Goal: Task Accomplishment & Management: Complete application form

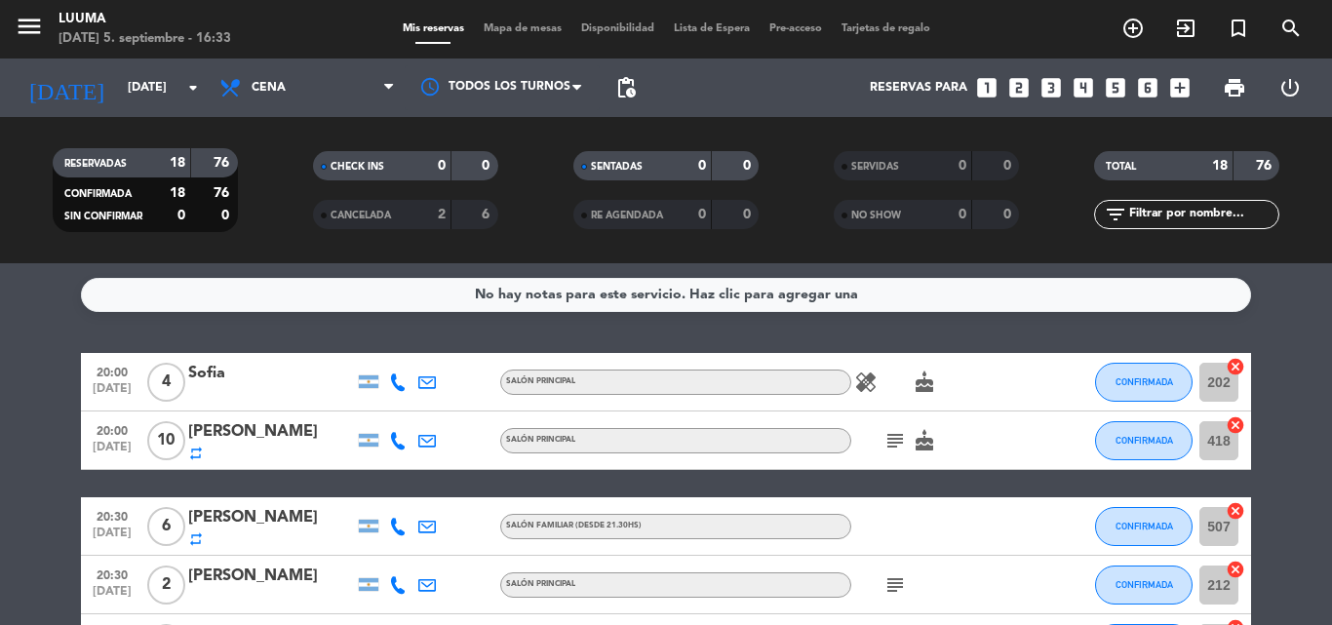
drag, startPoint x: 870, startPoint y: 443, endPoint x: 896, endPoint y: 440, distance: 26.5
click at [874, 443] on div "subject cake" at bounding box center [939, 440] width 176 height 58
click at [896, 440] on icon "subject" at bounding box center [894, 440] width 23 height 23
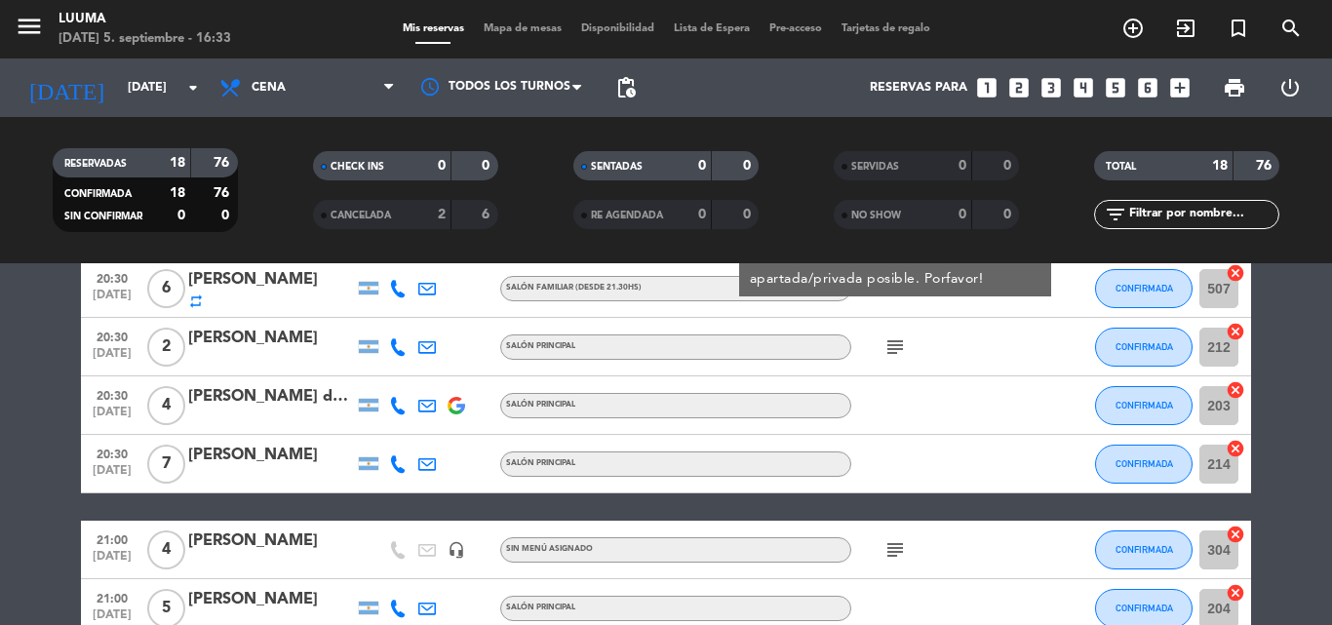
scroll to position [293, 0]
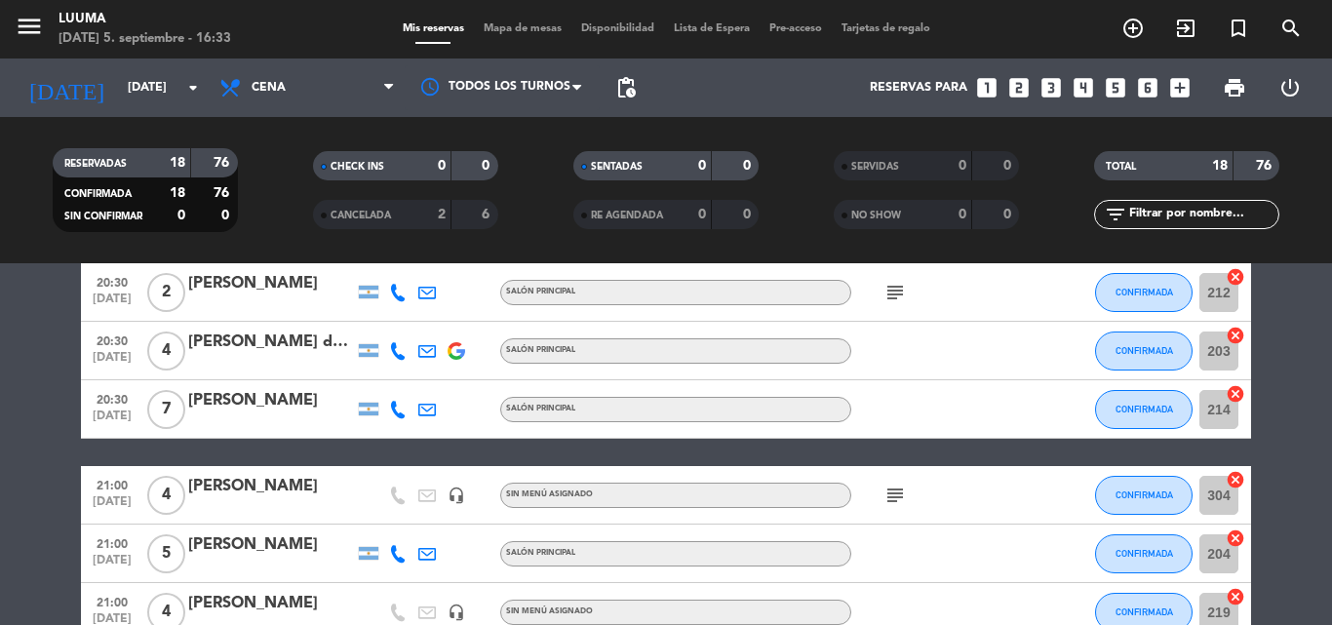
click at [0, 398] on bookings-row "20:00 [DATE] 4 [PERSON_NAME] SALÓN PRINCIPAL healing cake CONFIRMADA 202 cancel…" at bounding box center [666, 627] width 1332 height 1135
click at [890, 295] on icon "subject" at bounding box center [894, 292] width 23 height 23
click at [885, 504] on span "subject" at bounding box center [894, 495] width 29 height 23
click at [893, 490] on icon "subject" at bounding box center [894, 495] width 23 height 23
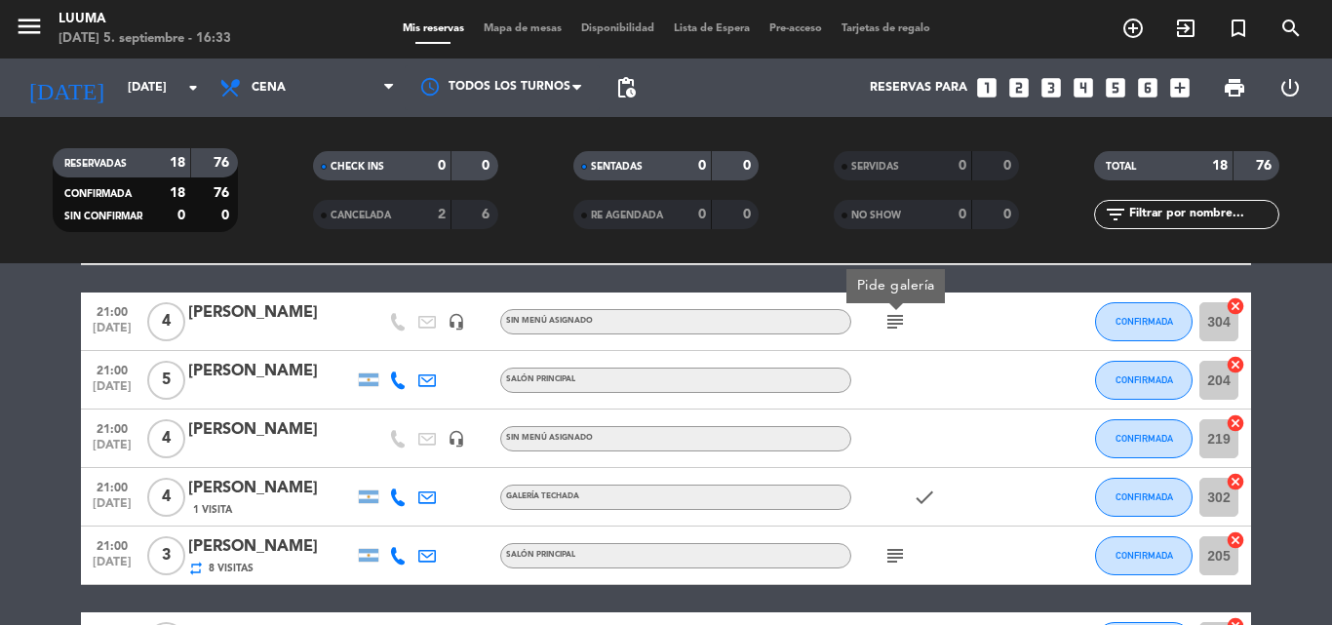
scroll to position [488, 0]
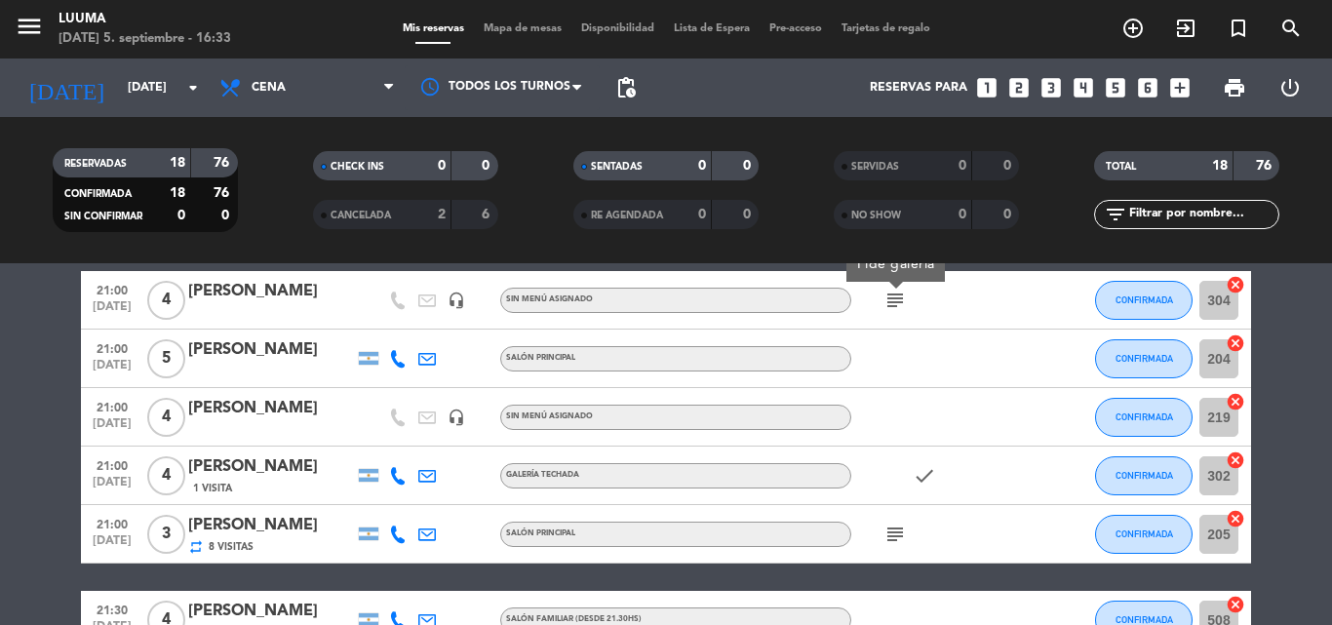
click at [896, 532] on icon "subject" at bounding box center [894, 534] width 23 height 23
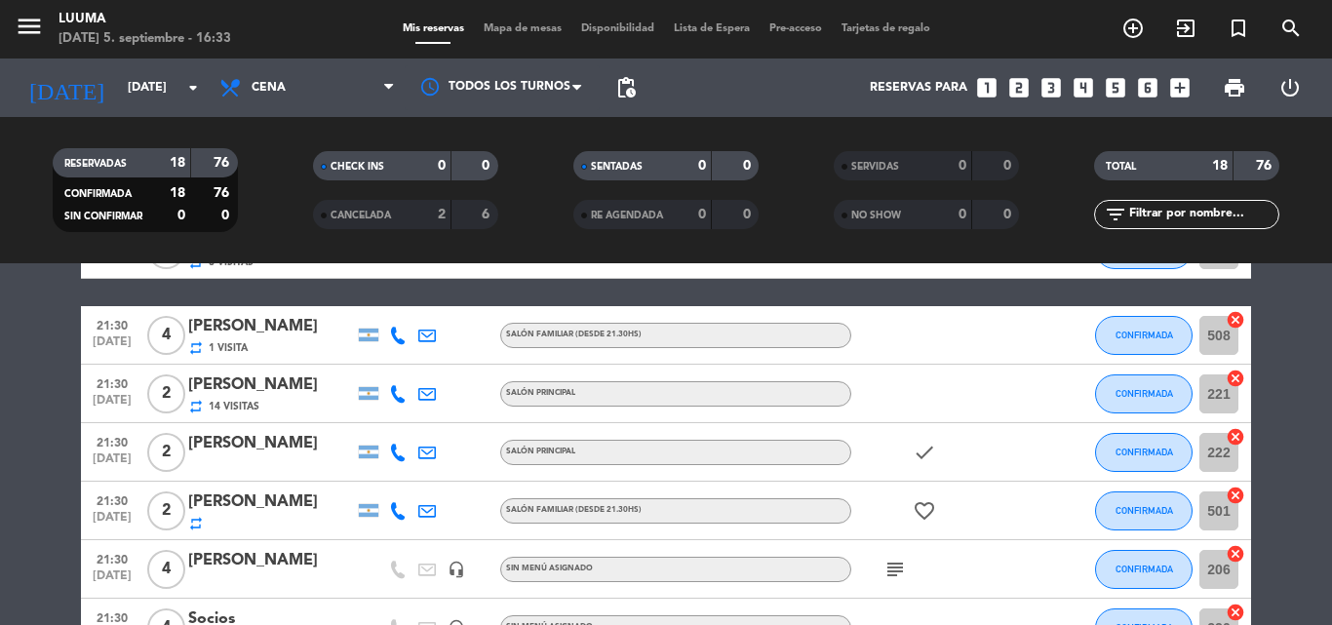
scroll to position [780, 0]
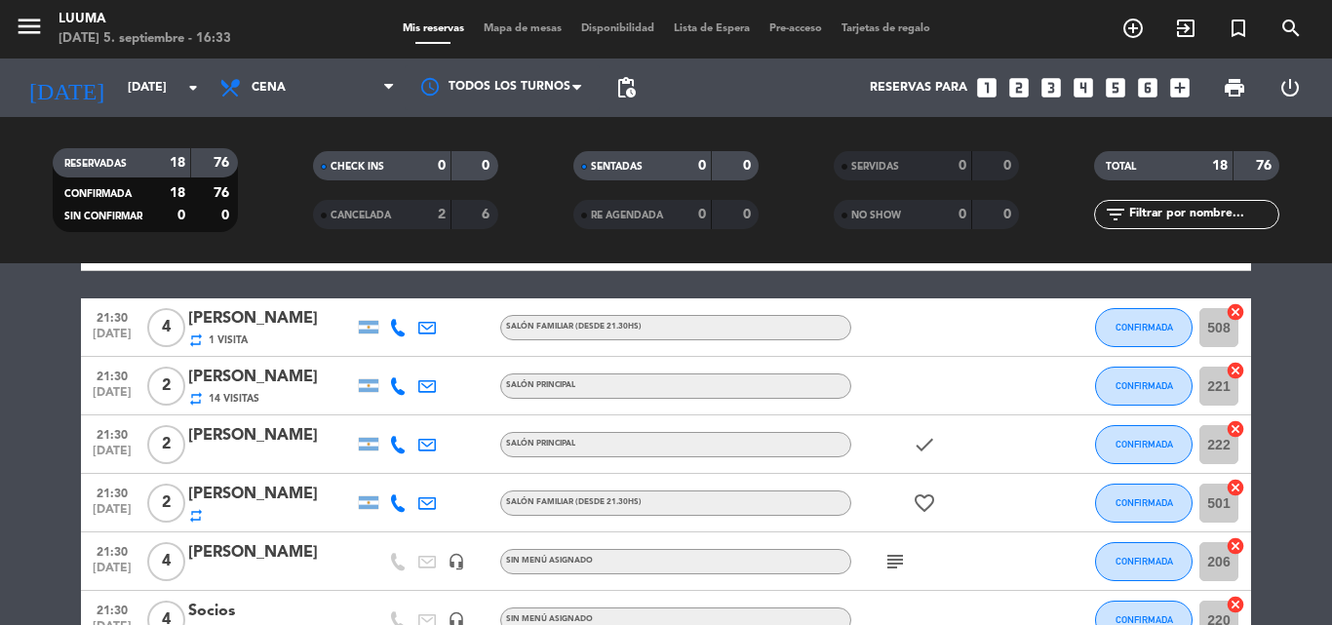
click at [898, 556] on icon "subject" at bounding box center [894, 561] width 23 height 23
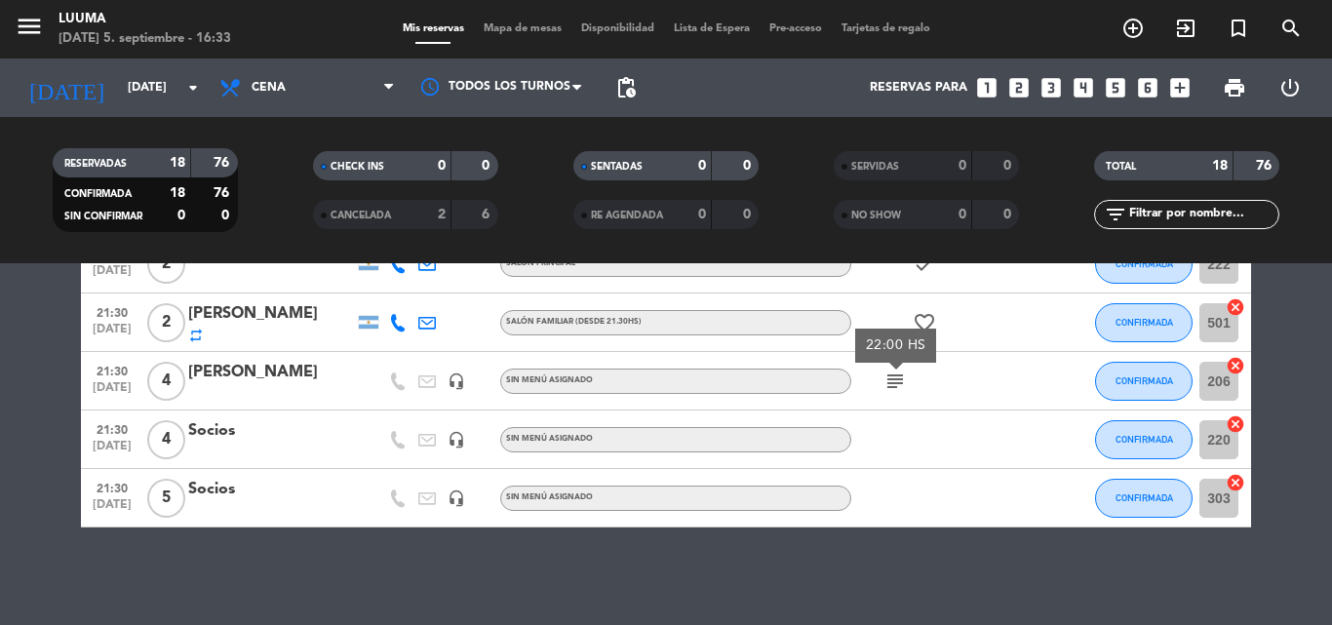
scroll to position [863, 0]
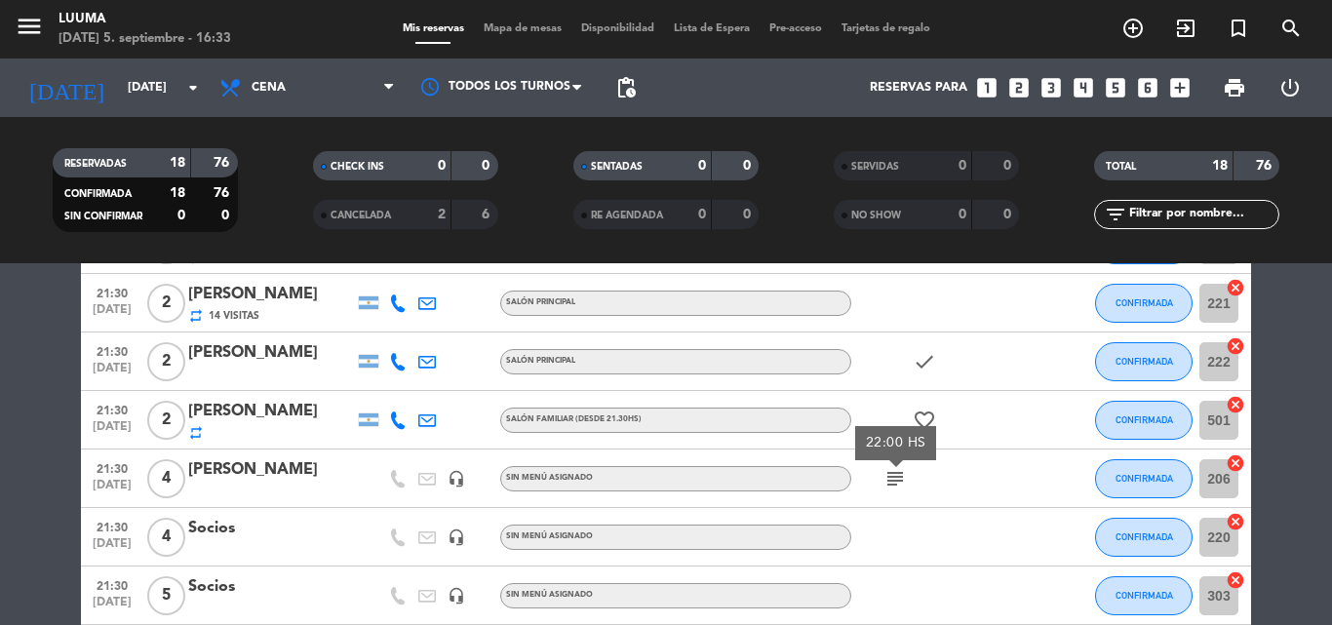
click at [527, 29] on span "Mapa de mesas" at bounding box center [523, 28] width 98 height 11
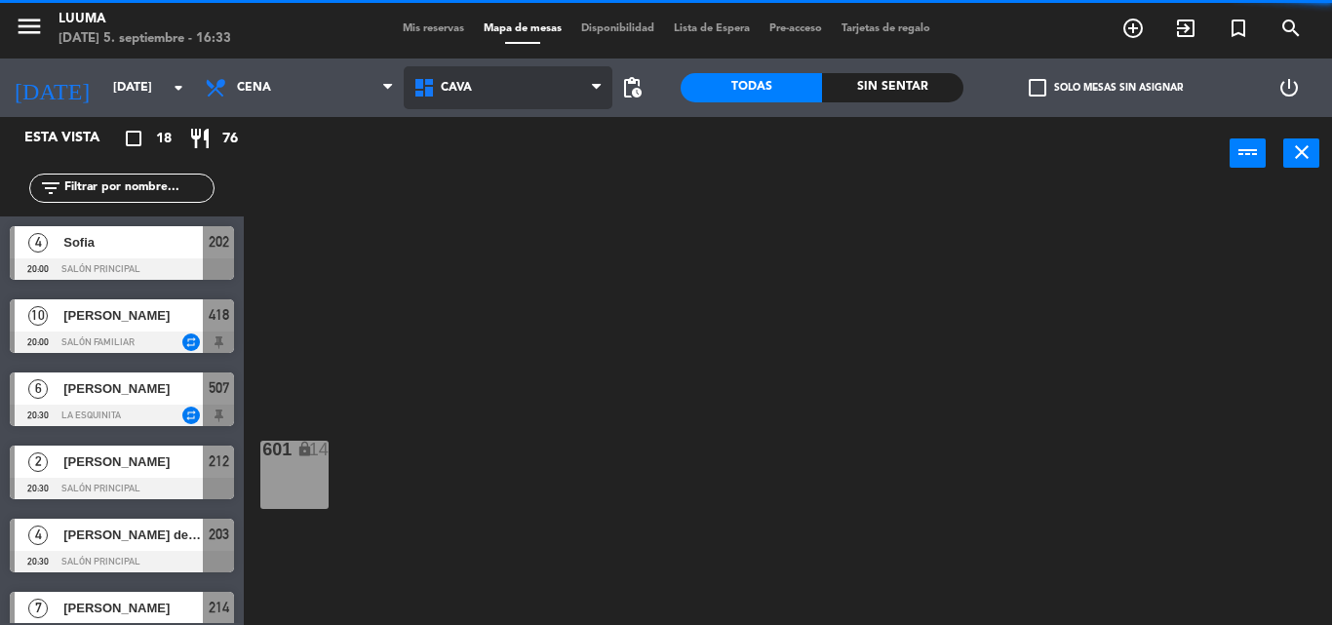
click at [534, 98] on span "Cava" at bounding box center [508, 87] width 209 height 43
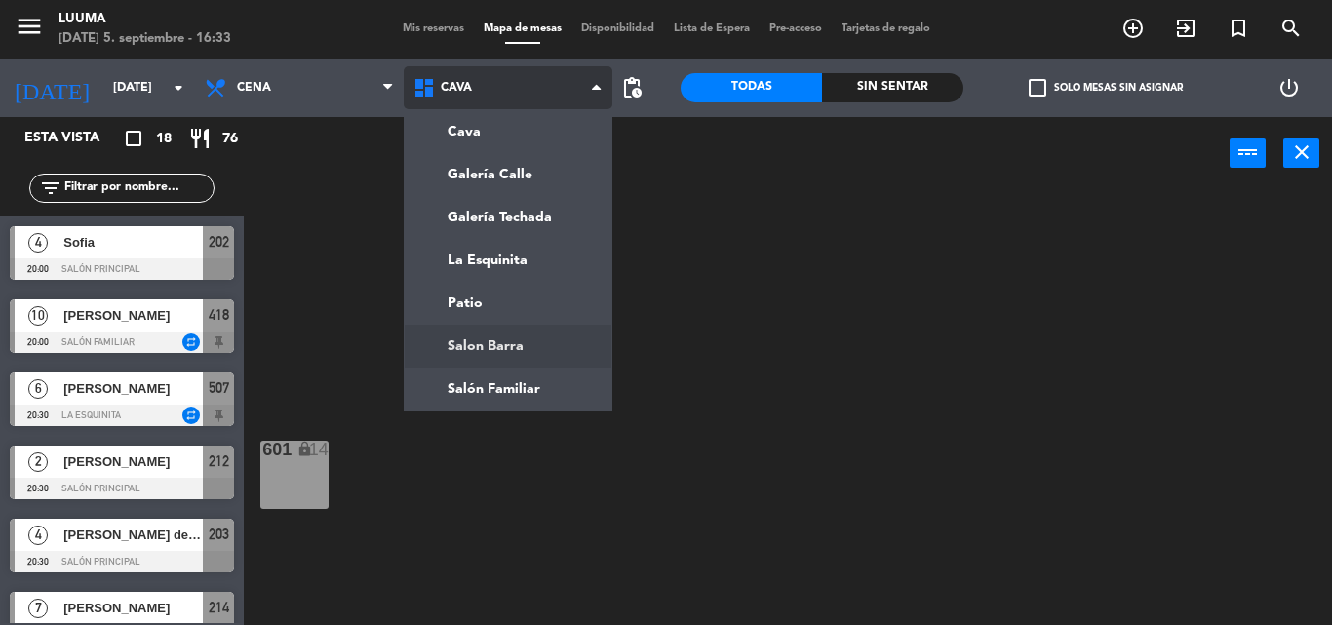
click at [499, 358] on ng-component "menu Luuma [DATE] 5. septiembre - 16:33 Mis reservas Mapa de mesas Disponibilid…" at bounding box center [666, 312] width 1332 height 625
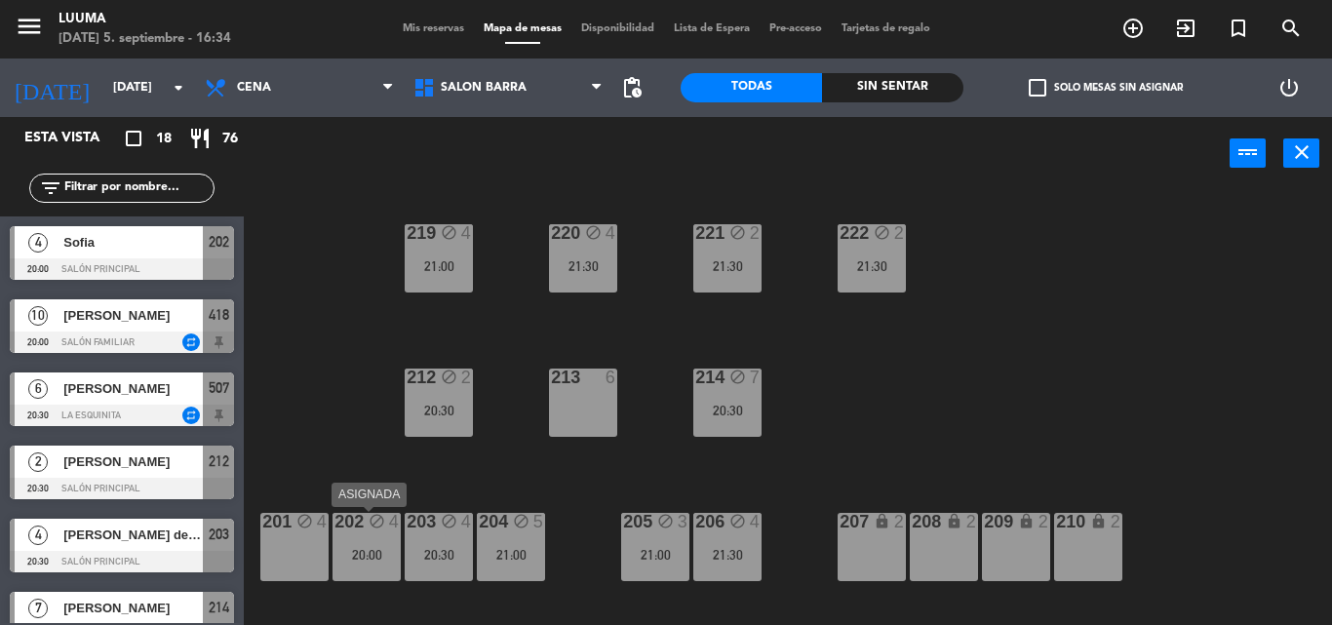
click at [367, 549] on div "20:00" at bounding box center [366, 555] width 68 height 14
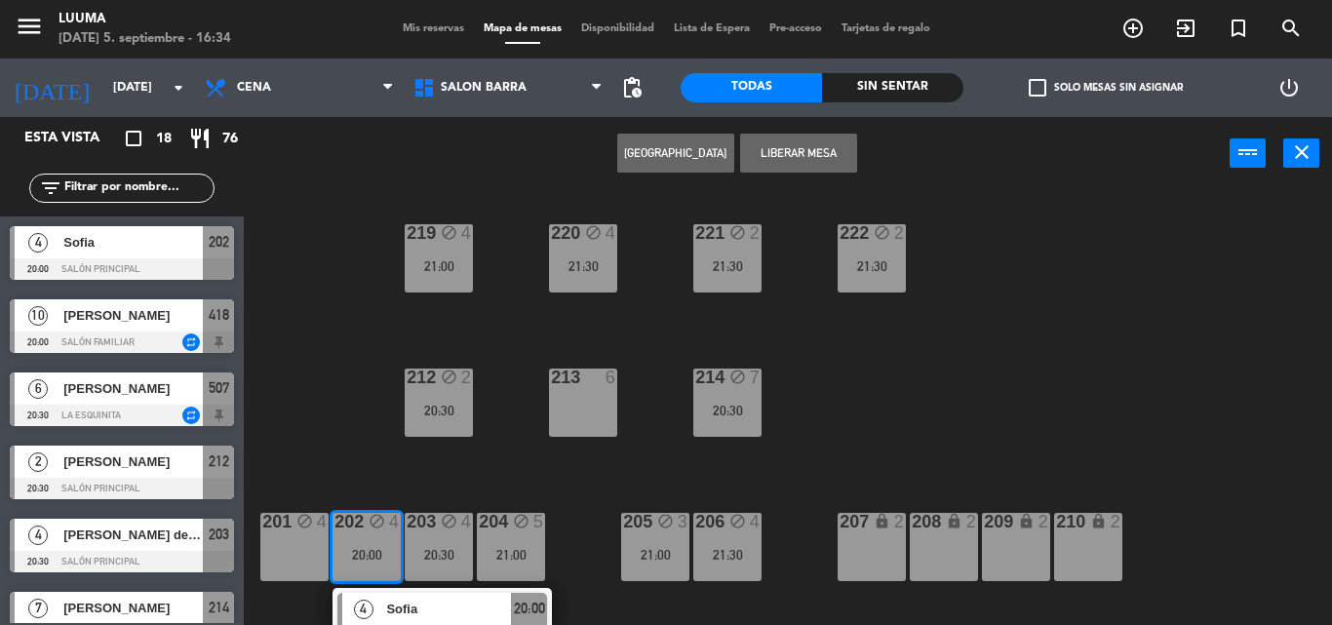
click at [566, 450] on div "220 block 4 21:30 221 block 2 21:30 219 block 4 21:00 222 block 2 21:30 213 6 2…" at bounding box center [794, 407] width 1074 height 435
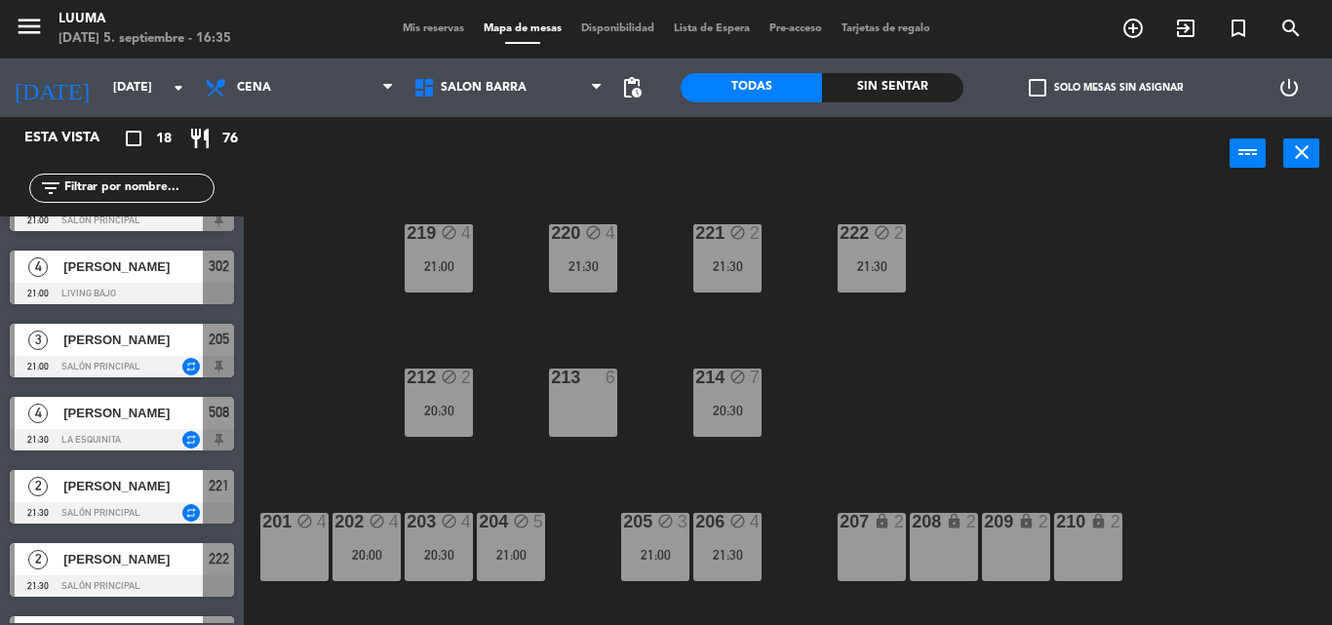
scroll to position [683, 0]
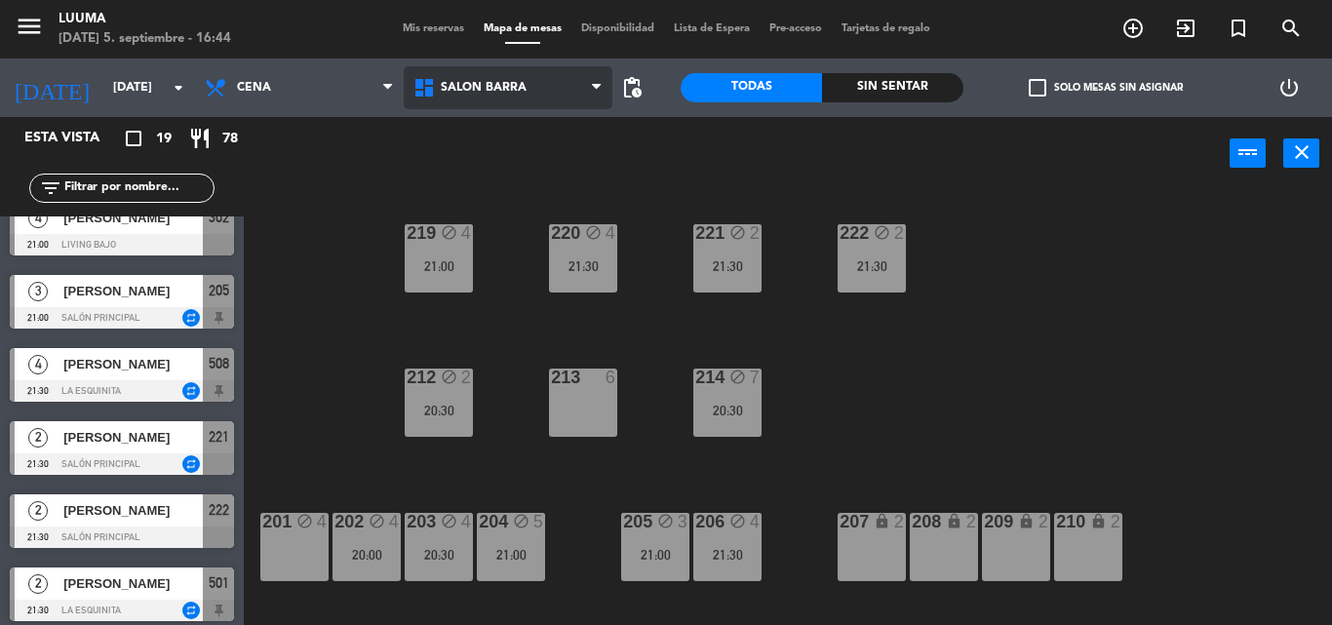
click at [471, 97] on span "Salon Barra" at bounding box center [508, 87] width 209 height 43
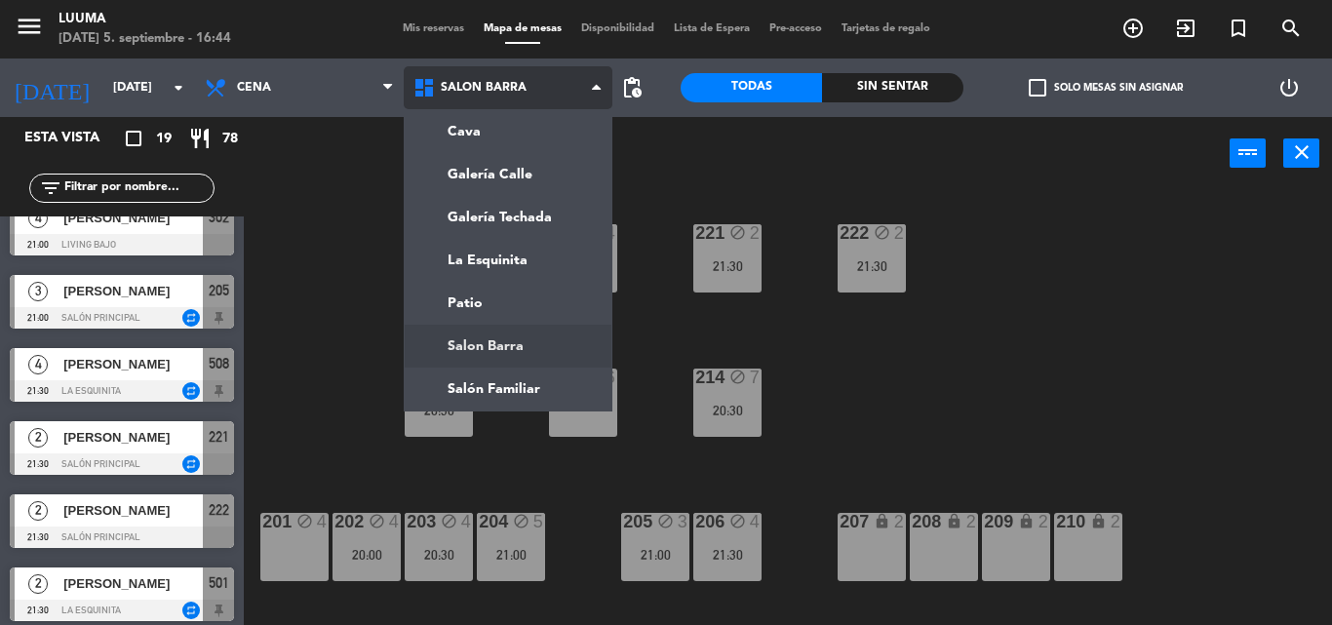
click at [469, 80] on span "Salon Barra" at bounding box center [508, 87] width 209 height 43
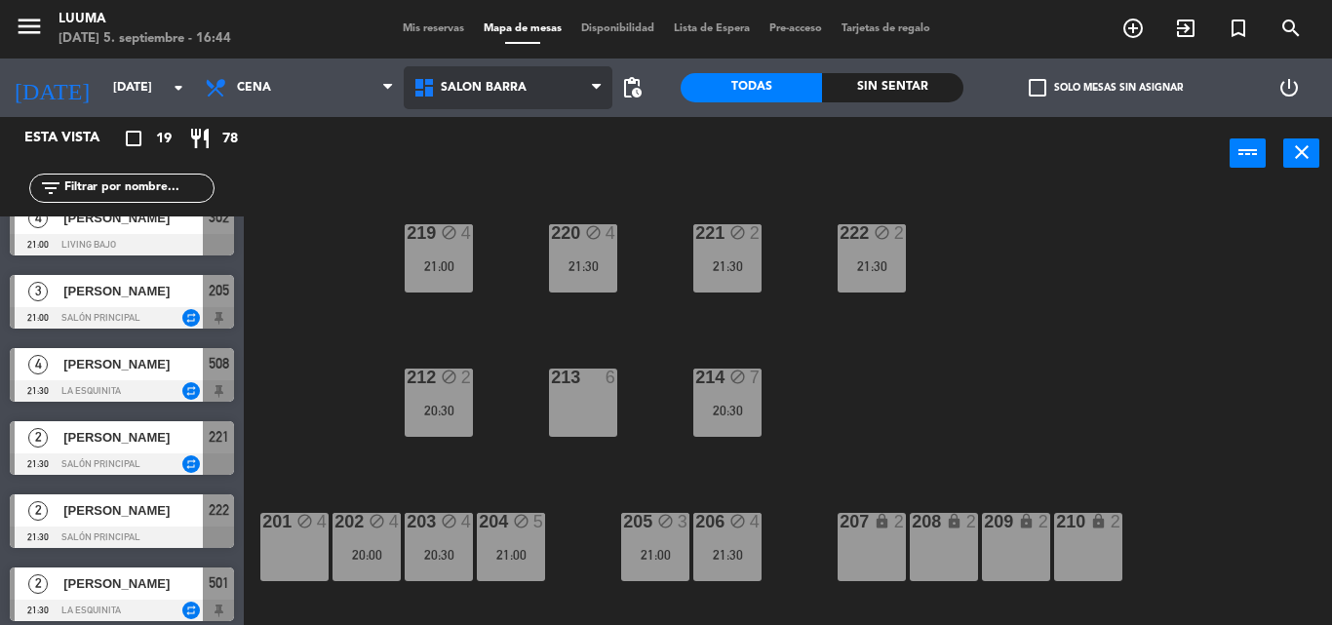
click at [469, 80] on span "Salon Barra" at bounding box center [508, 87] width 209 height 43
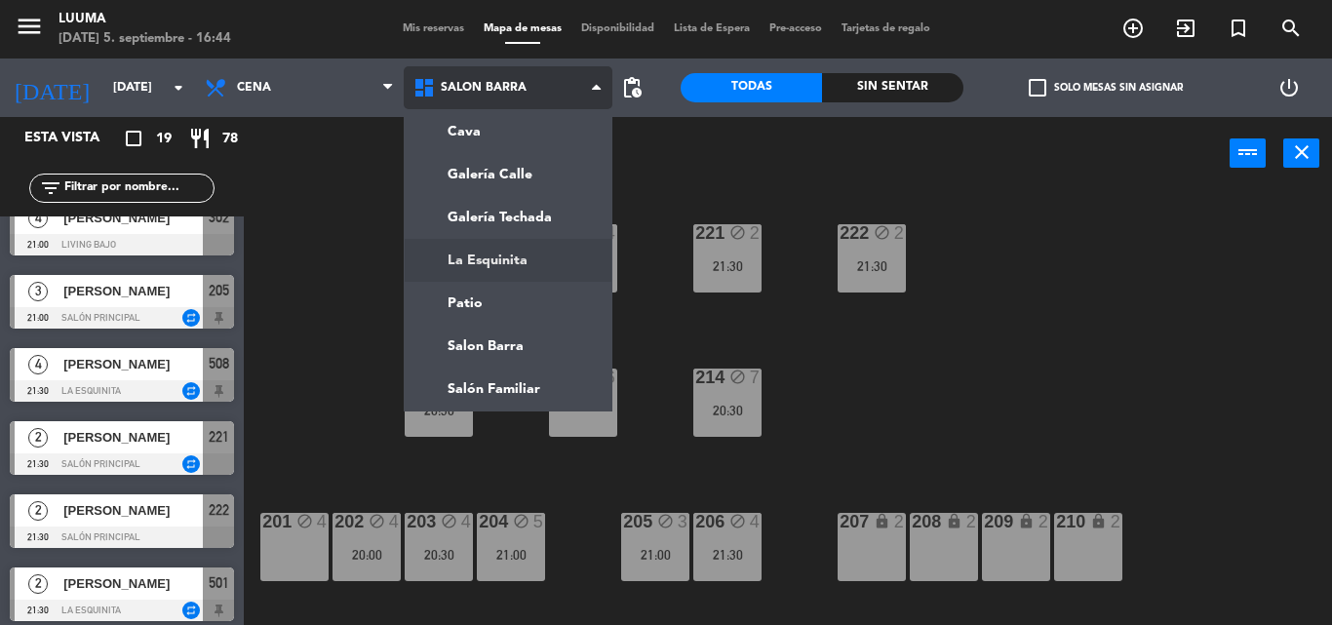
click at [508, 257] on ng-component "menu Luuma [DATE] 5. septiembre - 16:44 Mis reservas Mapa de mesas Disponibilid…" at bounding box center [666, 312] width 1332 height 625
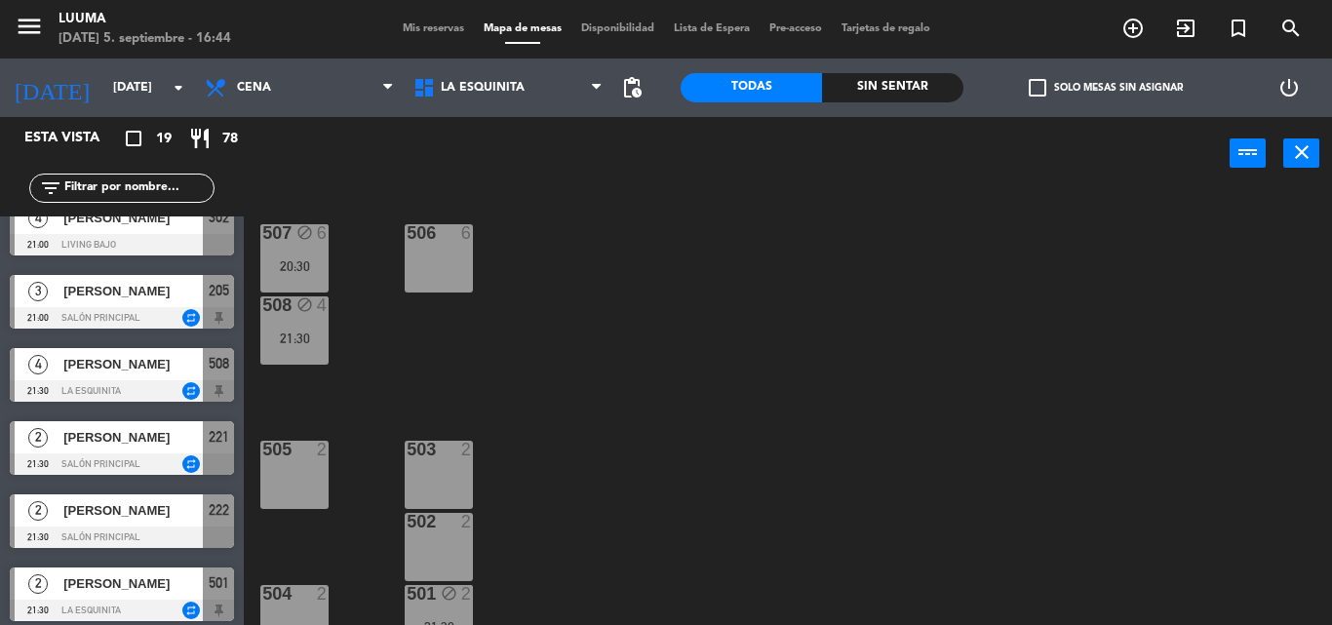
scroll to position [28, 0]
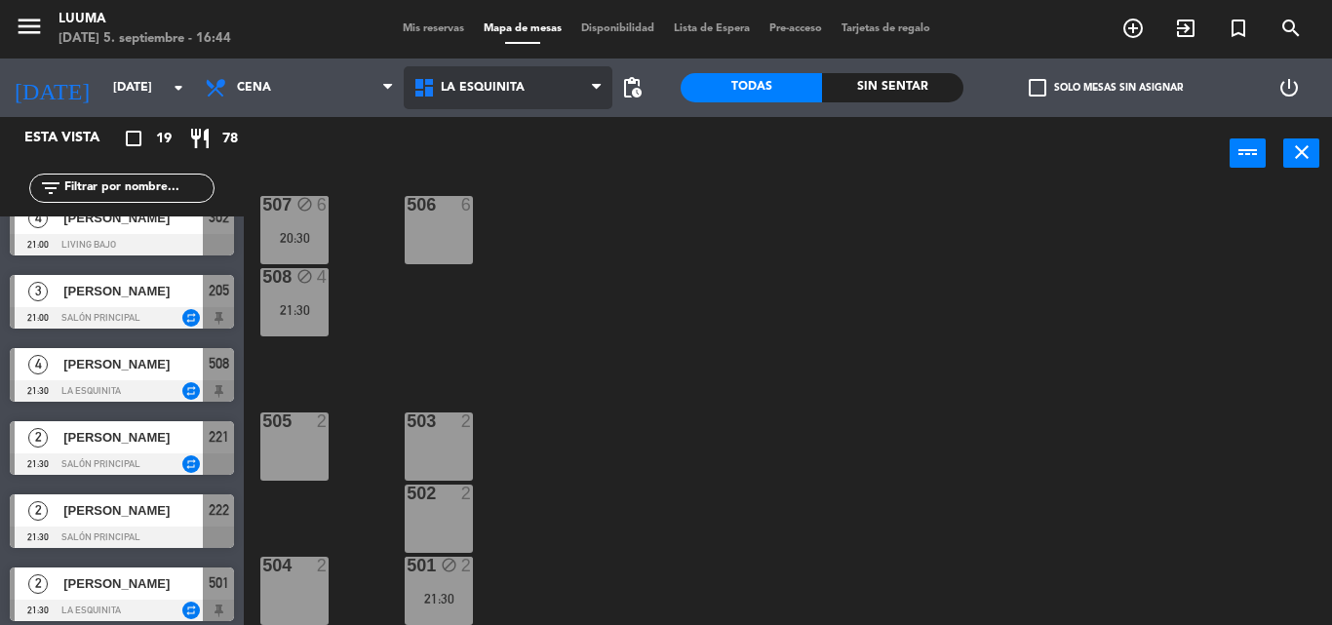
click at [460, 74] on span "La Esquinita" at bounding box center [508, 87] width 209 height 43
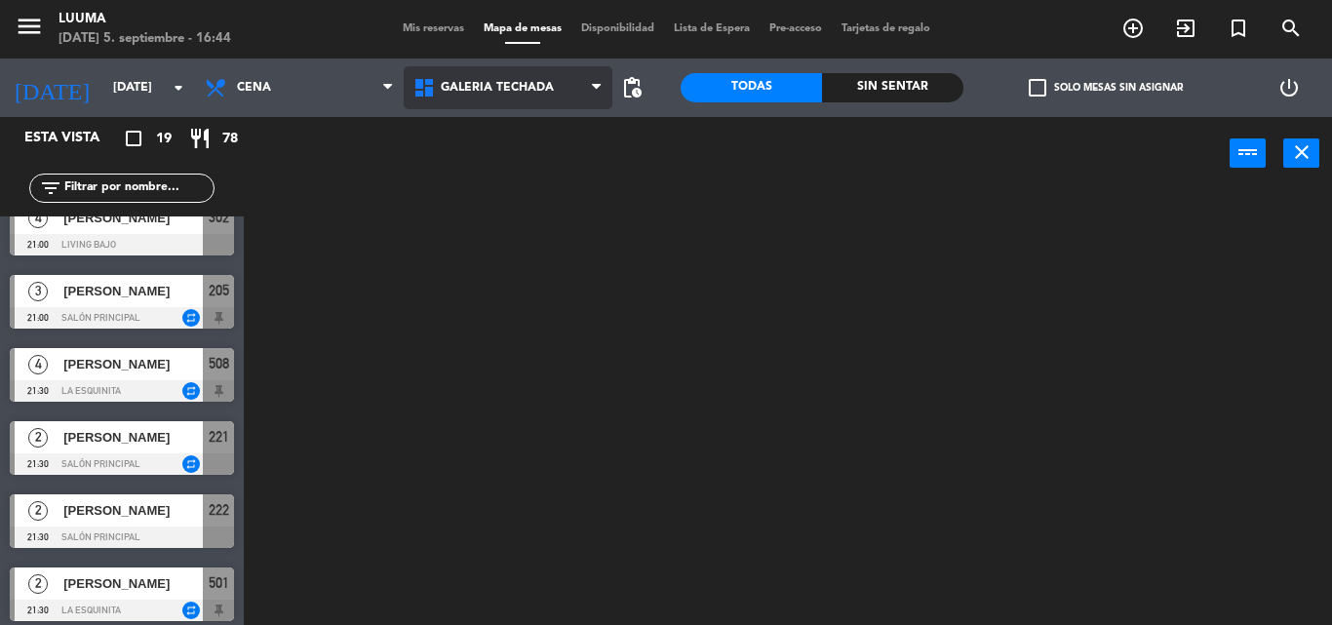
scroll to position [0, 0]
click at [536, 218] on ng-component "menu Luuma [DATE] 5. septiembre - 16:44 Mis reservas Mapa de mesas Disponibilid…" at bounding box center [666, 312] width 1332 height 625
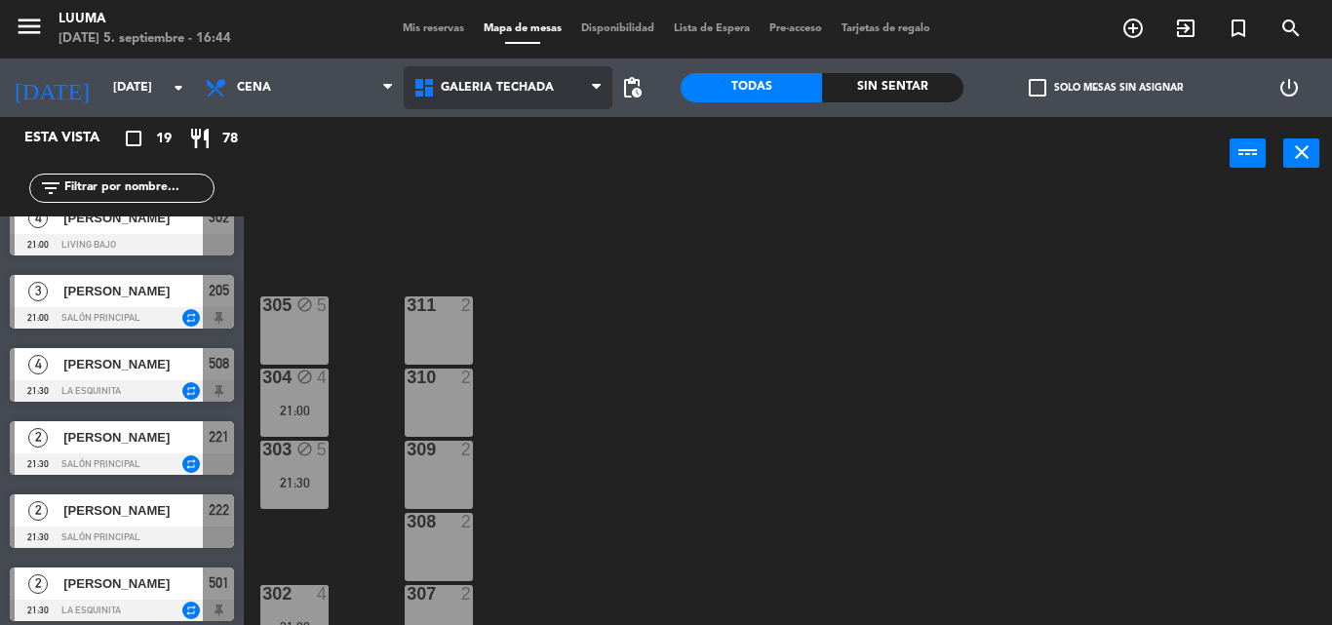
click at [532, 93] on span "Galería Techada" at bounding box center [497, 88] width 113 height 14
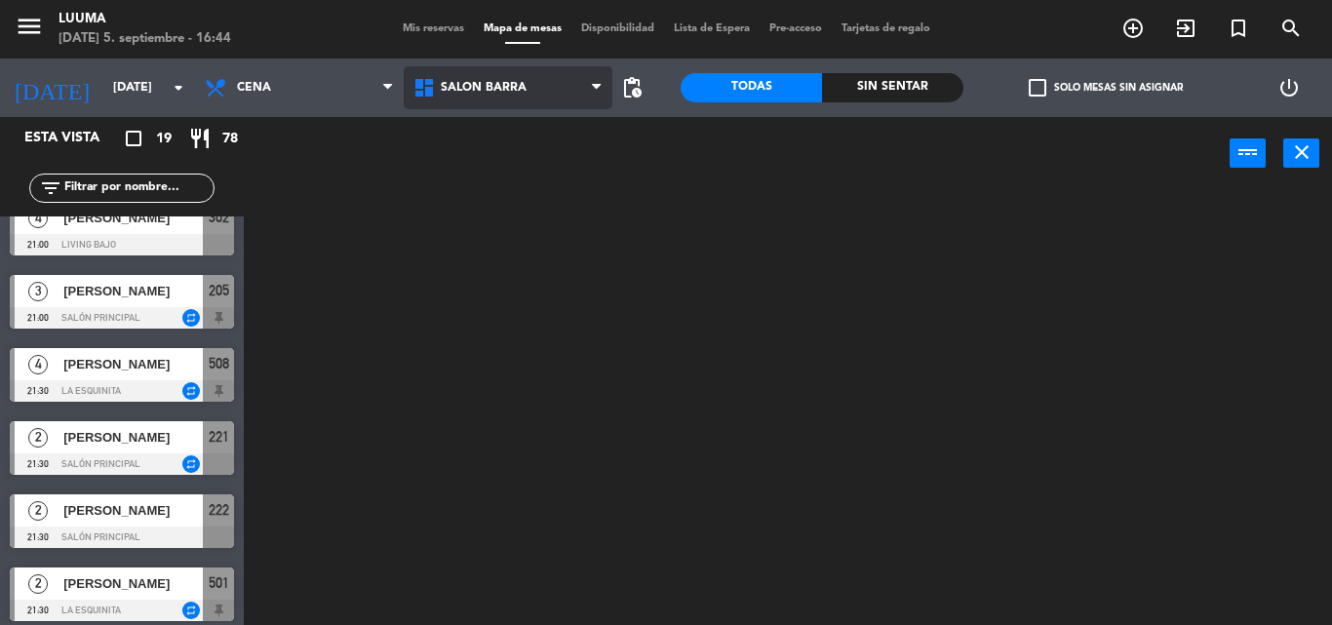
click at [536, 351] on ng-component "menu Luuma [DATE] 5. septiembre - 16:44 Mis reservas Mapa de mesas Disponibilid…" at bounding box center [666, 312] width 1332 height 625
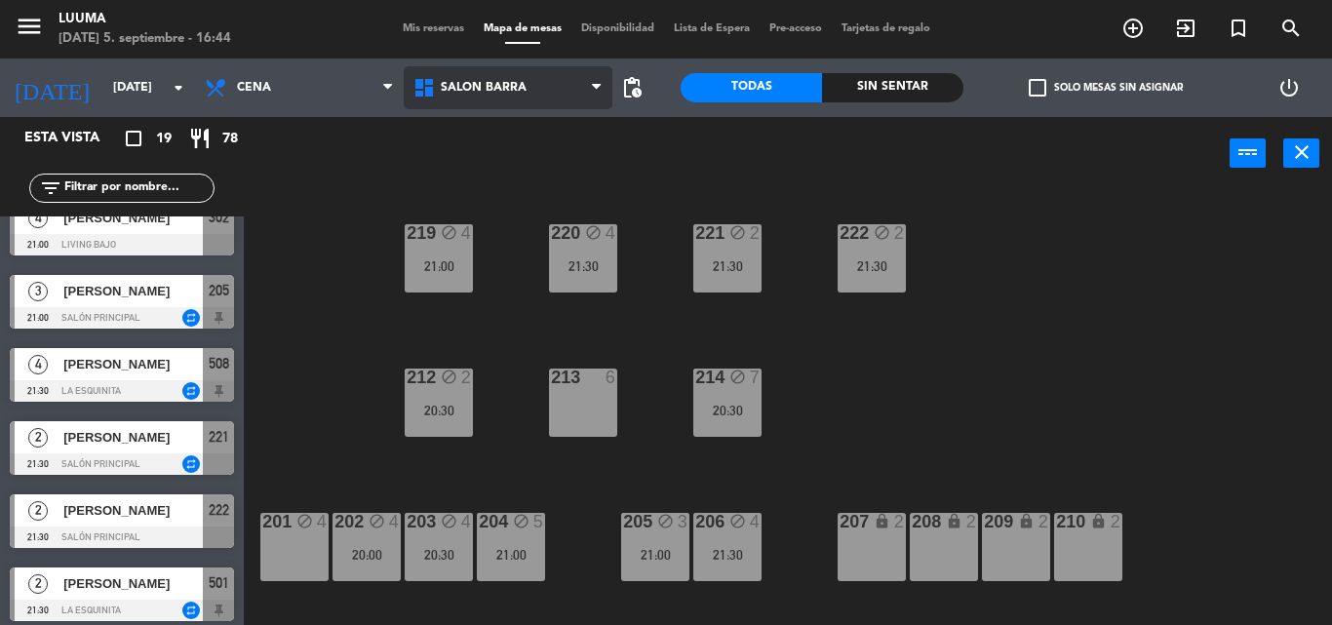
click at [540, 71] on span "Salon Barra" at bounding box center [508, 87] width 209 height 43
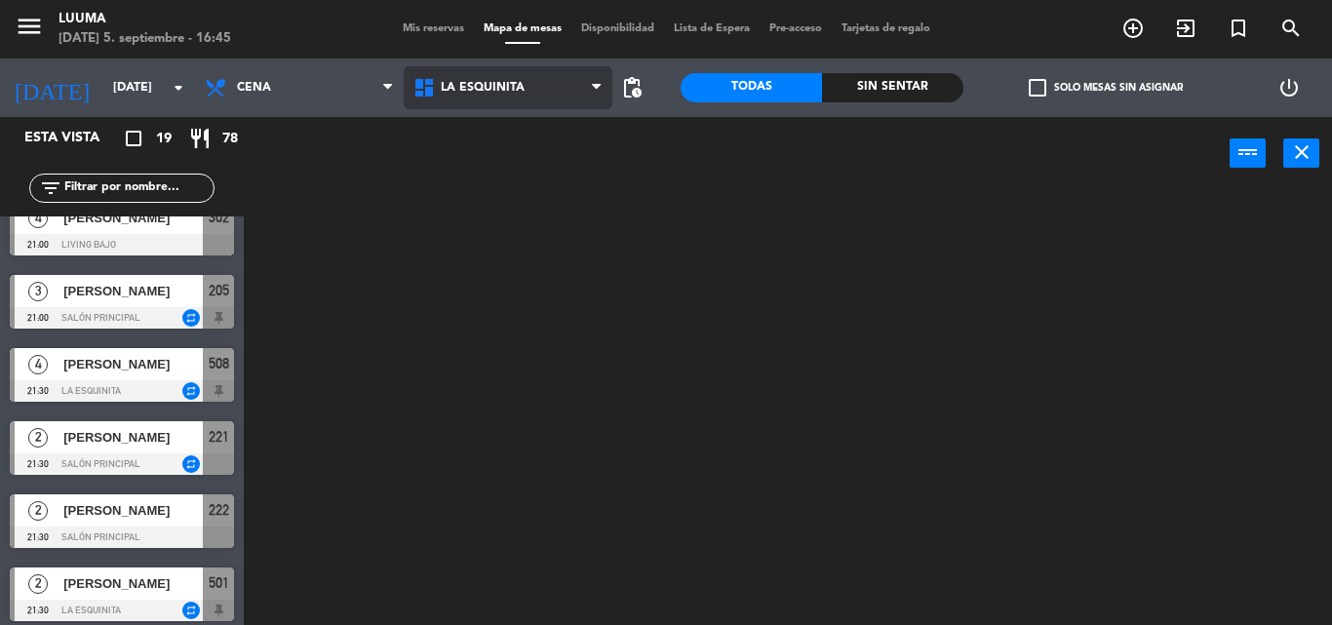
click at [566, 253] on ng-component "menu Luuma [DATE] 5. septiembre - 16:45 Mis reservas Mapa de mesas Disponibilid…" at bounding box center [666, 312] width 1332 height 625
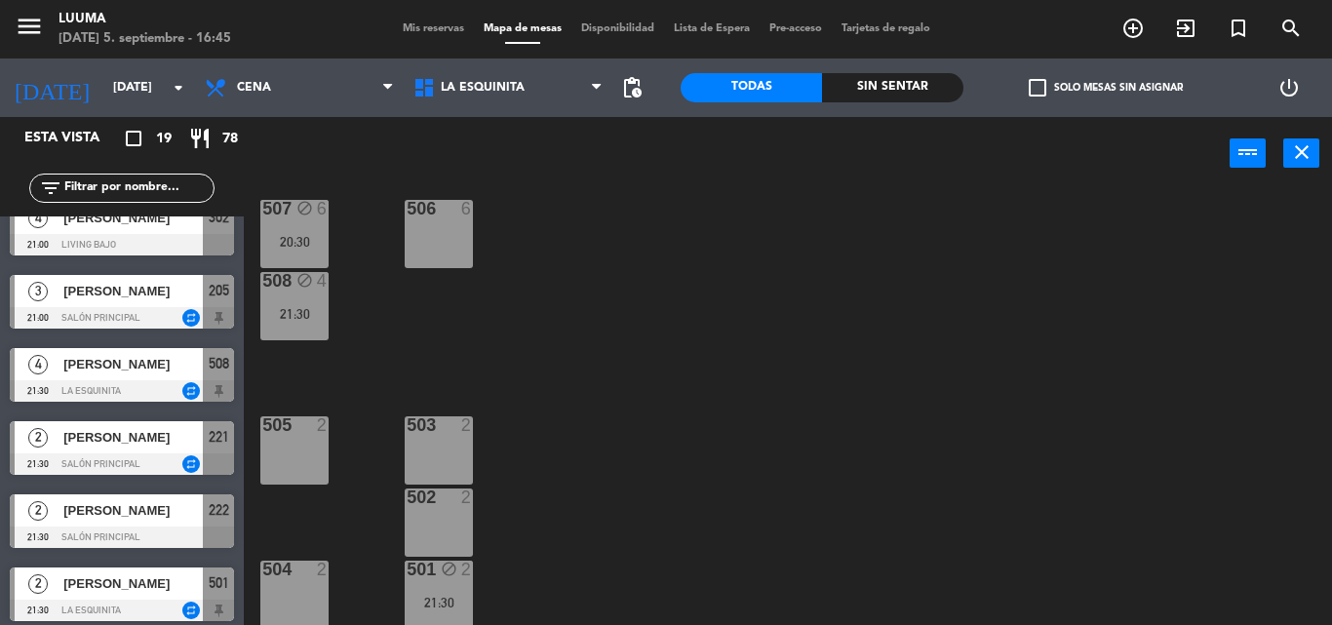
scroll to position [28, 0]
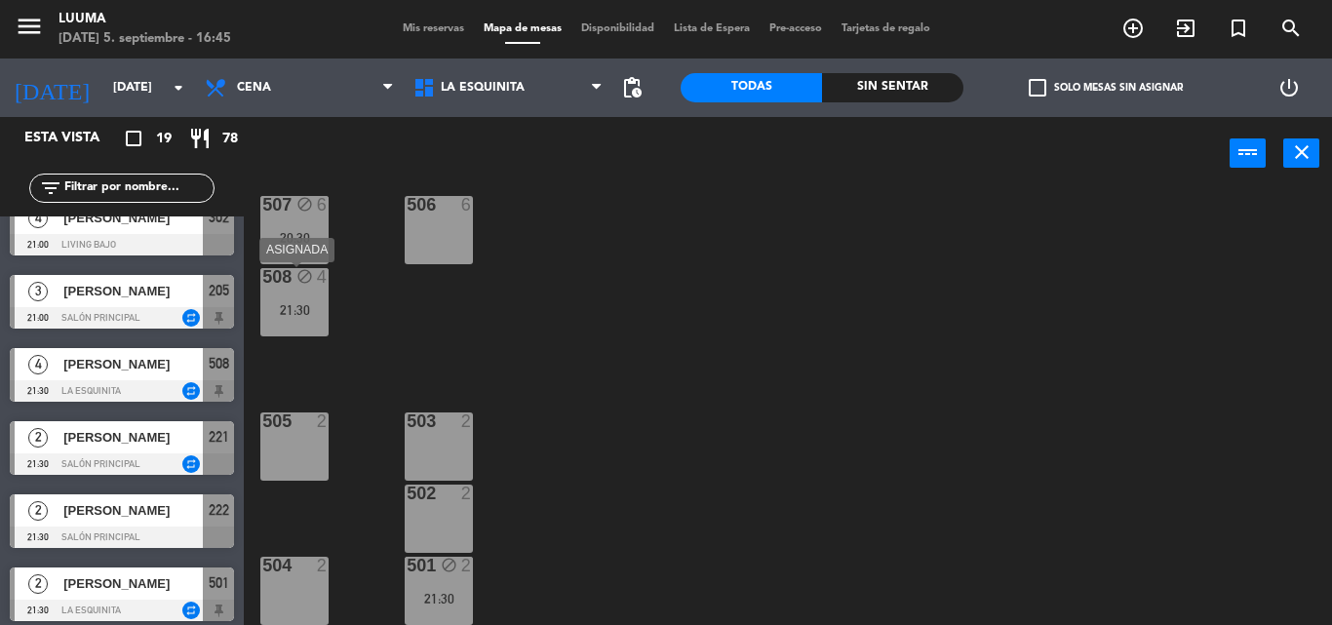
click at [298, 296] on div "508 block 4 21:30" at bounding box center [294, 302] width 68 height 68
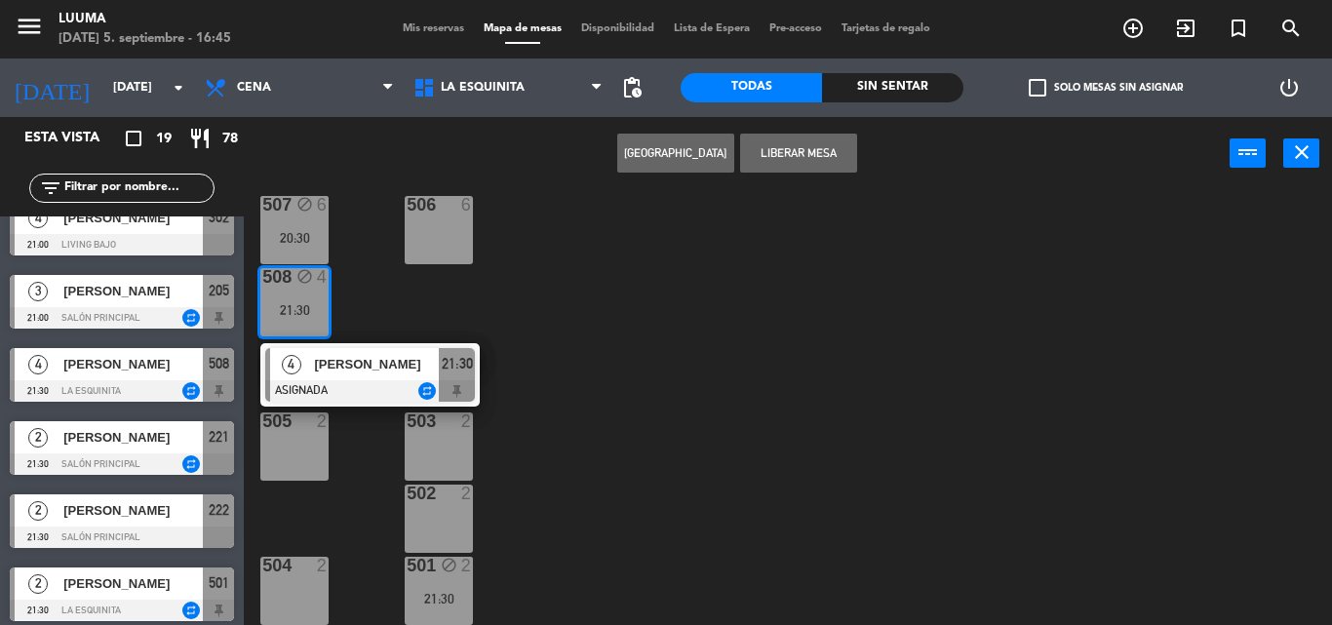
click at [362, 271] on div "507 block 6 20:30 506 6 508 block 4 21:30 4 [PERSON_NAME] ASIGNADA repeat 21:30…" at bounding box center [794, 407] width 1074 height 435
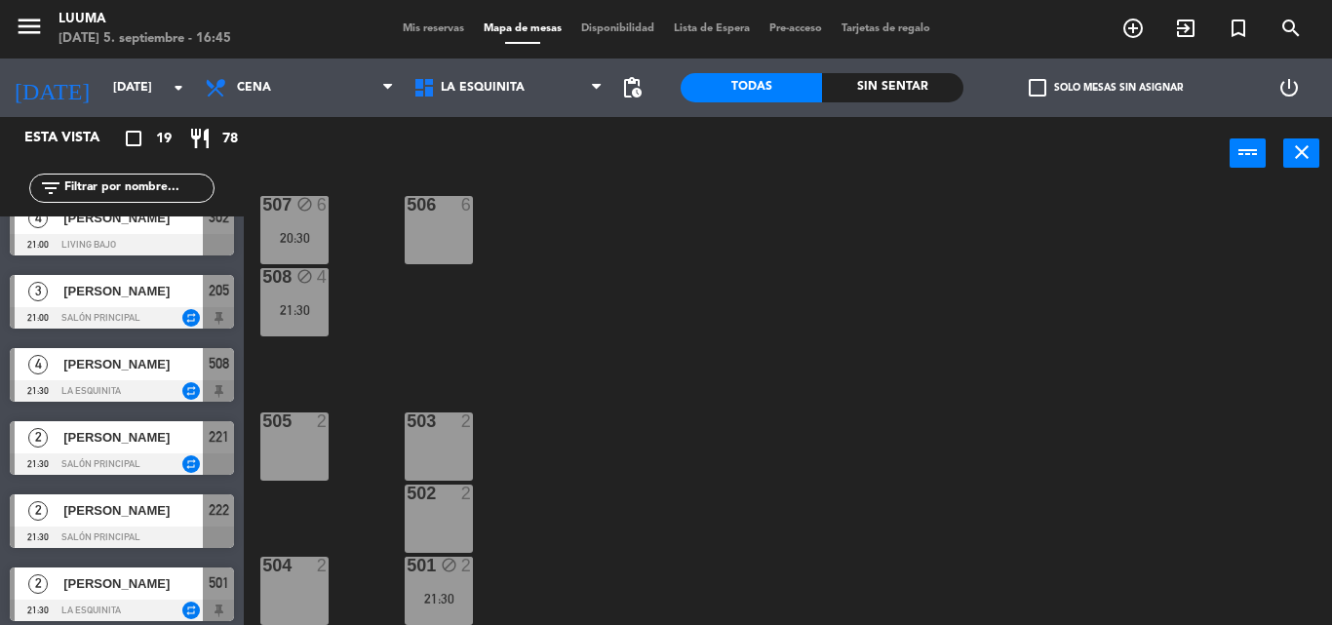
click at [310, 228] on div "507 block 6 20:30" at bounding box center [294, 230] width 68 height 68
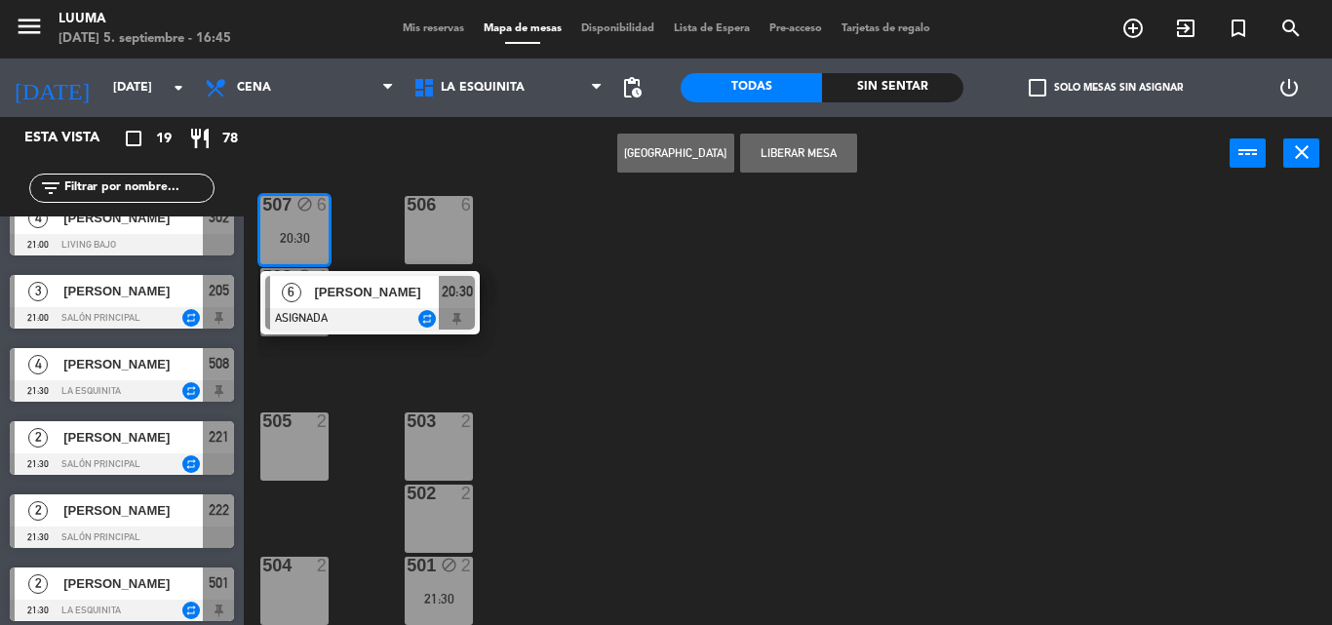
click at [357, 218] on div "507 block 6 20:30 6 [PERSON_NAME] ASIGNADA repeat 20:30 506 6 508 block 4 21:30…" at bounding box center [794, 407] width 1074 height 435
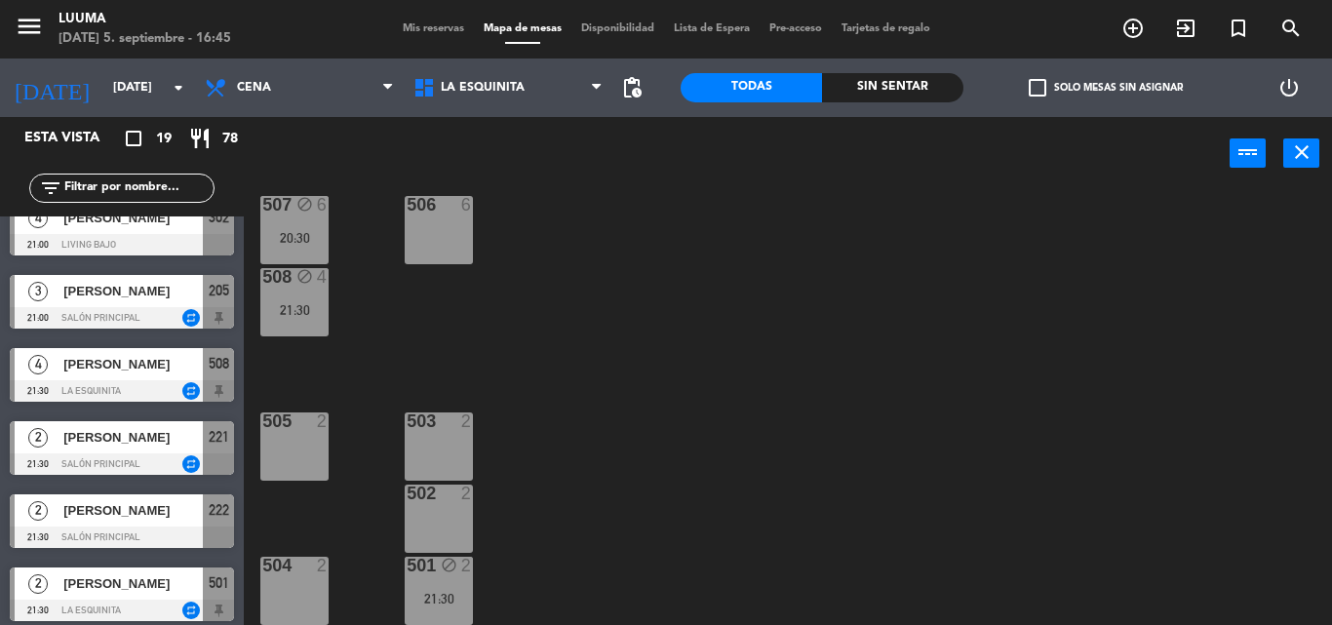
click at [458, 597] on div "21:30" at bounding box center [439, 599] width 68 height 14
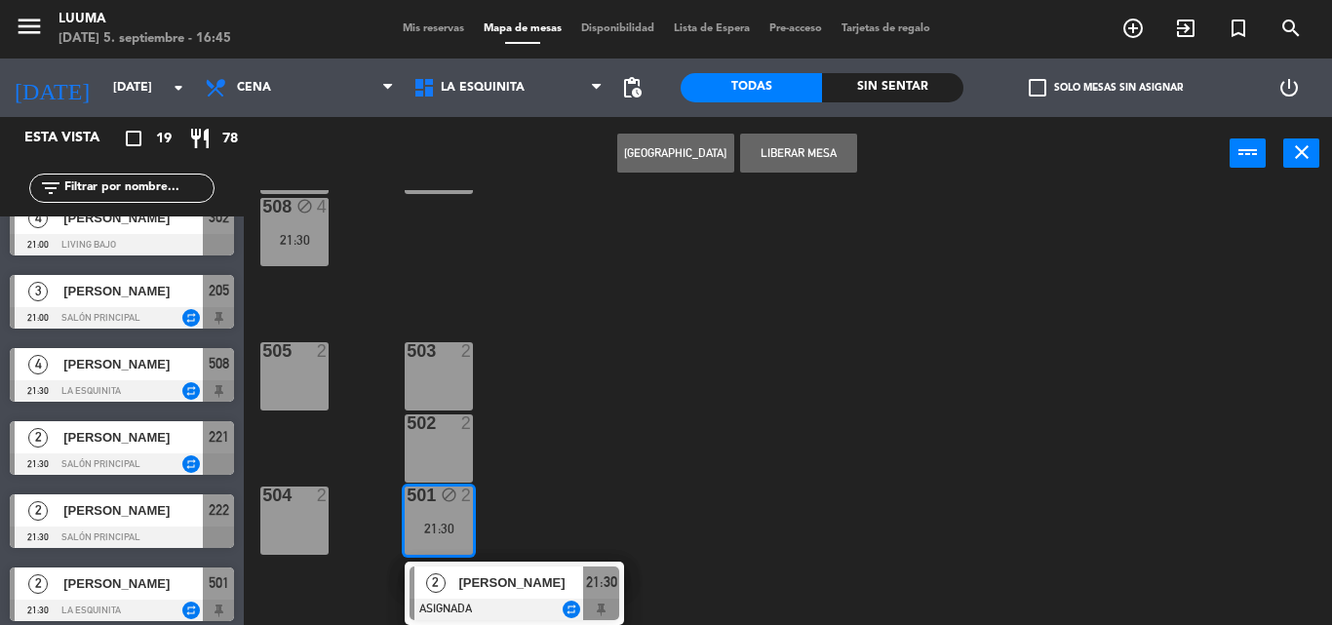
click at [530, 489] on div "507 block 6 20:30 506 6 508 block 4 21:30 505 2 503 2 502 2 504 2 501 block 2 2…" at bounding box center [794, 407] width 1074 height 435
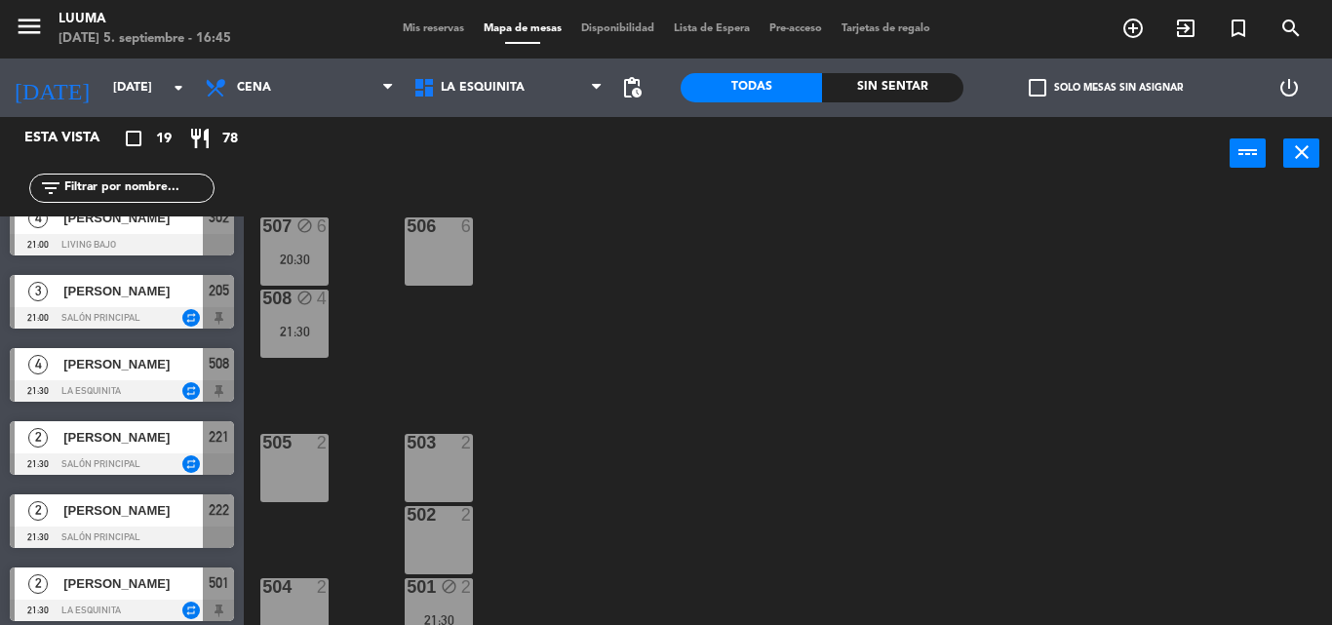
scroll to position [0, 0]
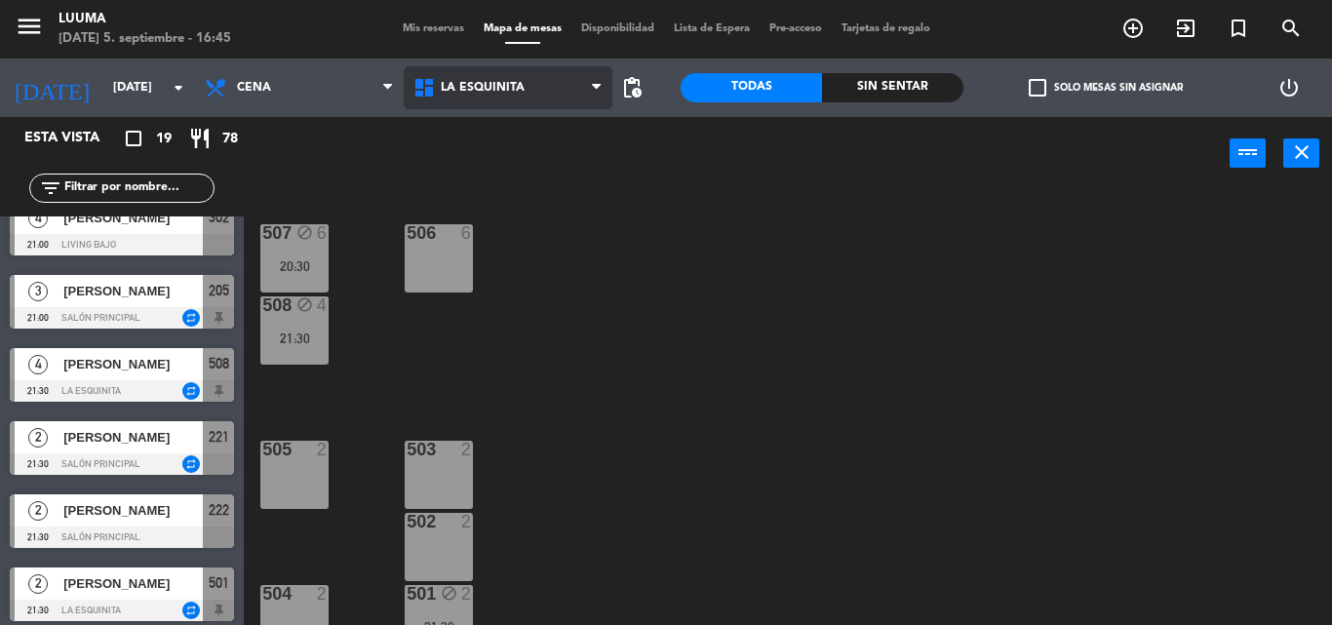
click at [469, 74] on span "La Esquinita" at bounding box center [508, 87] width 209 height 43
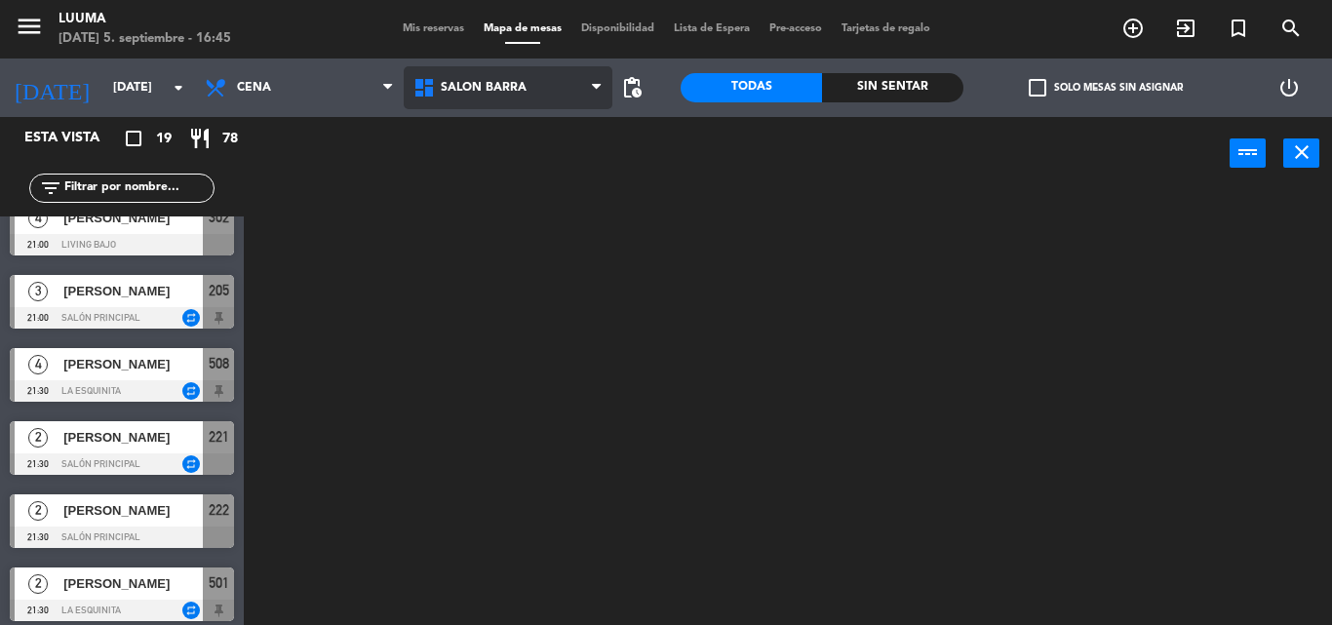
click at [545, 346] on ng-component "menu Luuma [DATE] 5. septiembre - 16:45 Mis reservas Mapa de mesas Disponibilid…" at bounding box center [666, 312] width 1332 height 625
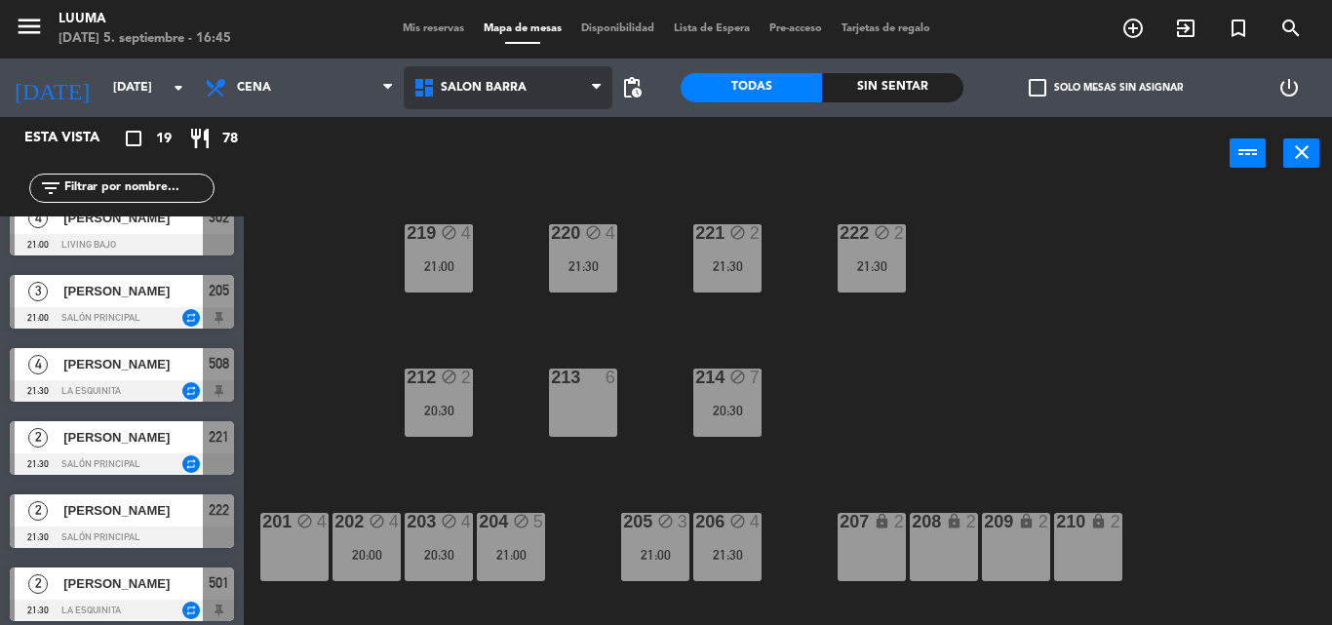
click at [536, 92] on span "Salon Barra" at bounding box center [508, 87] width 209 height 43
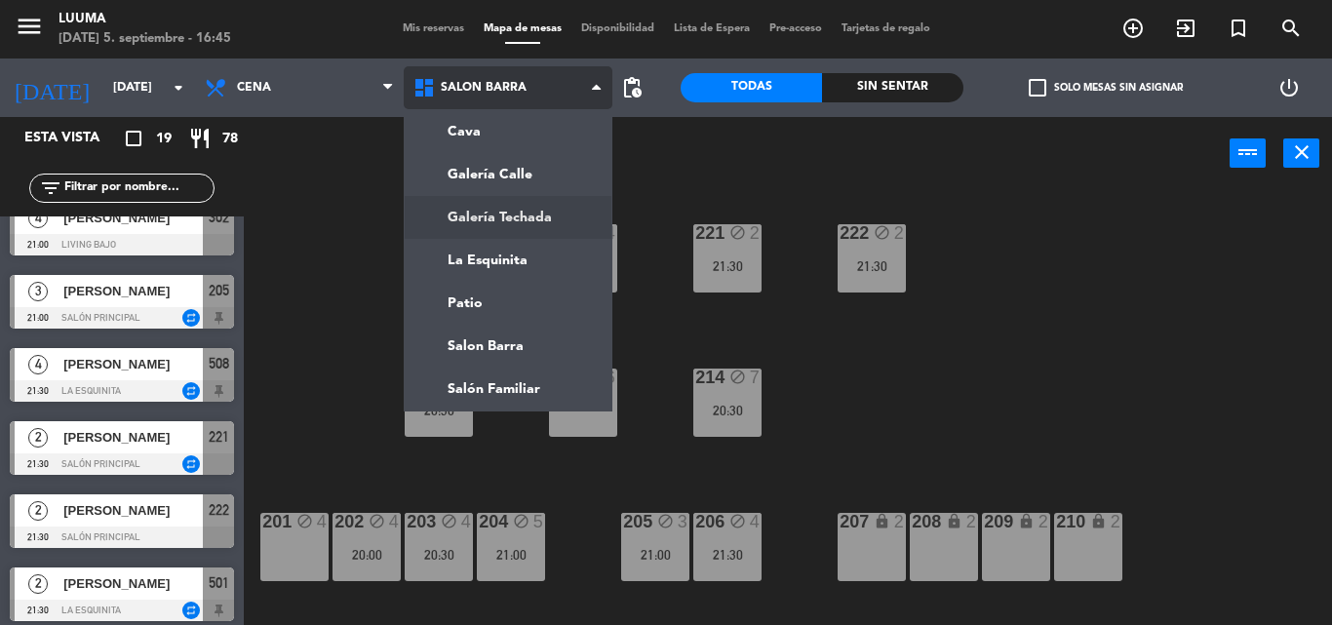
click at [547, 209] on ng-component "menu Luuma [DATE] 5. septiembre - 16:45 Mis reservas Mapa de mesas Disponibilid…" at bounding box center [666, 312] width 1332 height 625
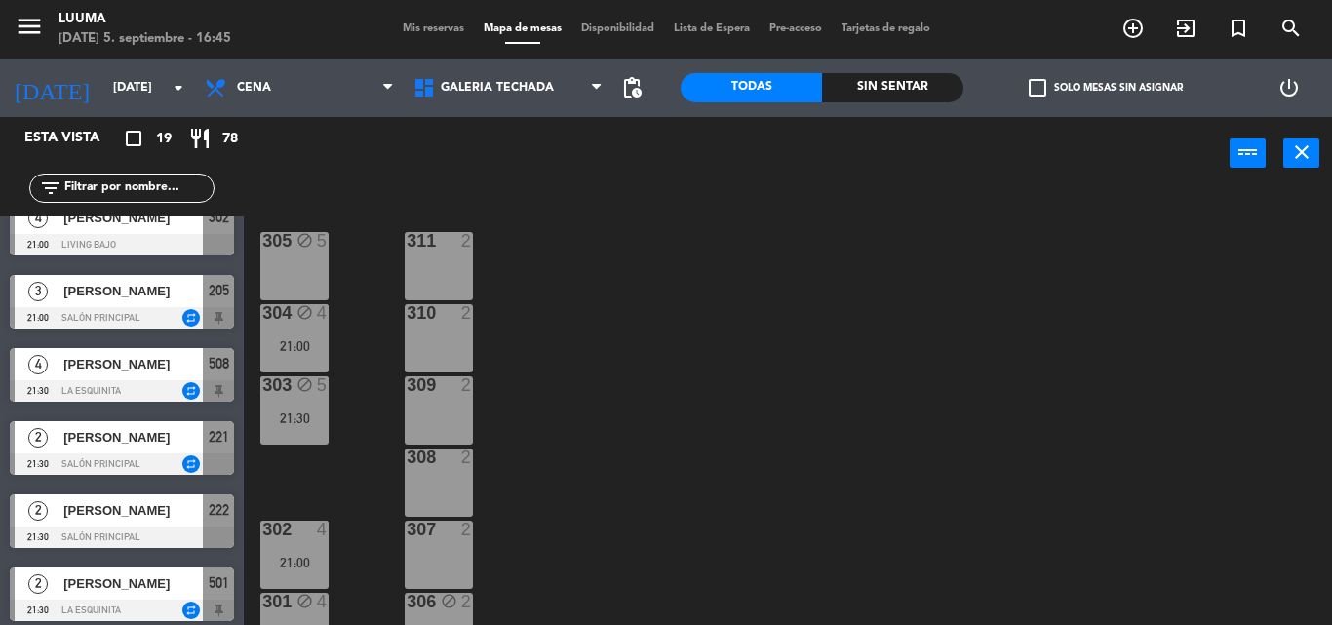
scroll to position [100, 0]
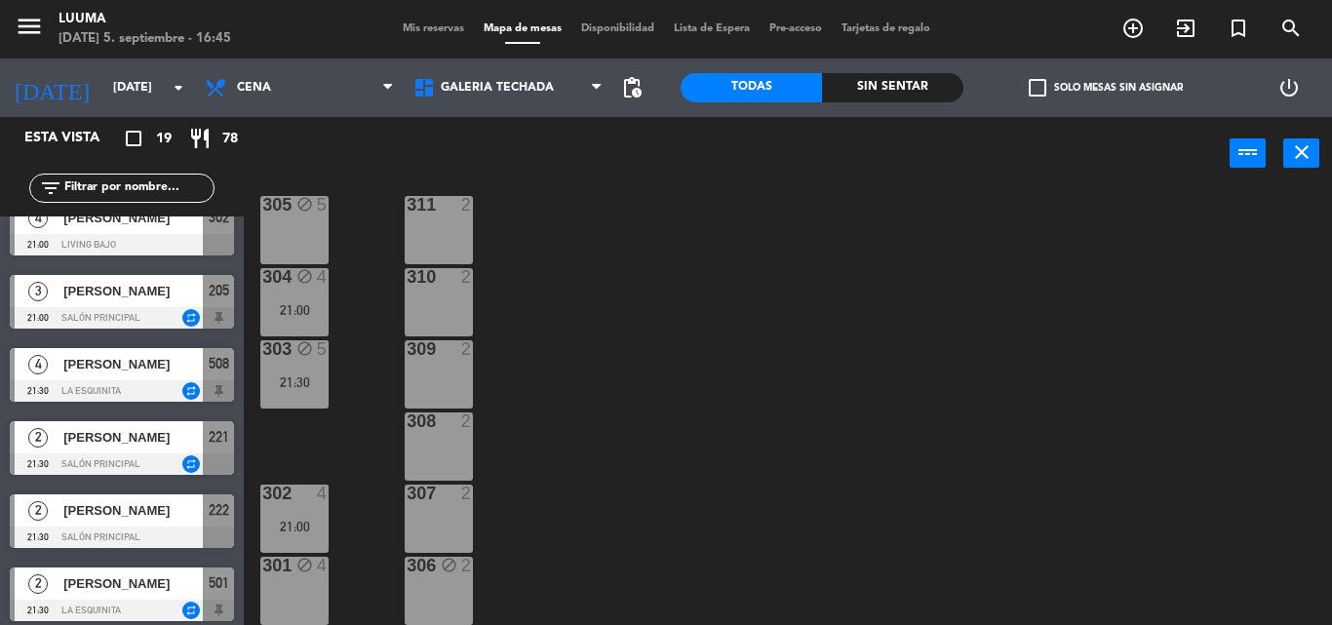
click at [310, 585] on div "301 block 4" at bounding box center [294, 591] width 68 height 68
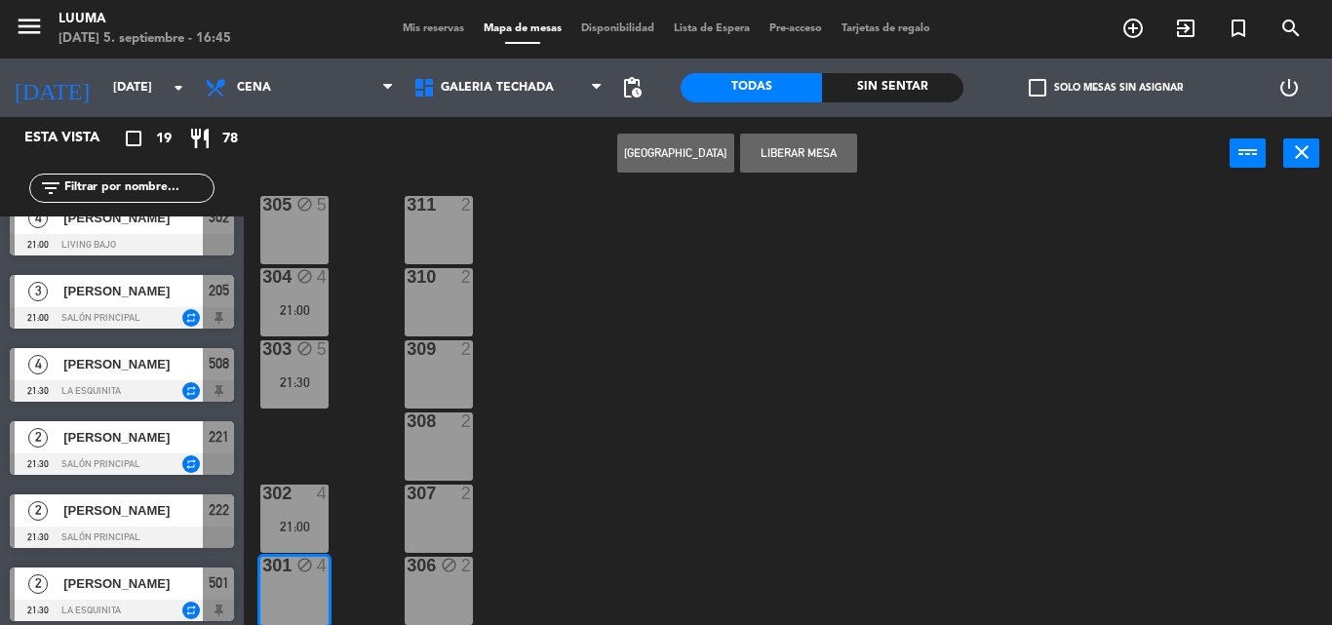
click at [341, 522] on div "305 block 5 311 2 304 block 4 21:00 310 2 303 block 5 21:30 309 2 308 2 302 4 2…" at bounding box center [794, 407] width 1074 height 435
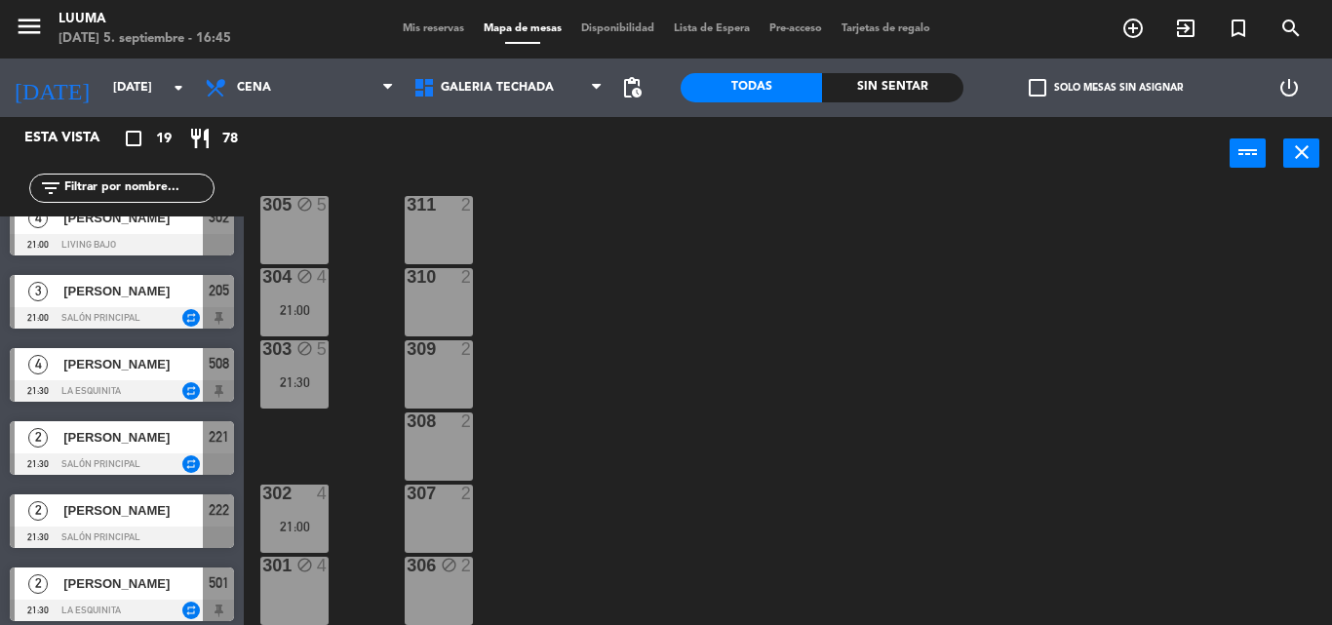
click at [306, 520] on div "21:00" at bounding box center [294, 527] width 68 height 14
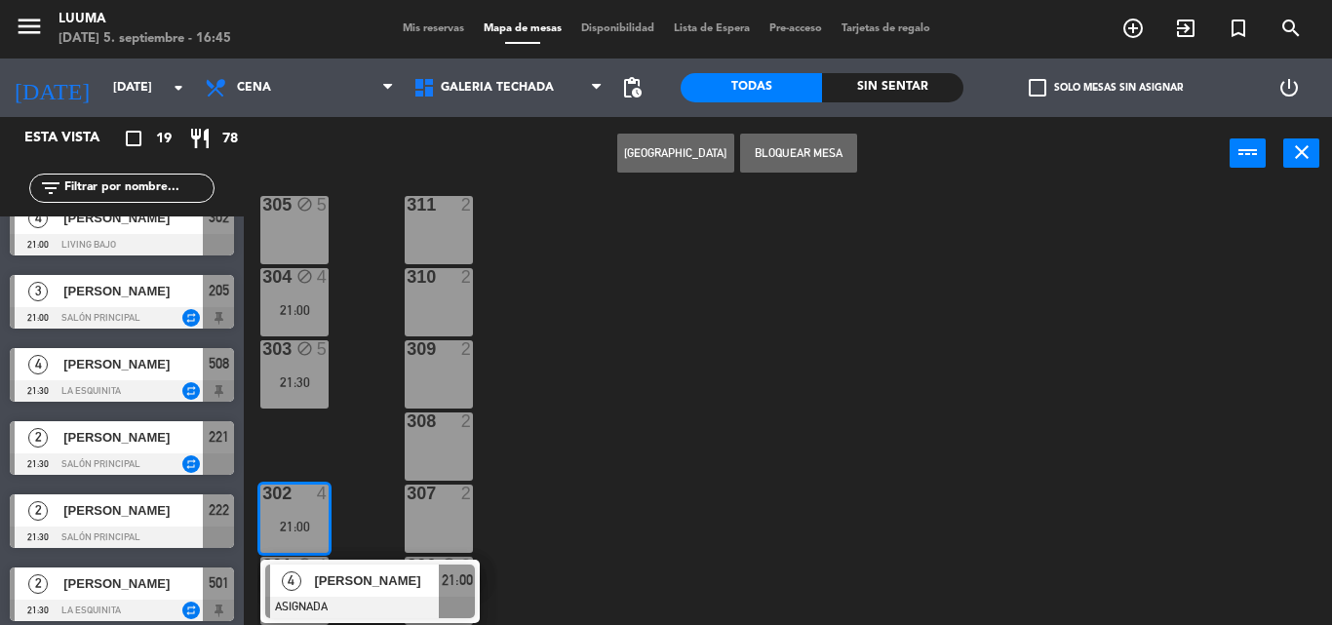
click at [372, 496] on div "305 block 5 311 2 304 block 4 21:00 310 2 303 block 5 21:30 309 2 308 2 302 4 2…" at bounding box center [794, 407] width 1074 height 435
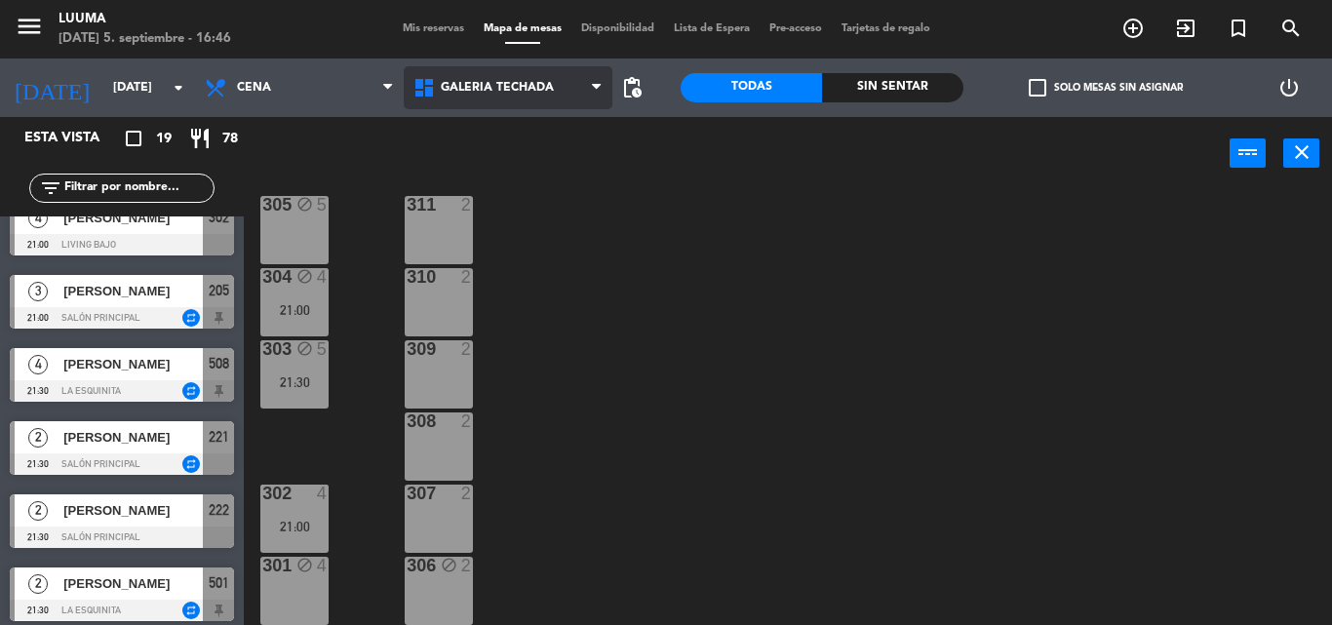
click at [453, 82] on span "Galería Techada" at bounding box center [497, 88] width 113 height 14
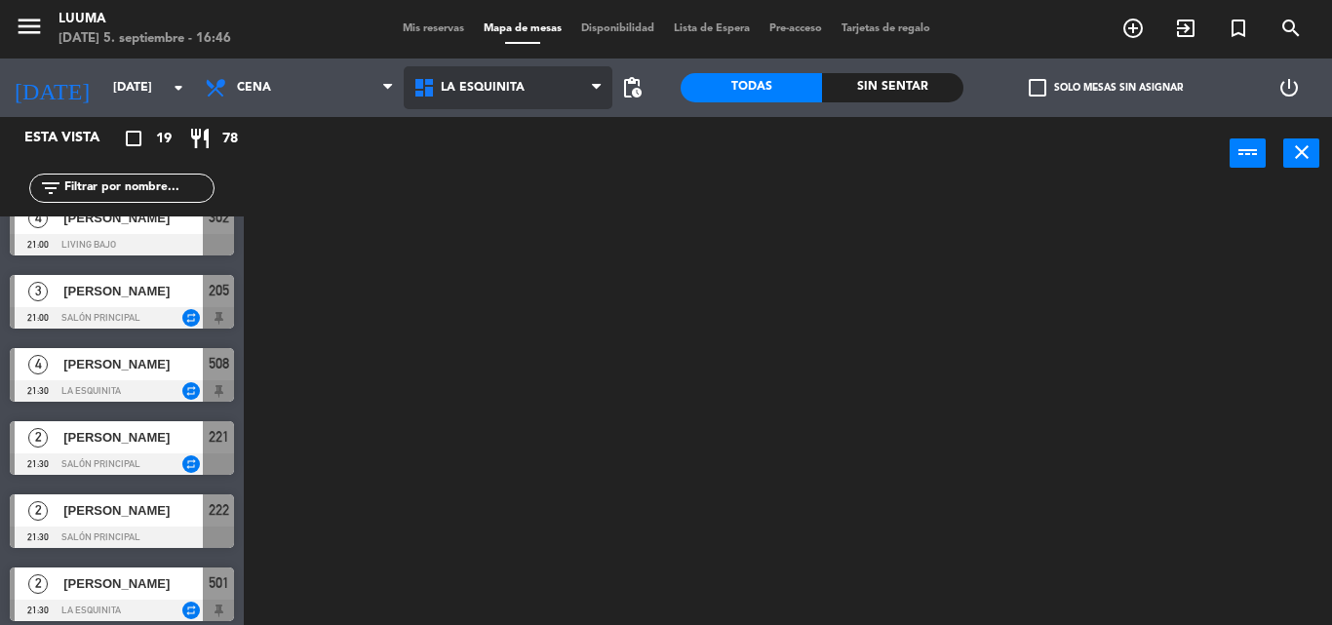
scroll to position [0, 0]
click at [521, 256] on ng-component "menu Luuma [DATE] 5. septiembre - 16:46 Mis reservas Mapa de mesas Disponibilid…" at bounding box center [666, 312] width 1332 height 625
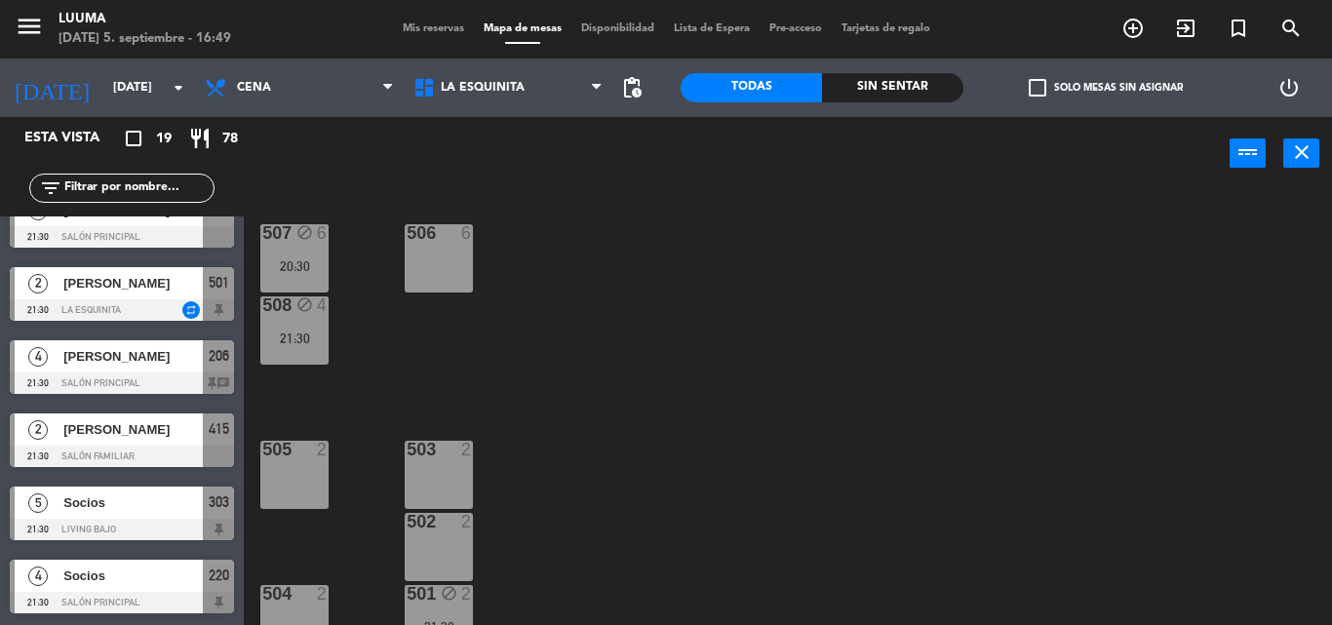
scroll to position [28, 0]
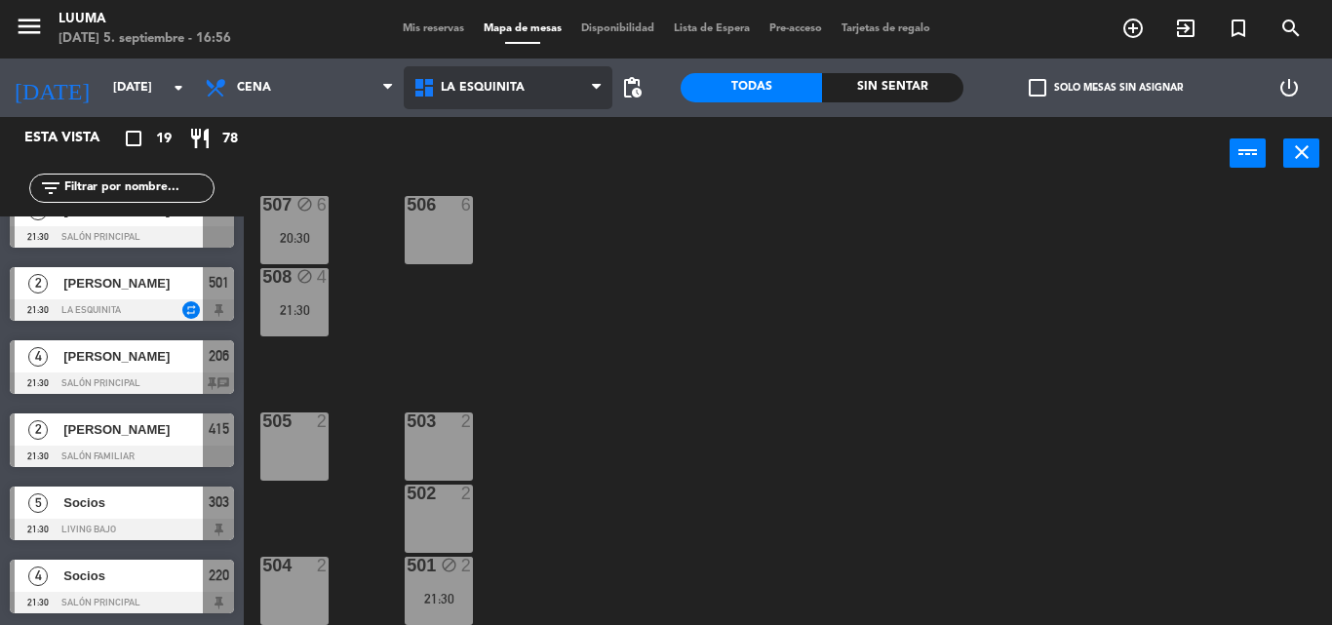
click at [527, 72] on span "La Esquinita" at bounding box center [508, 87] width 209 height 43
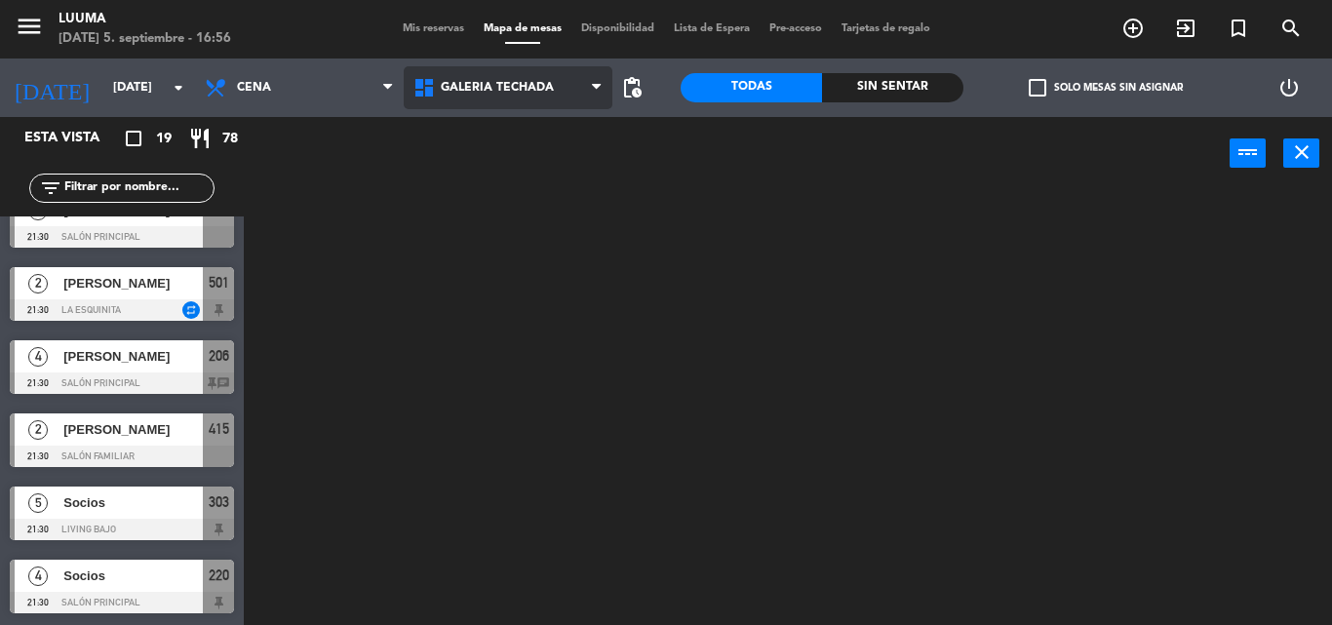
click at [524, 225] on ng-component "menu Luuma [DATE] 5. septiembre - 16:56 Mis reservas Mapa de mesas Disponibilid…" at bounding box center [666, 312] width 1332 height 625
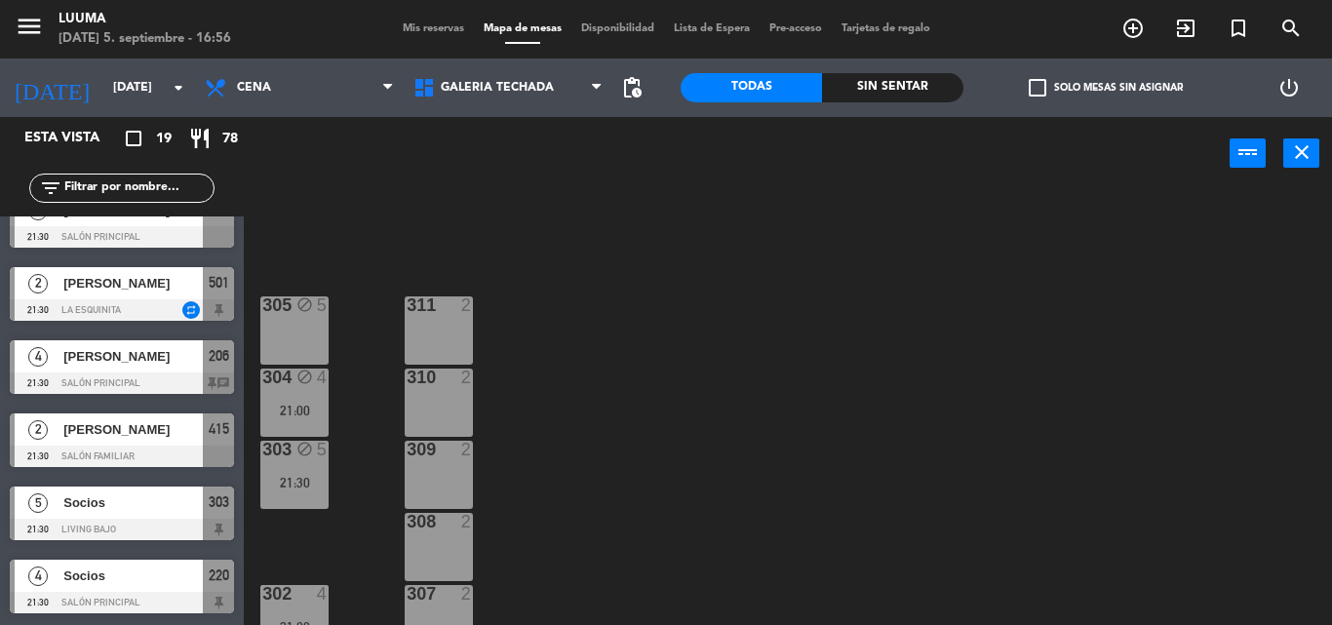
scroll to position [100, 0]
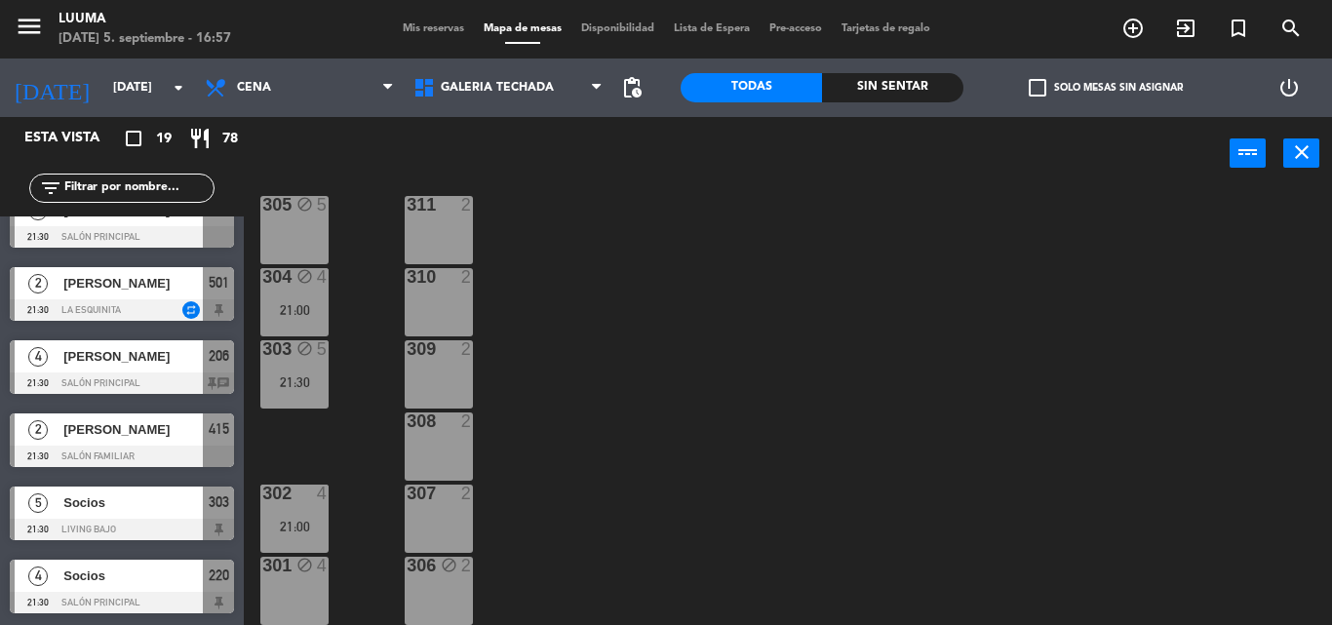
click at [310, 592] on div "301 block 4" at bounding box center [294, 591] width 68 height 68
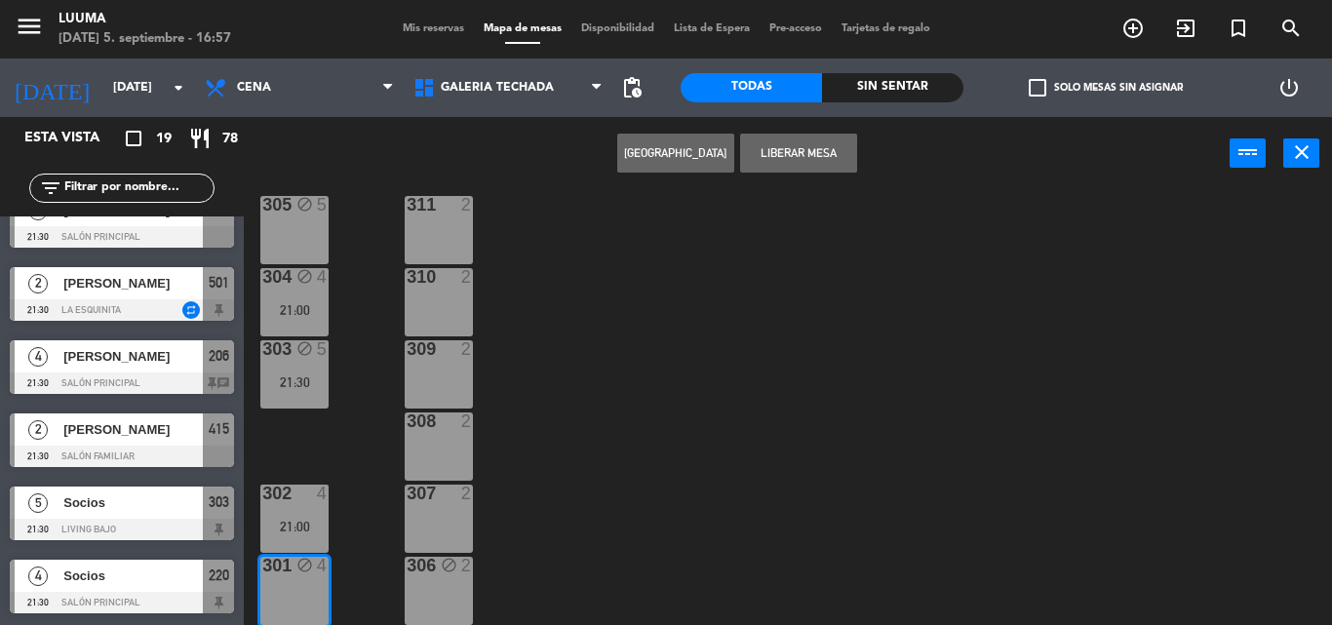
click at [371, 461] on div "305 block 5 311 2 304 block 4 21:00 310 2 303 block 5 21:30 309 2 308 2 302 4 2…" at bounding box center [794, 407] width 1074 height 435
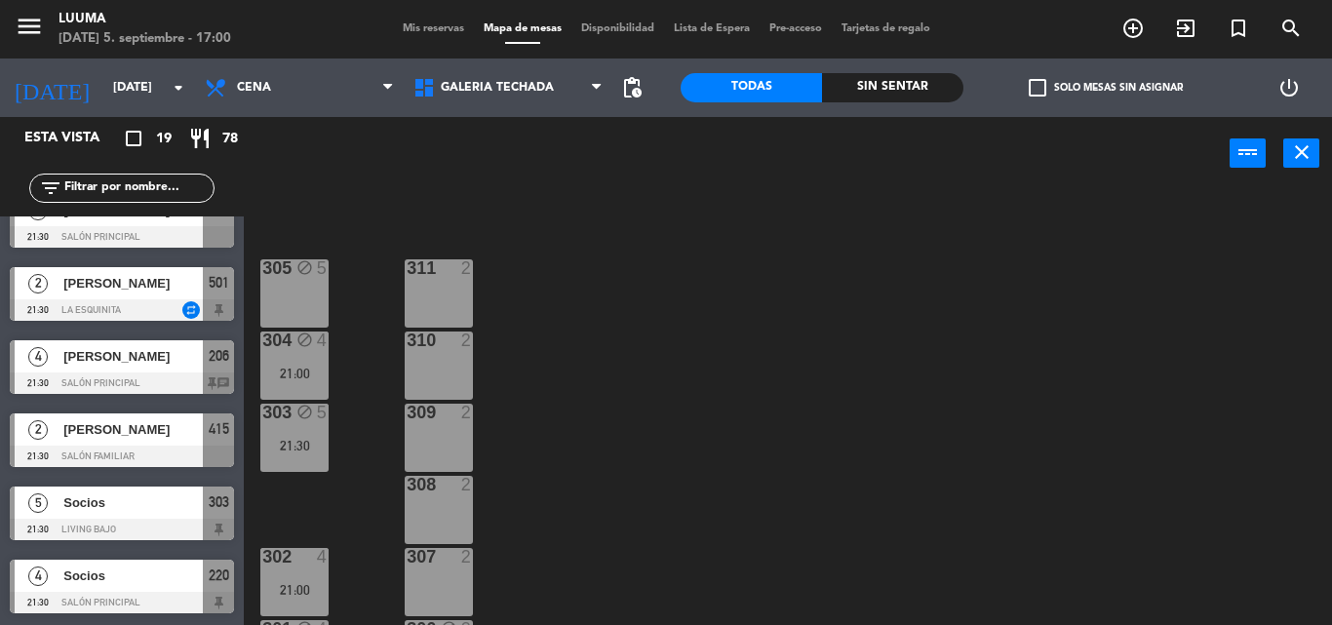
scroll to position [0, 0]
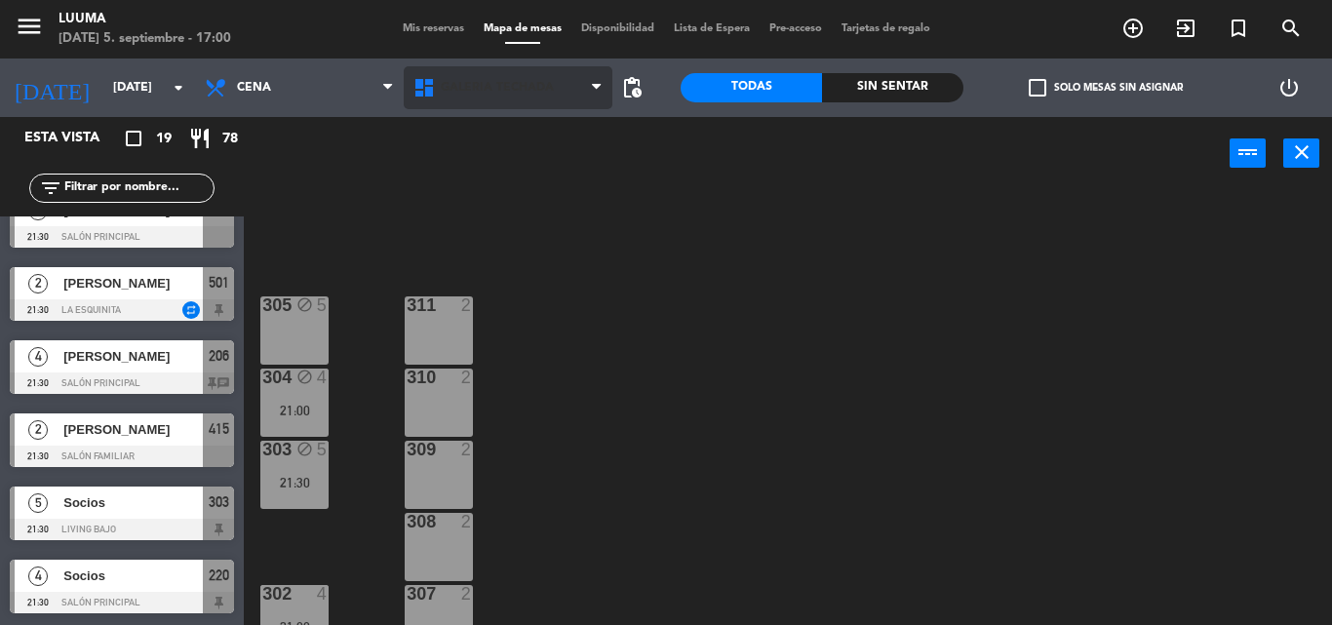
click at [526, 102] on span "Galería Techada" at bounding box center [508, 87] width 209 height 43
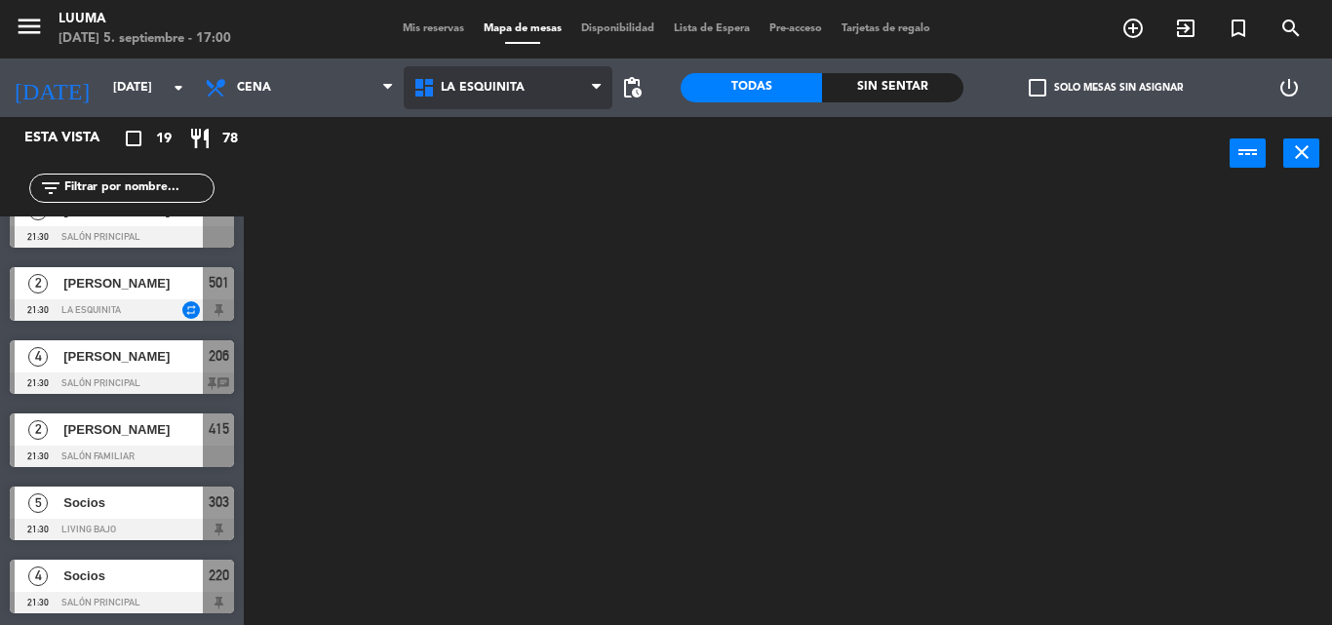
click at [531, 250] on ng-component "menu Luuma [DATE] 5. septiembre - 17:00 Mis reservas Mapa de mesas Disponibilid…" at bounding box center [666, 312] width 1332 height 625
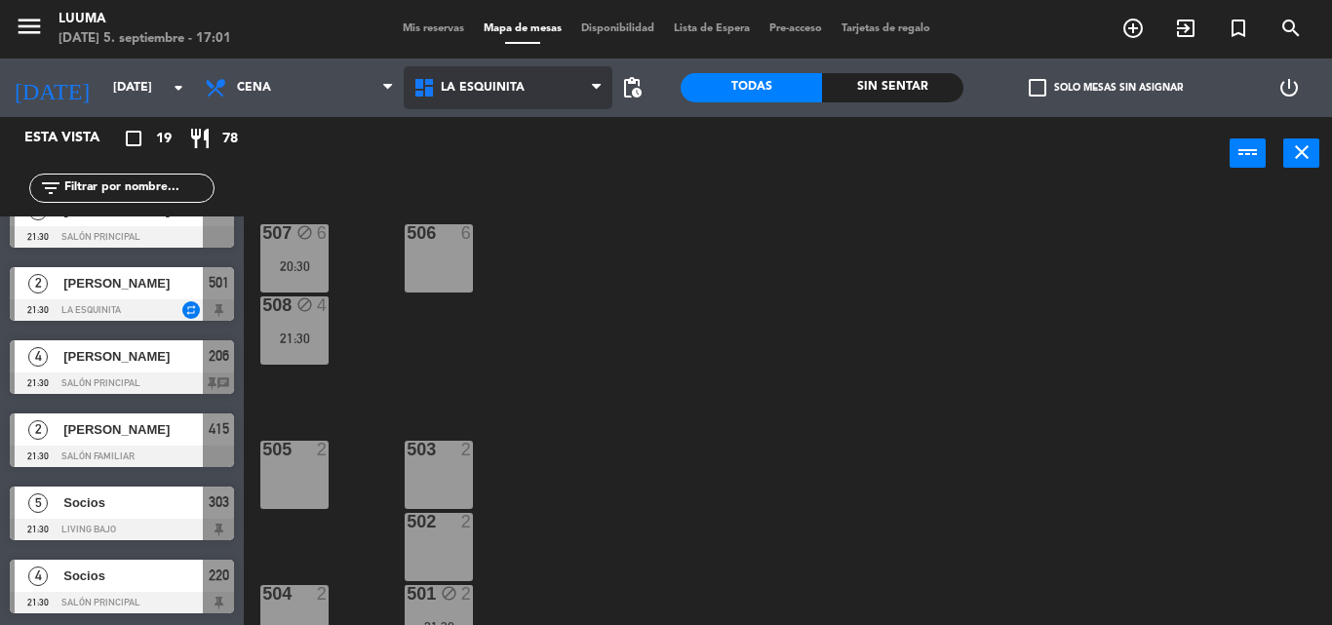
click at [489, 89] on span "La Esquinita" at bounding box center [483, 88] width 84 height 14
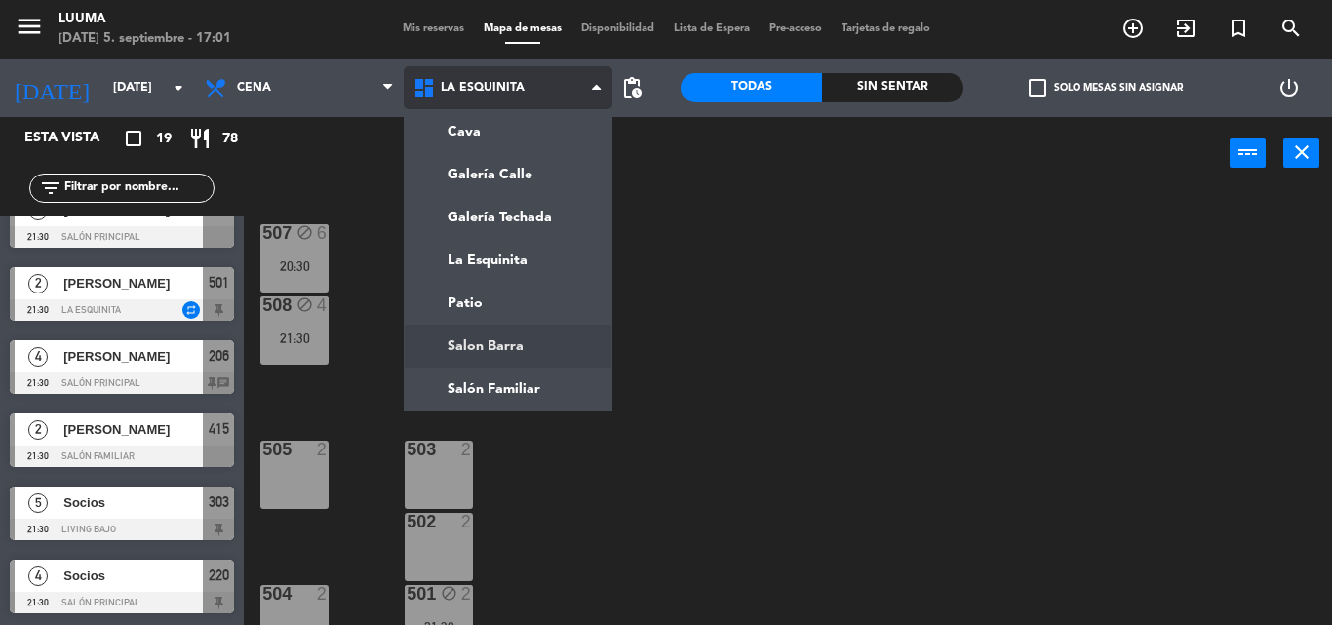
click at [542, 350] on ng-component "menu Luuma [DATE] 5. septiembre - 17:01 Mis reservas Mapa de mesas Disponibilid…" at bounding box center [666, 312] width 1332 height 625
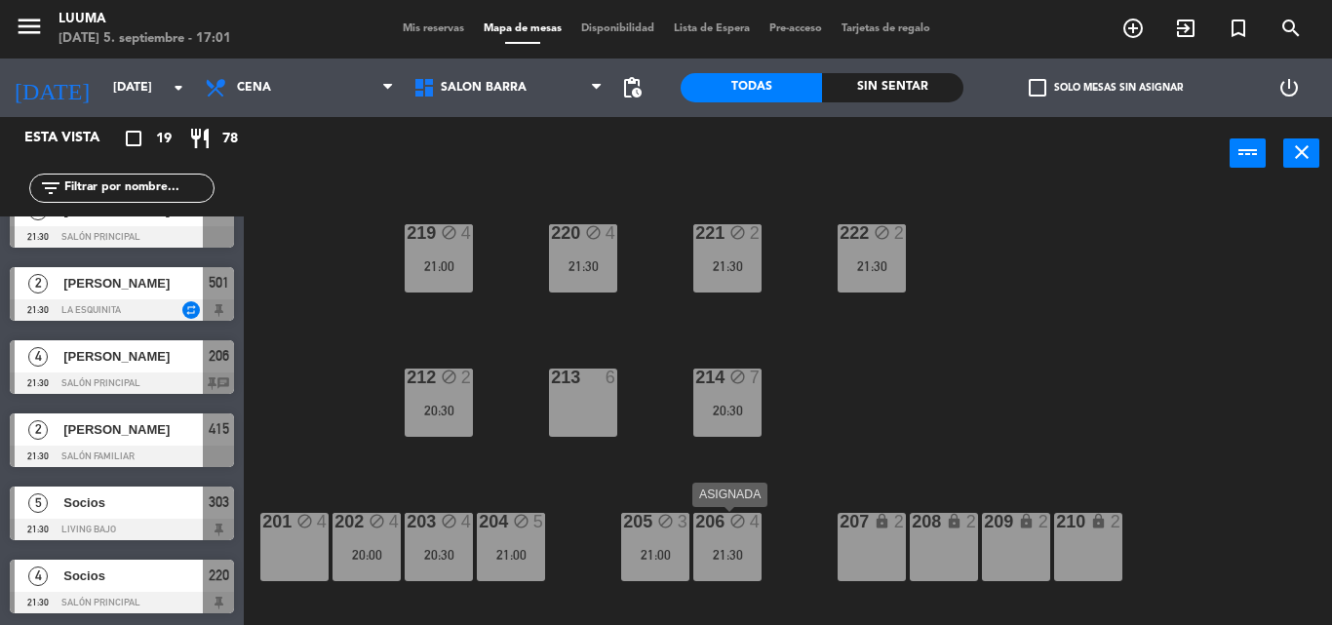
click at [742, 548] on div "21:30" at bounding box center [727, 555] width 68 height 14
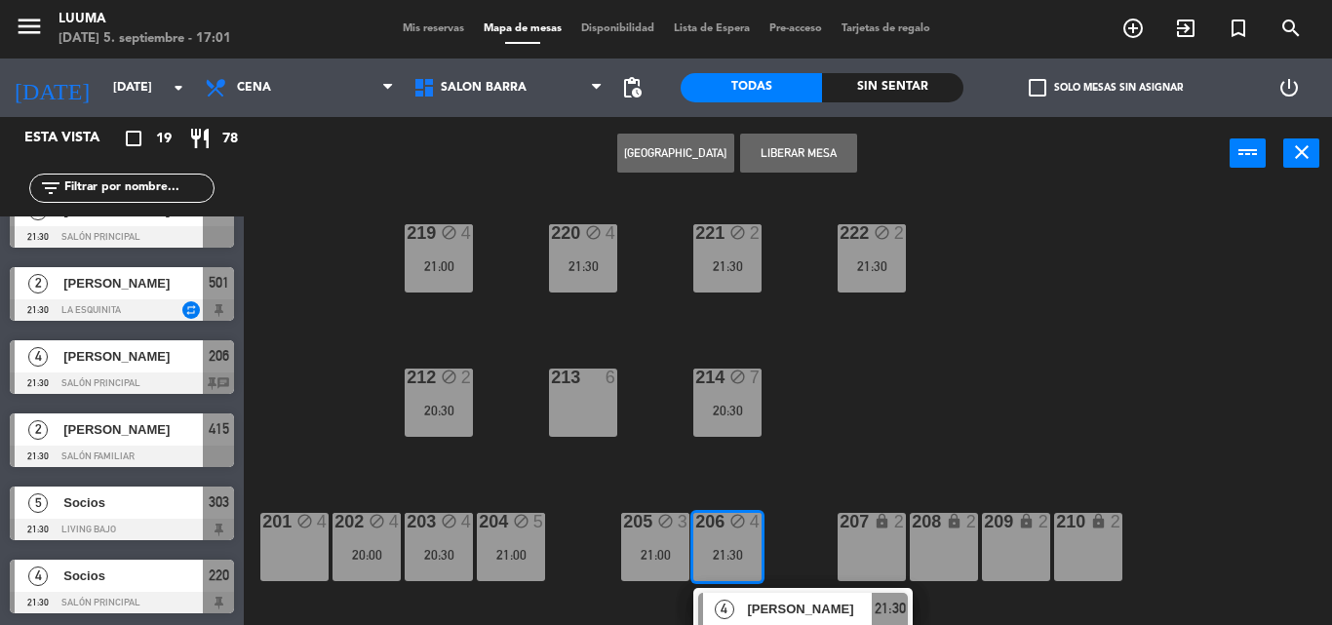
click at [791, 492] on div "220 block 4 21:30 221 block 2 21:30 219 block 4 21:00 222 block 2 21:30 213 6 2…" at bounding box center [794, 407] width 1074 height 435
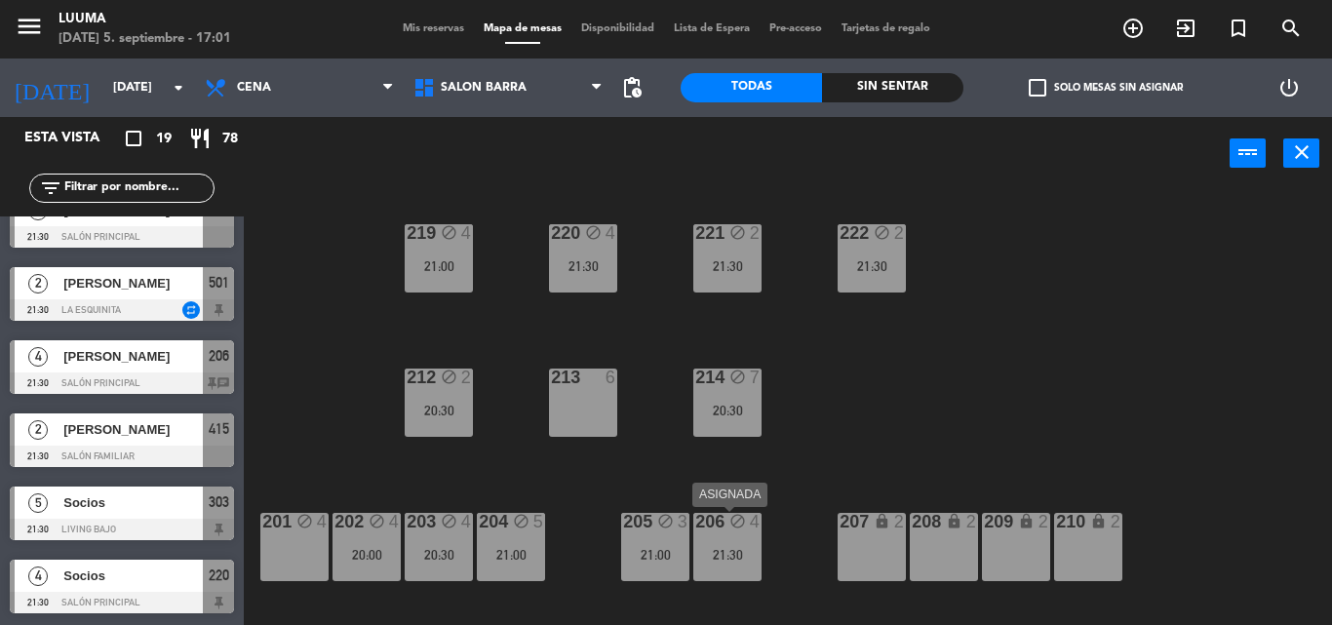
click at [751, 557] on div "21:30" at bounding box center [727, 555] width 68 height 14
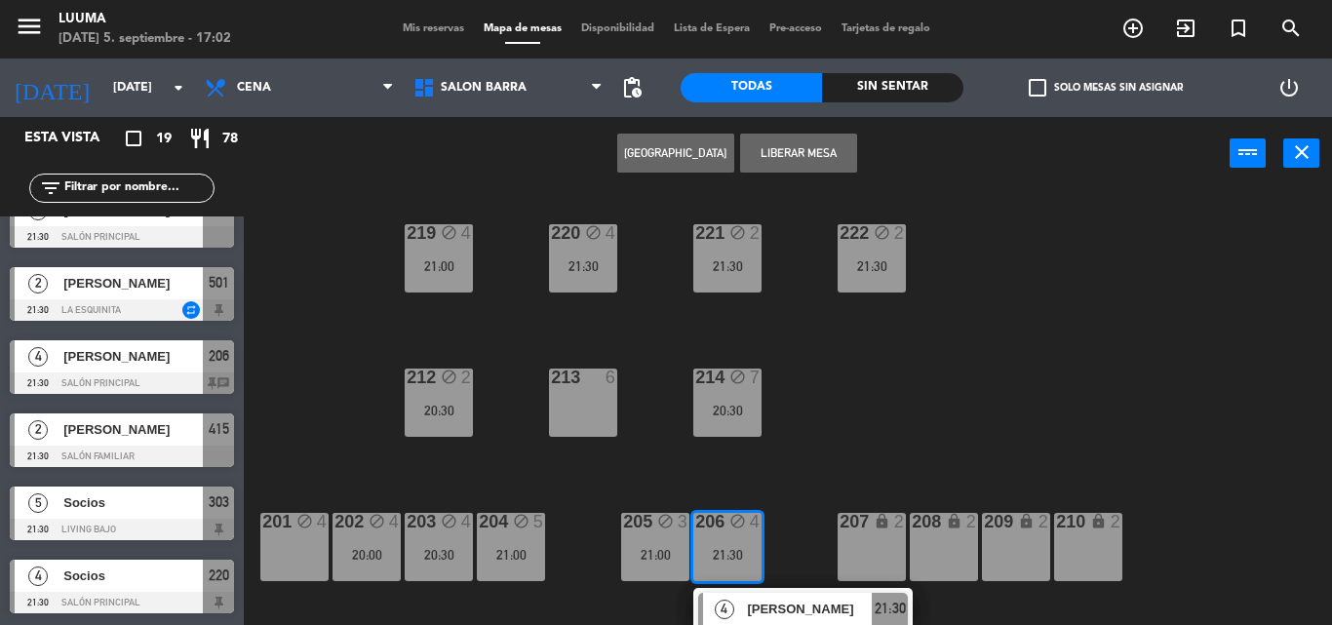
click at [794, 476] on div "220 block 4 21:30 221 block 2 21:30 219 block 4 21:00 222 block 2 21:30 213 6 2…" at bounding box center [794, 407] width 1074 height 435
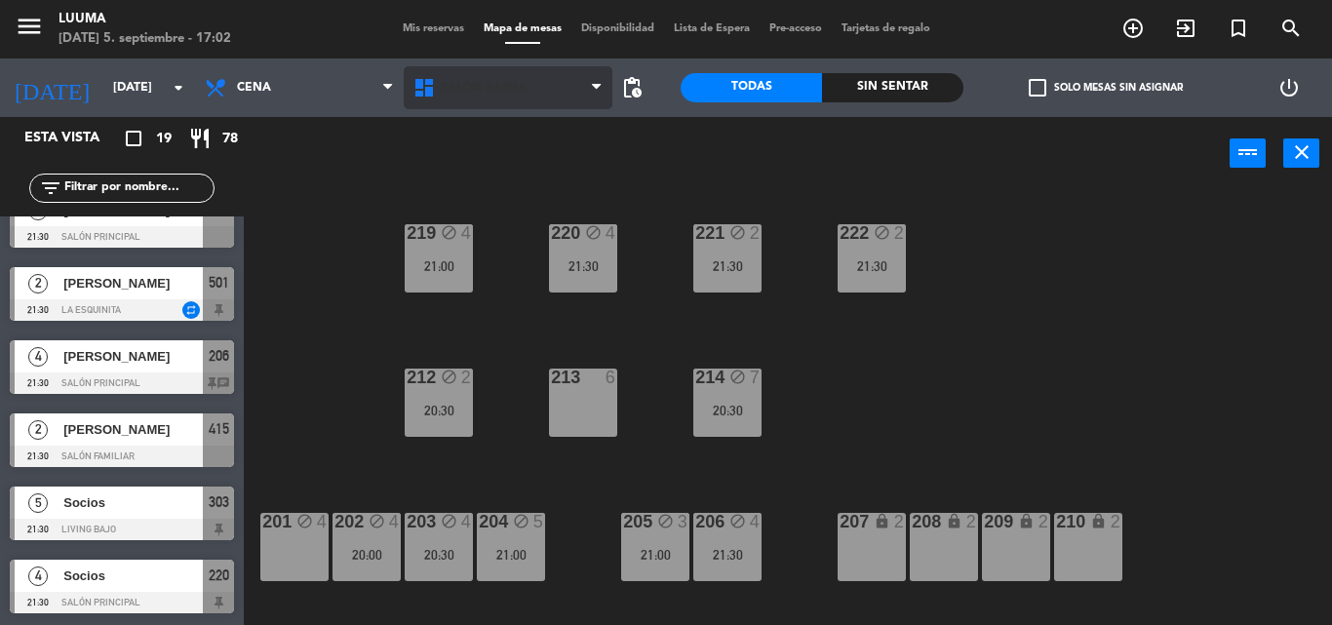
click at [505, 73] on span "Salon Barra" at bounding box center [508, 87] width 209 height 43
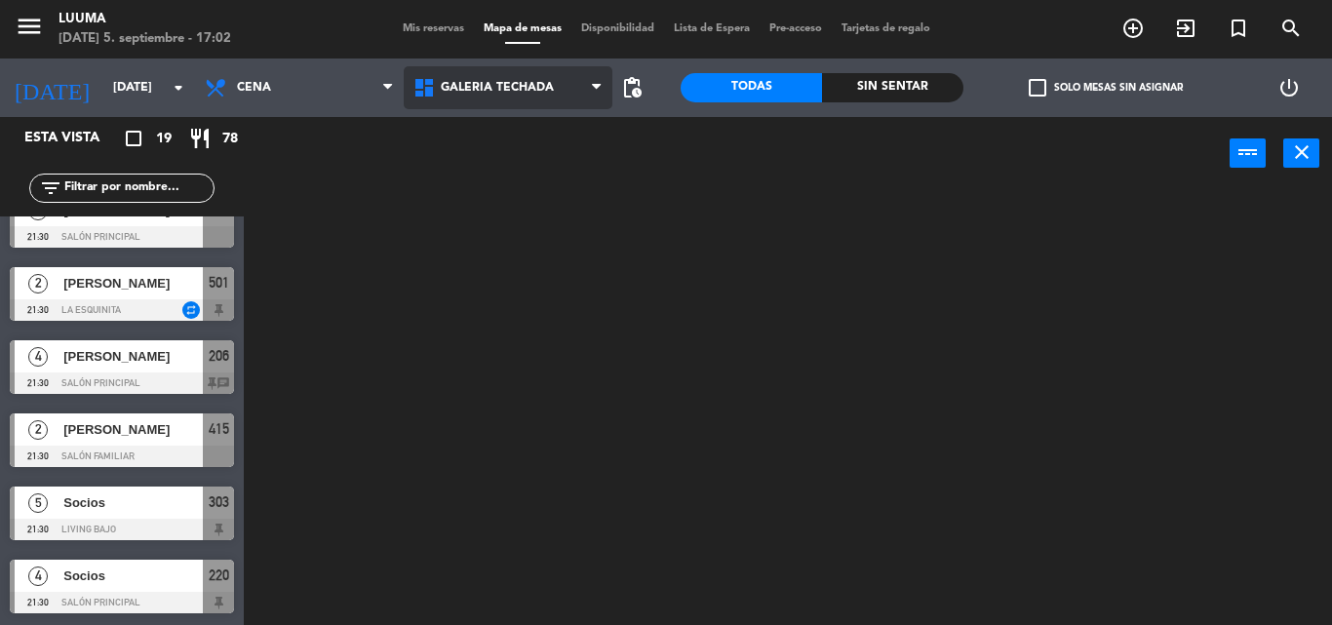
click at [535, 223] on ng-component "menu Luuma [DATE] 5. septiembre - 17:02 Mis reservas Mapa de mesas Disponibilid…" at bounding box center [666, 312] width 1332 height 625
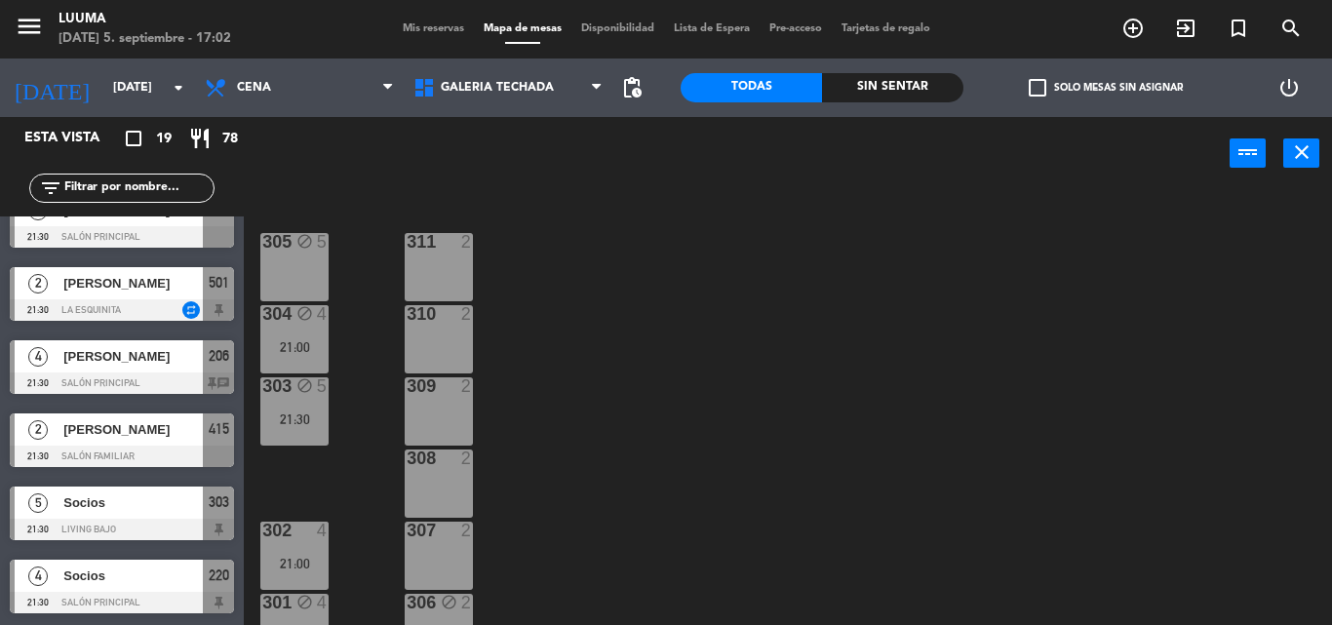
scroll to position [100, 0]
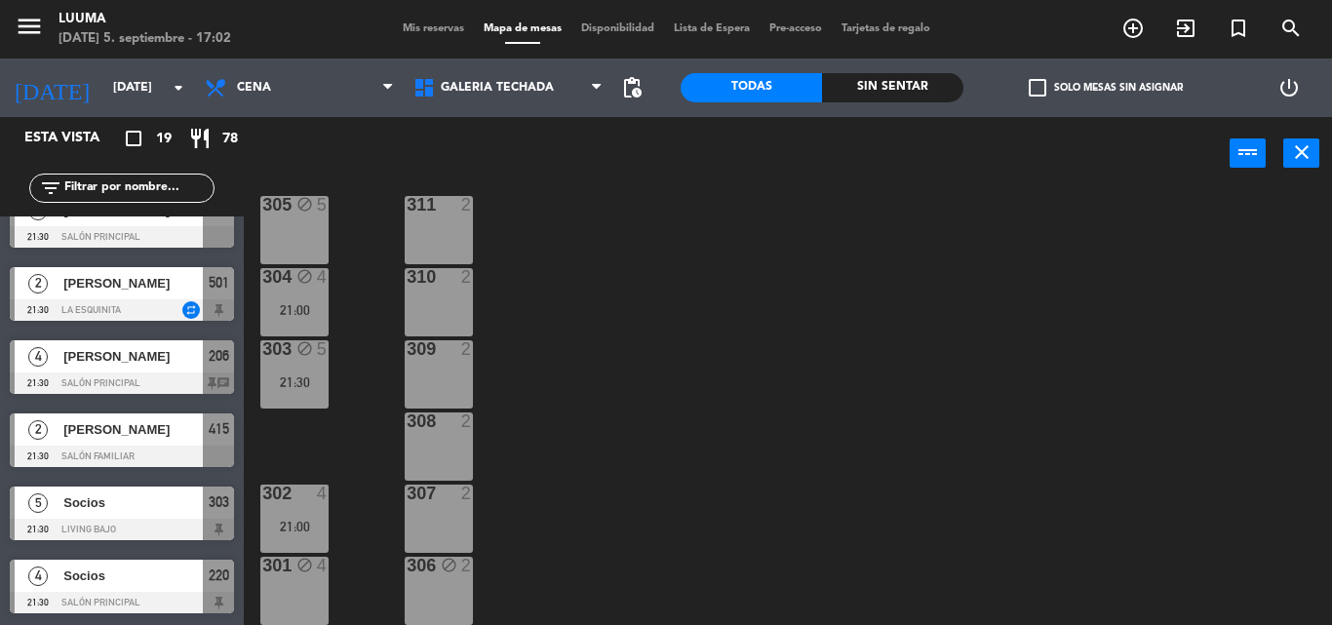
click at [304, 584] on div "301 block 4" at bounding box center [294, 591] width 68 height 68
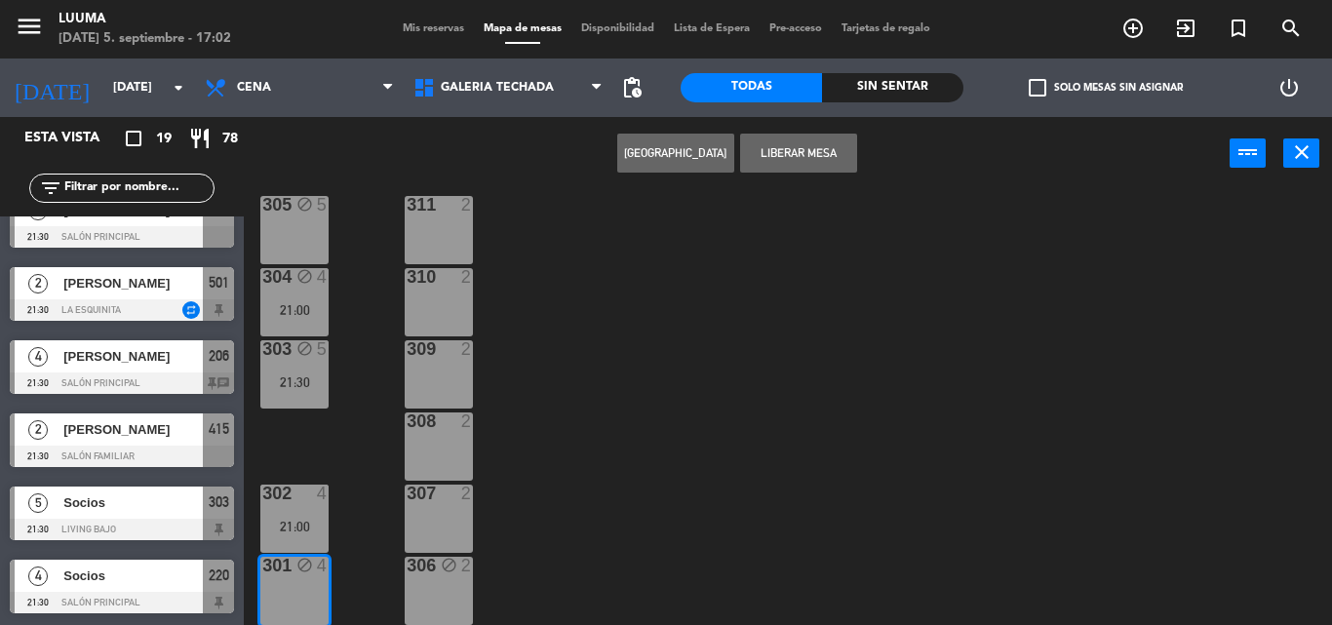
click at [813, 157] on button "Liberar Mesa" at bounding box center [798, 153] width 117 height 39
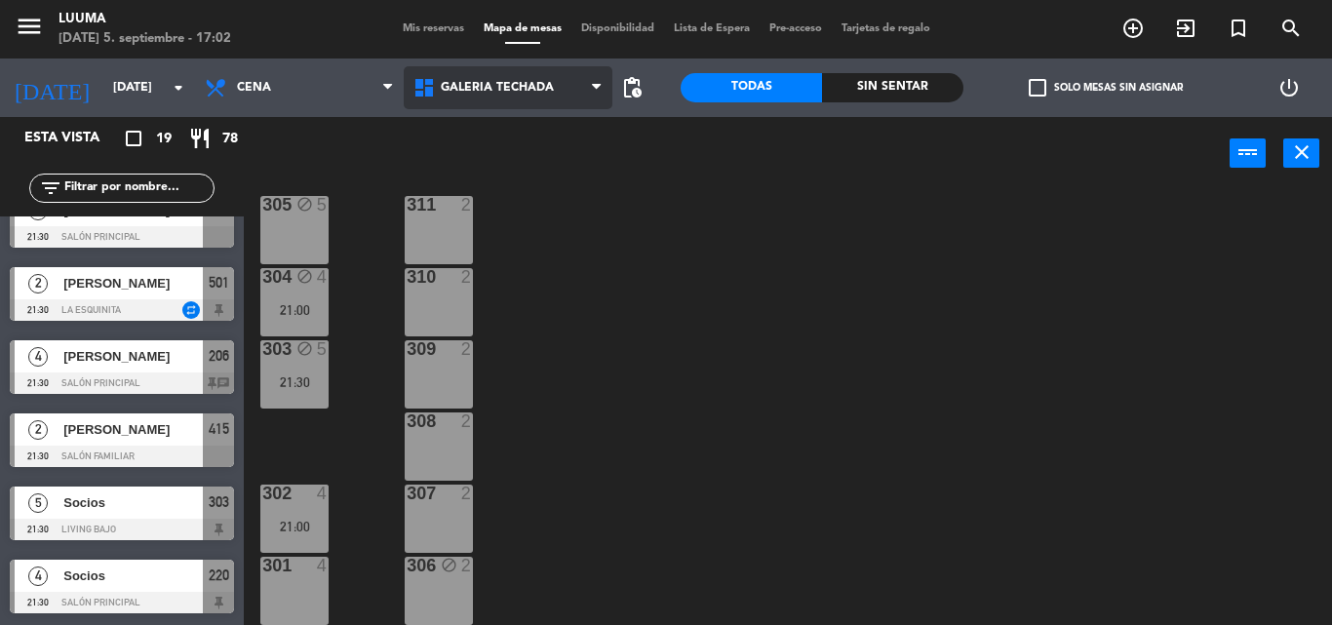
click at [527, 89] on span "Galería Techada" at bounding box center [497, 88] width 113 height 14
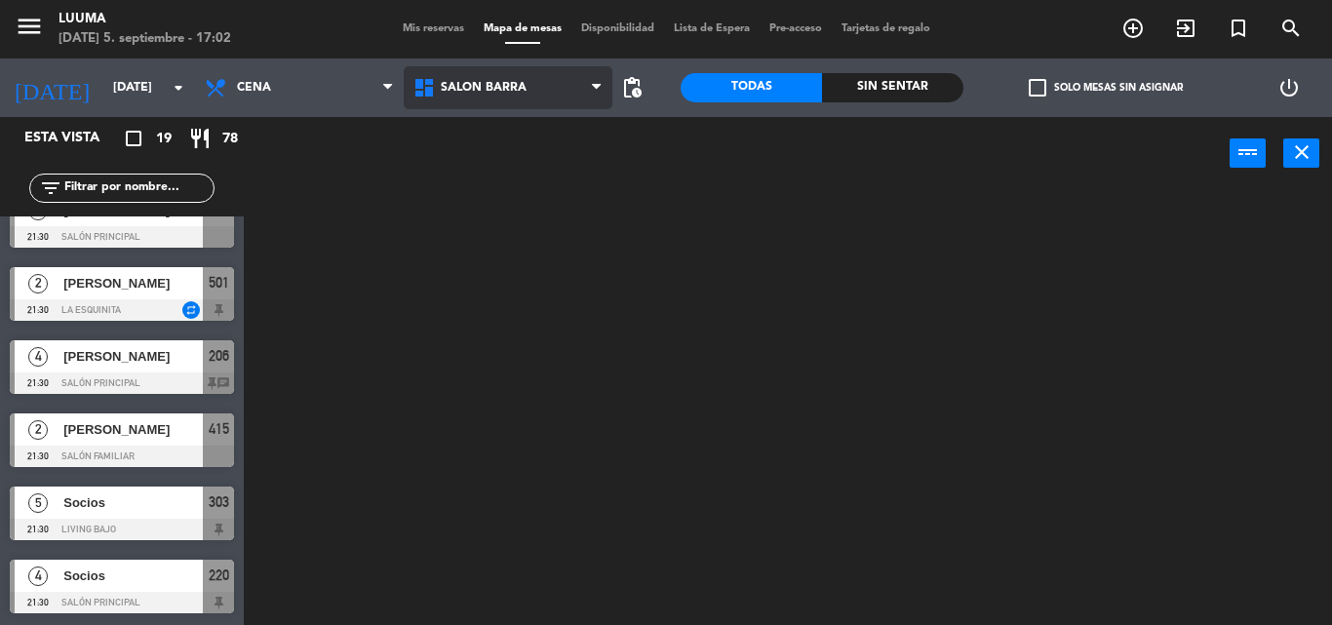
click at [539, 355] on ng-component "menu Luuma [DATE] 5. septiembre - 17:02 Mis reservas Mapa de mesas Disponibilid…" at bounding box center [666, 312] width 1332 height 625
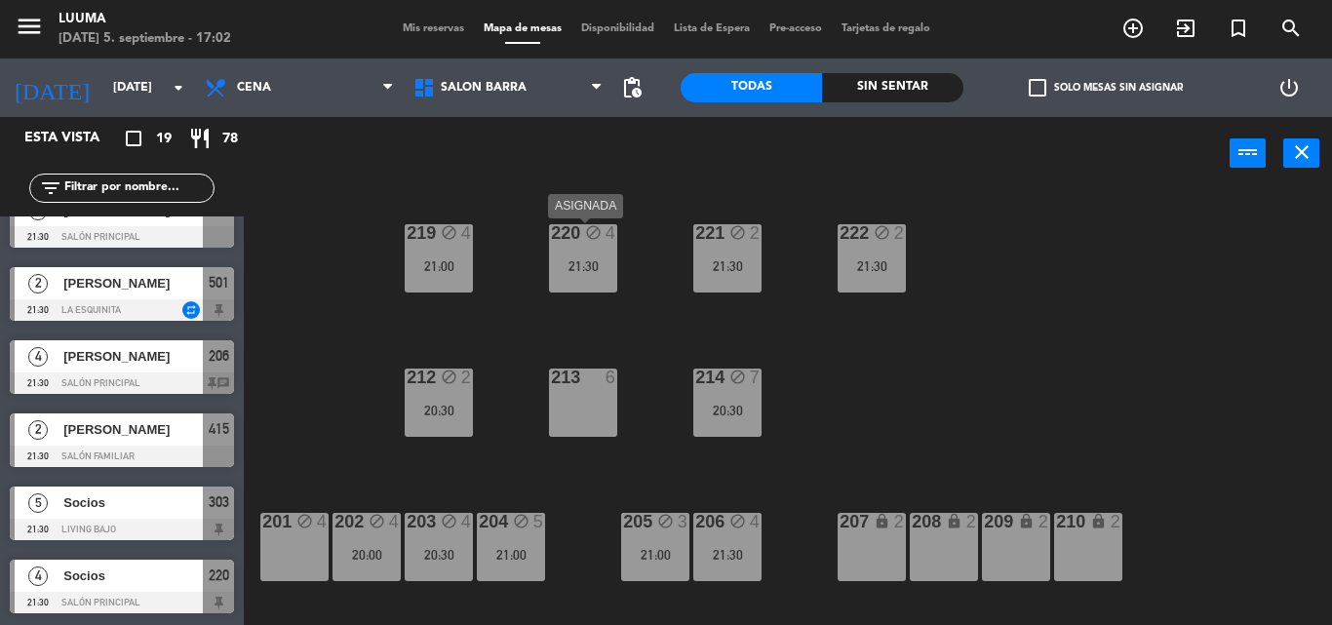
click at [569, 248] on div "220 block 4 21:30" at bounding box center [583, 258] width 68 height 68
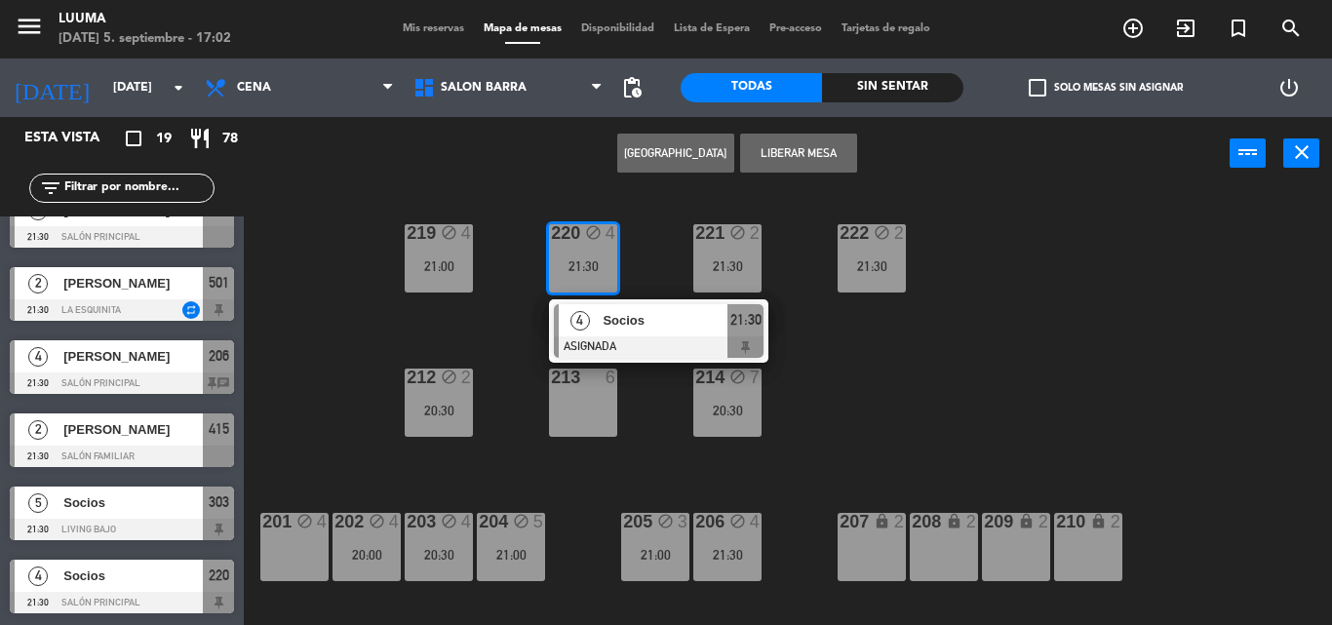
click at [858, 419] on div "220 block 4 21:30 4 Socios ASIGNADA 21:30 221 block 2 21:30 219 block 4 21:00 2…" at bounding box center [794, 407] width 1074 height 435
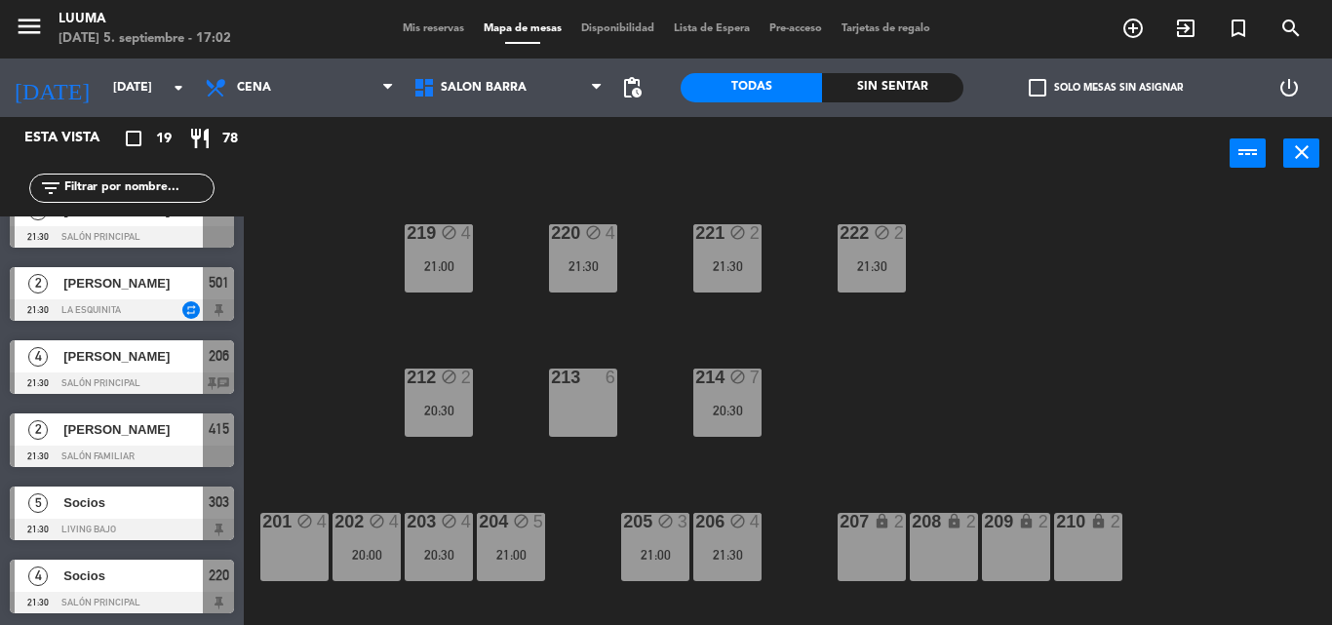
click at [449, 260] on div "21:00" at bounding box center [439, 266] width 68 height 14
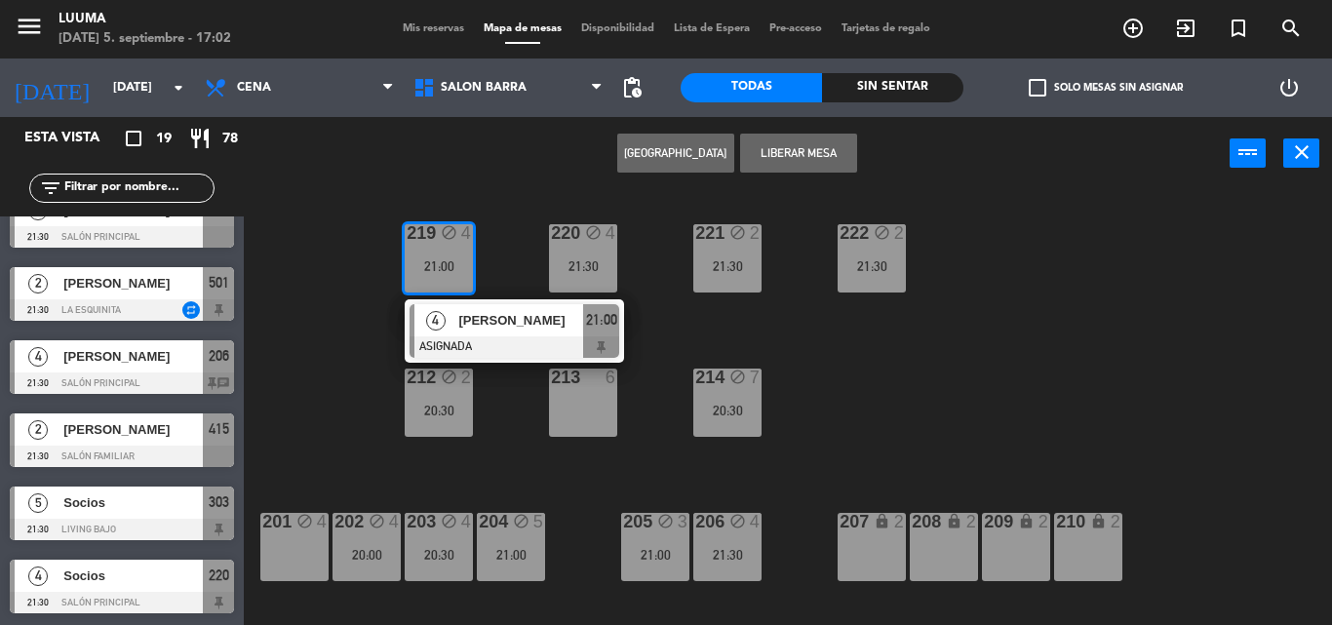
click at [532, 260] on div "220 block 4 21:30 221 block 2 21:30 219 block 4 21:00 4 [PERSON_NAME] ASIGNADA …" at bounding box center [794, 407] width 1074 height 435
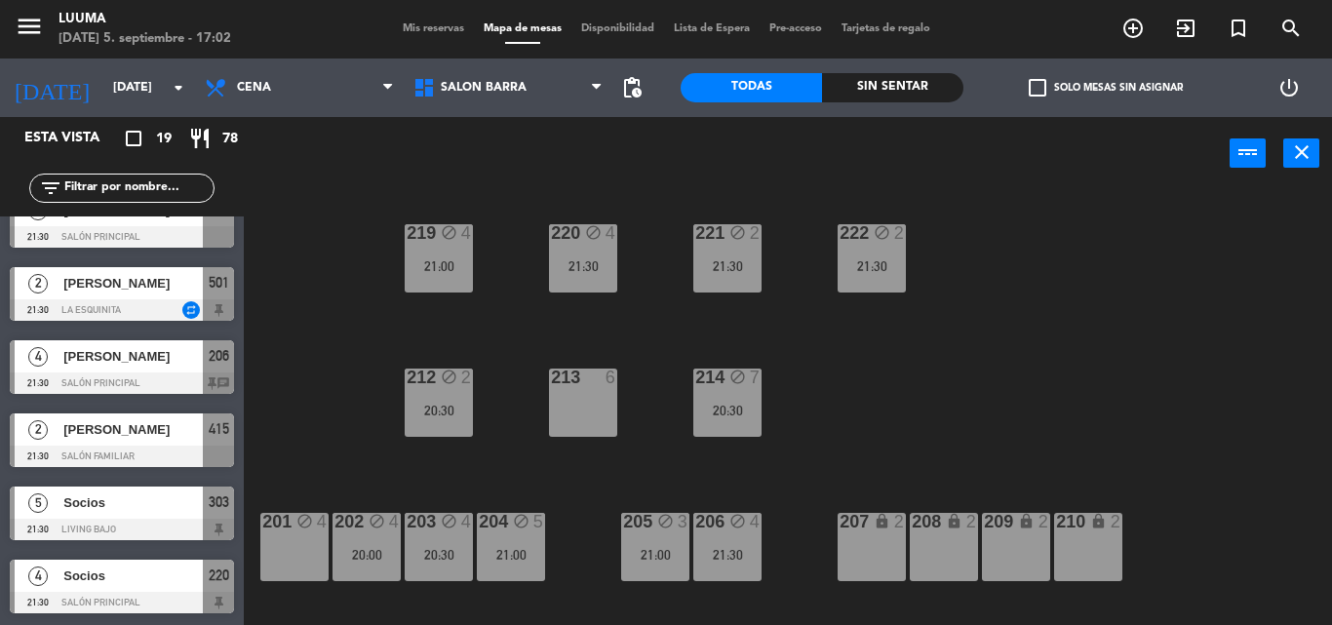
click at [453, 389] on div "212 block 2 20:30" at bounding box center [439, 403] width 68 height 68
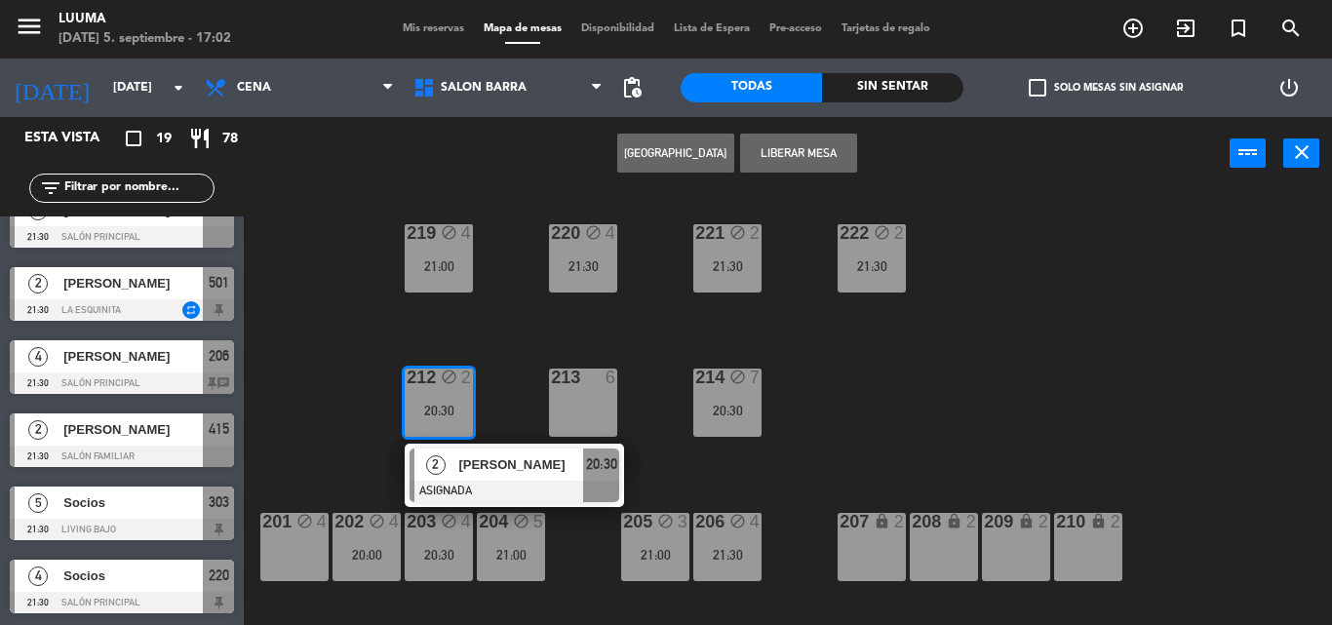
click at [509, 338] on div "220 block 4 21:30 221 block 2 21:30 219 block 4 21:00 222 block 2 21:30 213 6 2…" at bounding box center [794, 407] width 1074 height 435
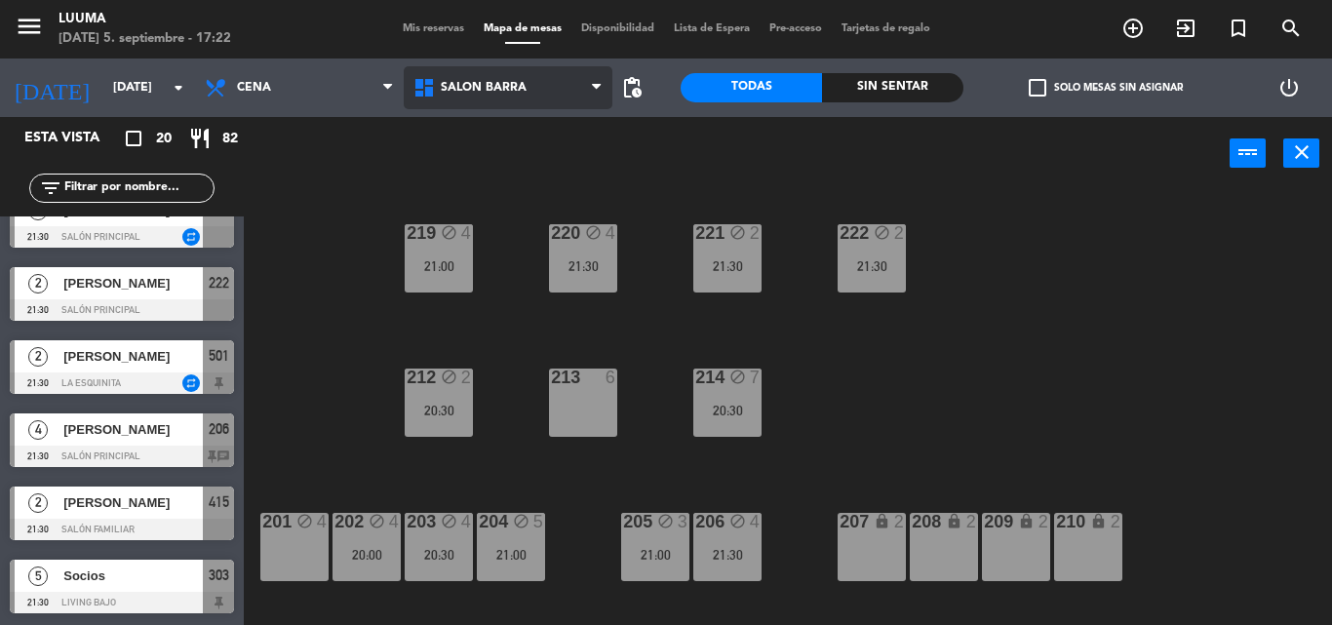
click at [473, 68] on span "Salon Barra" at bounding box center [508, 87] width 209 height 43
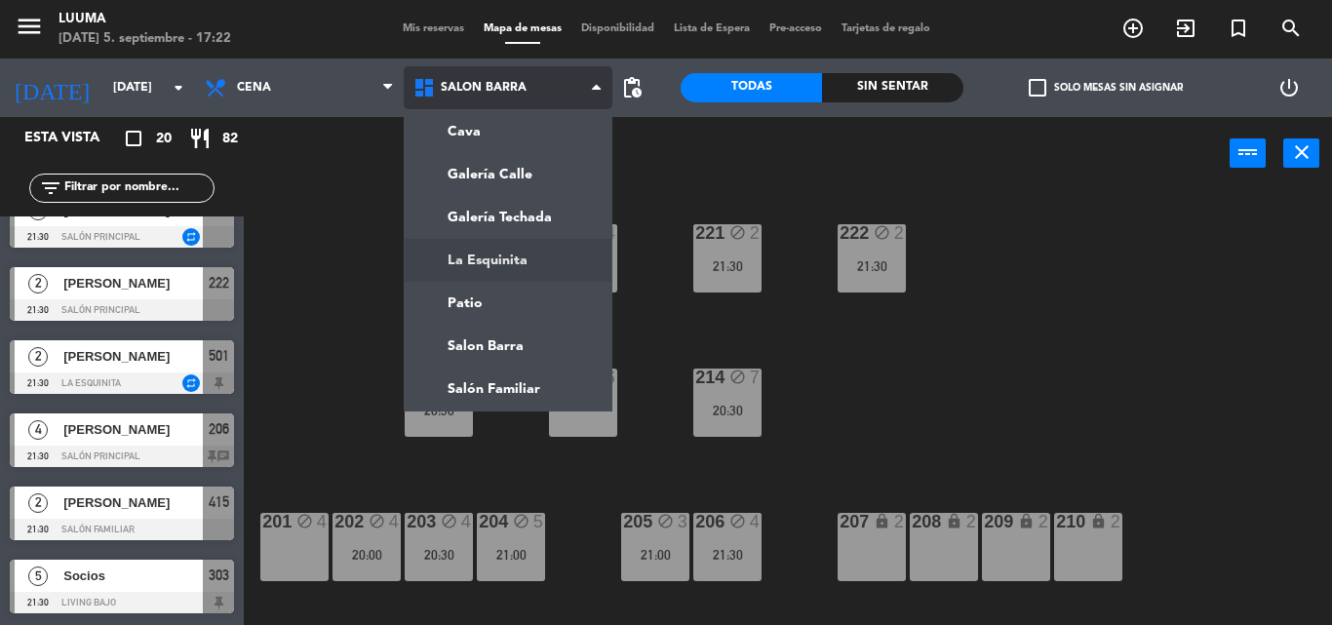
click at [539, 254] on ng-component "menu Luuma [DATE] 5. septiembre - 17:22 Mis reservas Mapa de mesas Disponibilid…" at bounding box center [666, 312] width 1332 height 625
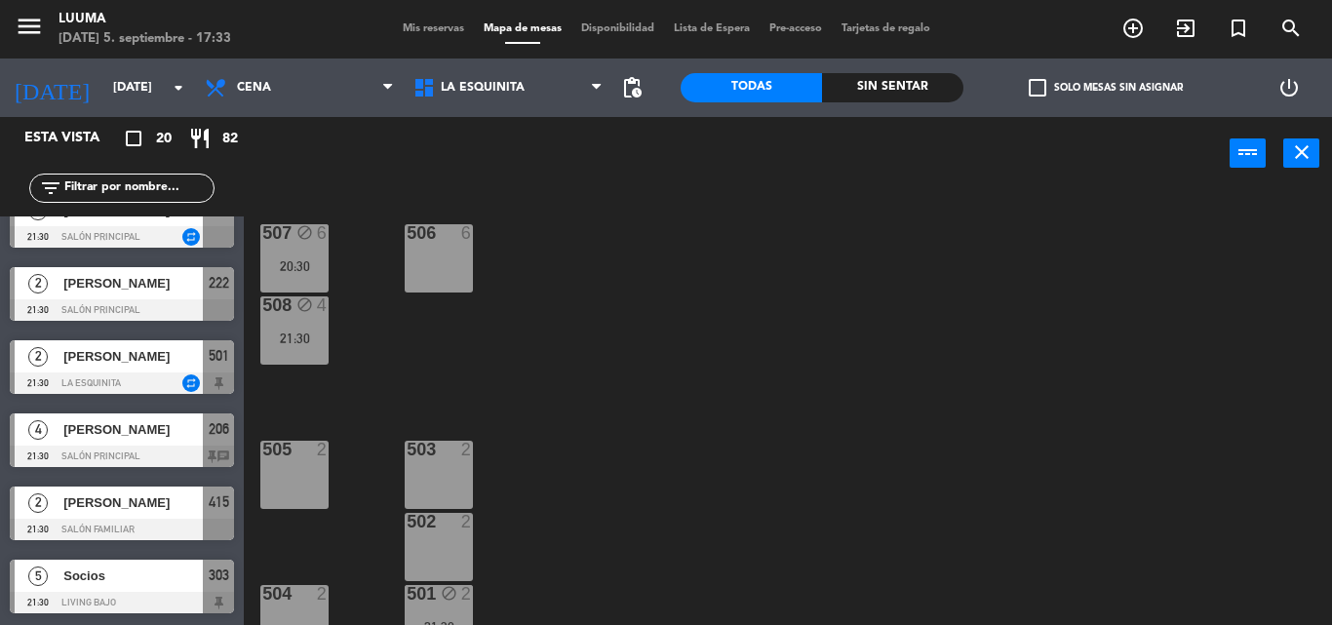
click at [447, 546] on div "502 2" at bounding box center [439, 547] width 68 height 68
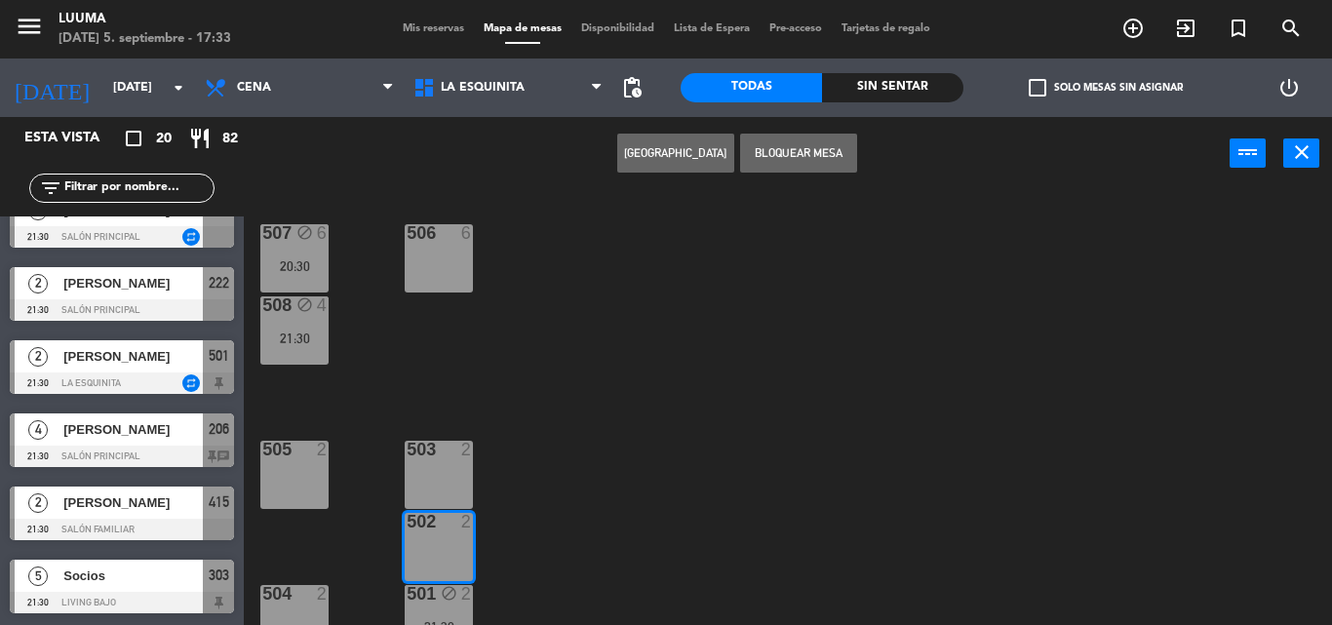
click at [466, 469] on div "503 2" at bounding box center [439, 475] width 68 height 68
click at [701, 153] on button "[GEOGRAPHIC_DATA]" at bounding box center [675, 153] width 117 height 39
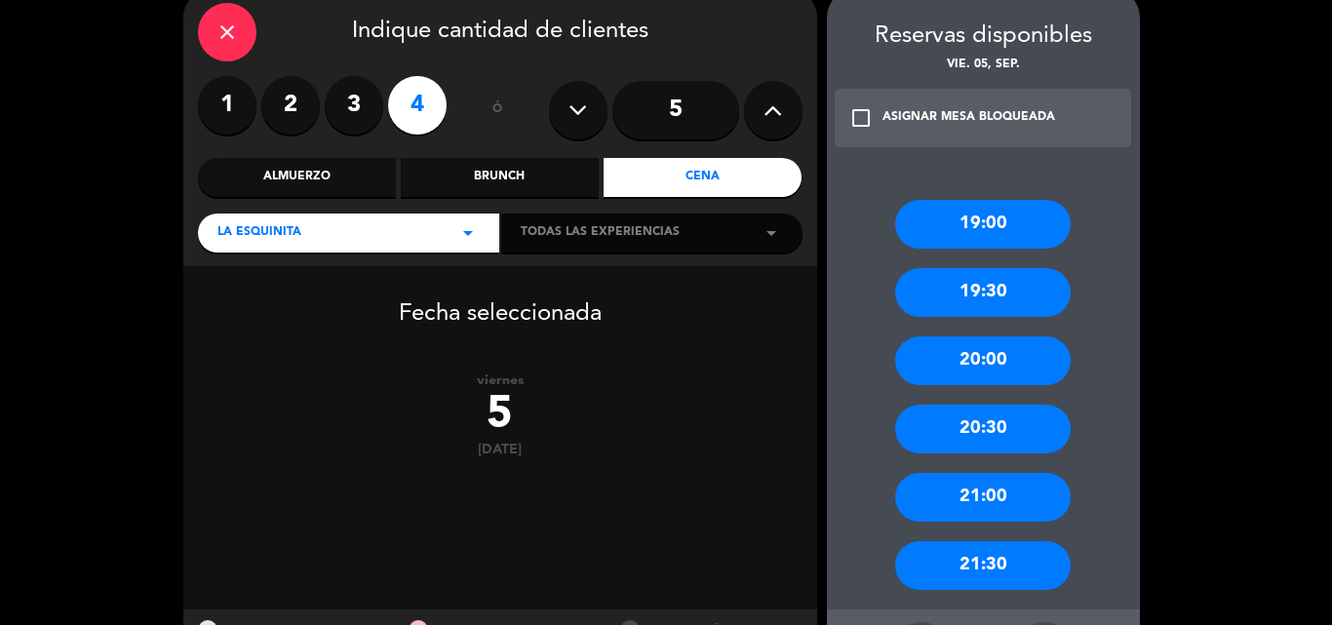
scroll to position [177, 0]
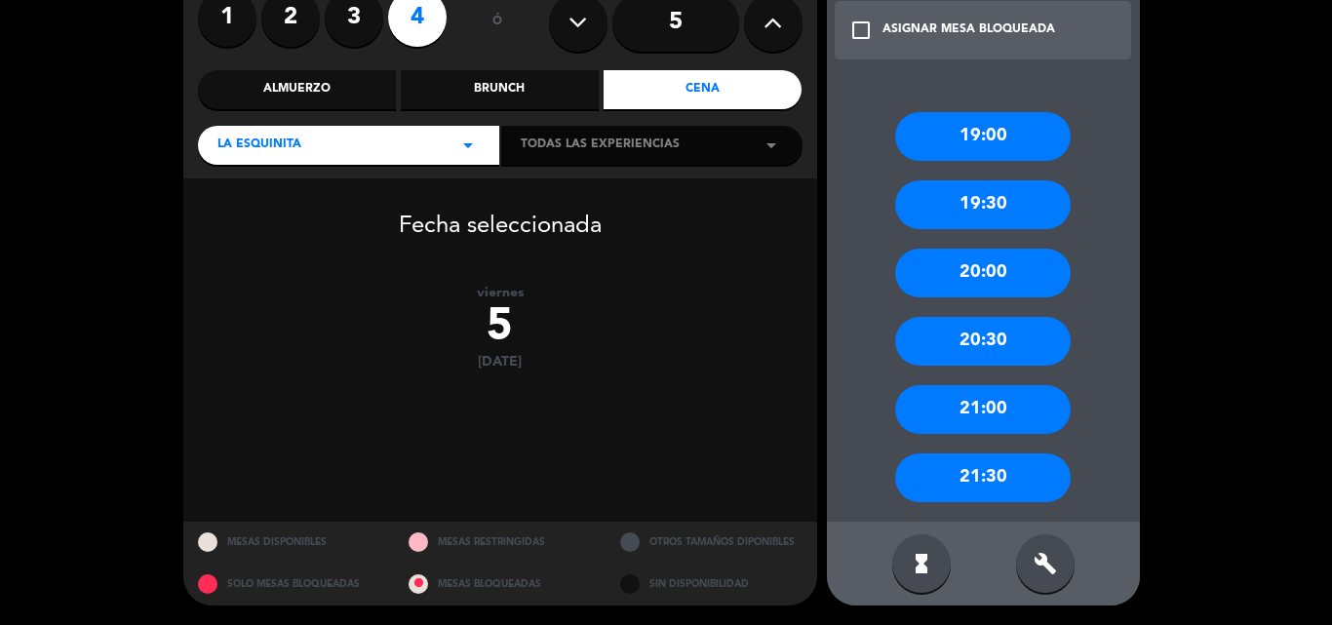
click at [983, 323] on div "20:30" at bounding box center [983, 341] width 176 height 49
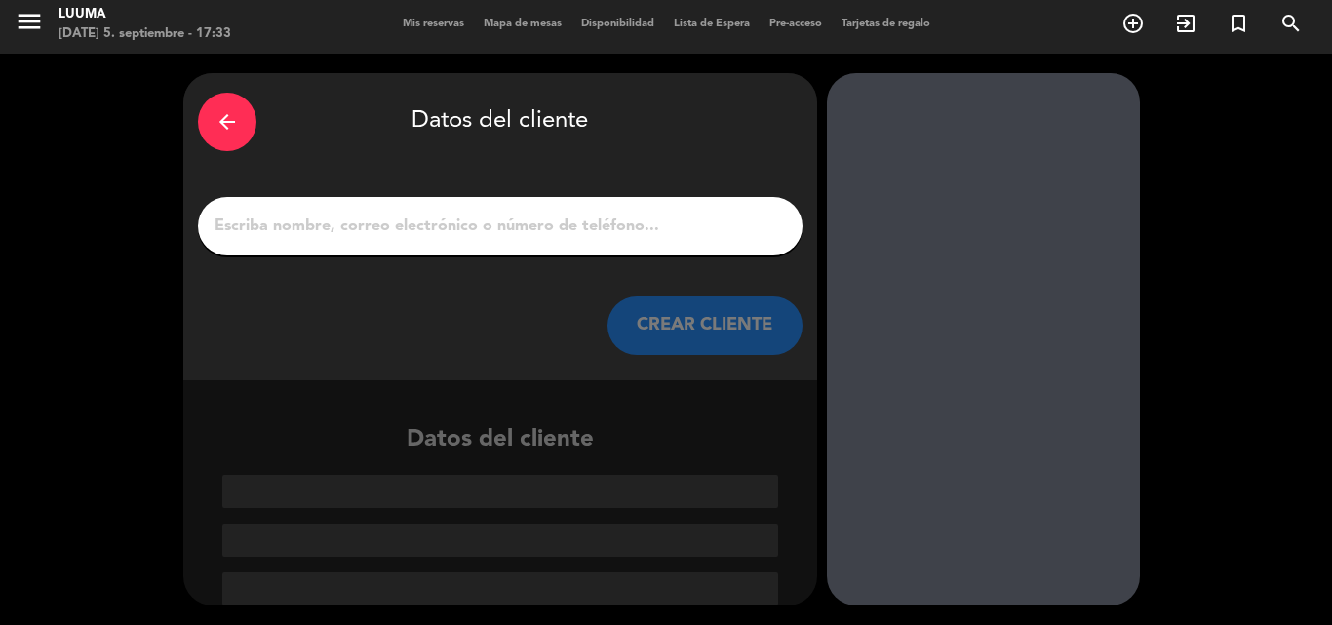
click at [521, 217] on input "1" at bounding box center [500, 226] width 575 height 27
paste input "[PERSON_NAME]"
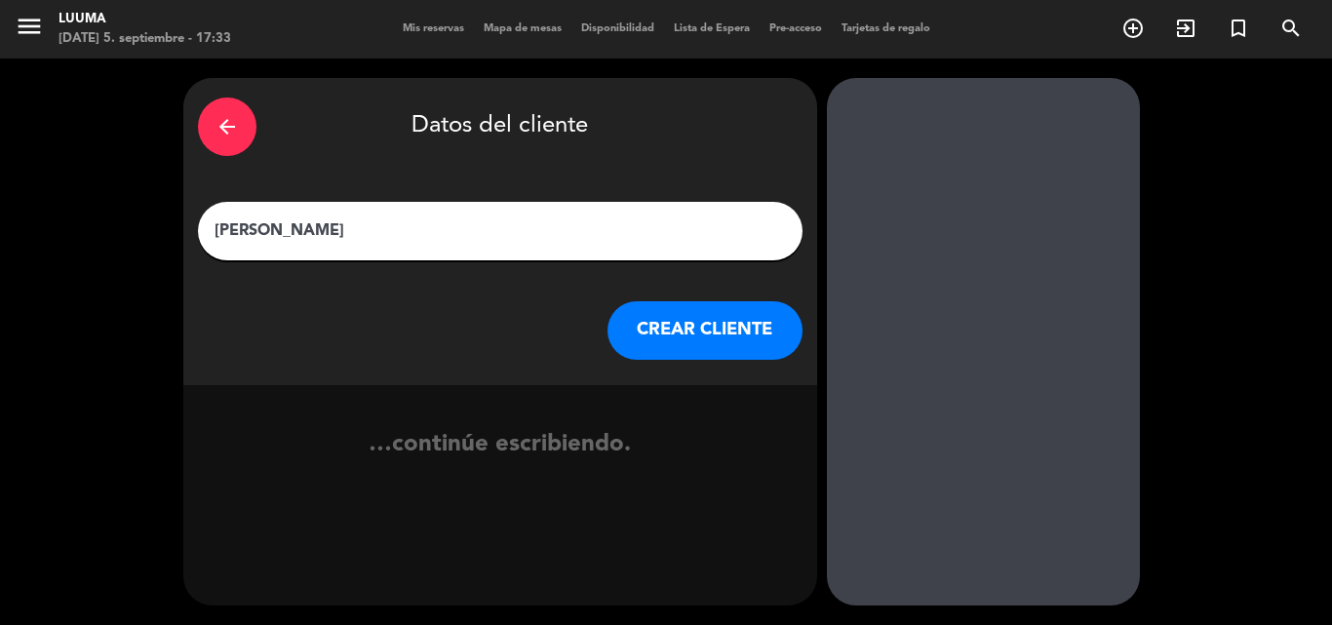
scroll to position [0, 0]
type input "[PERSON_NAME]"
click at [685, 331] on button "CREAR CLIENTE" at bounding box center [704, 330] width 195 height 59
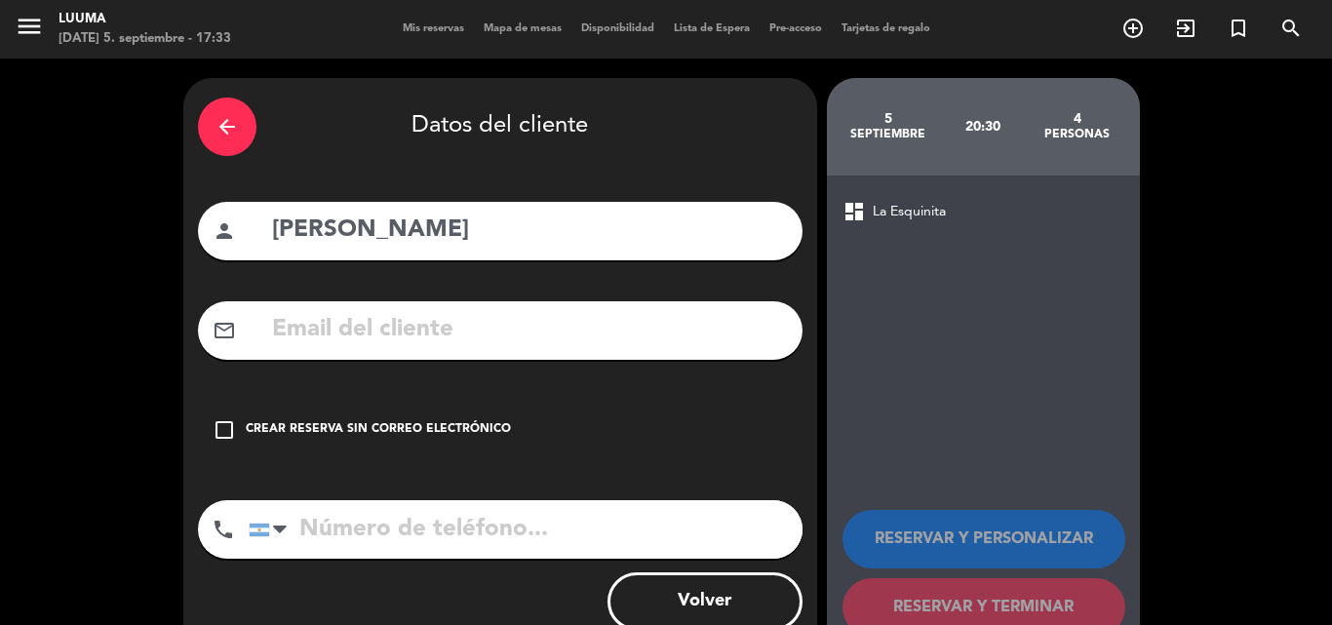
click at [484, 418] on div "check_box_outline_blank Crear reserva sin correo electrónico" at bounding box center [500, 430] width 605 height 59
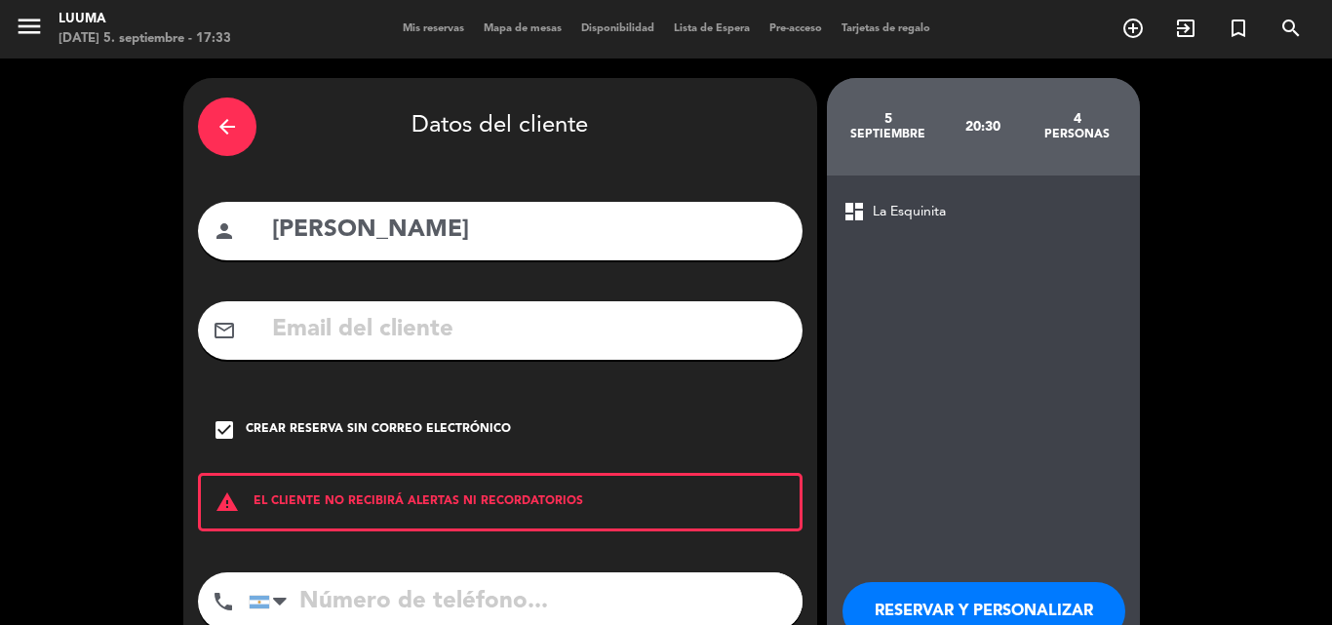
scroll to position [127, 0]
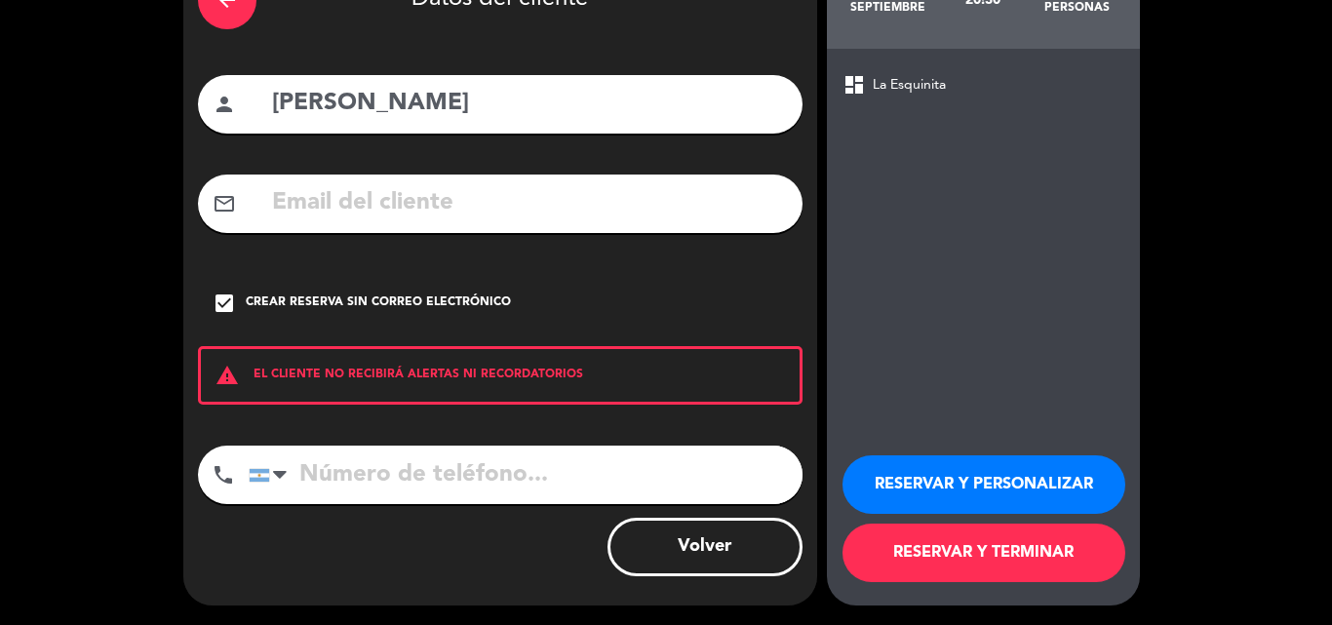
click at [997, 550] on button "RESERVAR Y TERMINAR" at bounding box center [983, 553] width 283 height 59
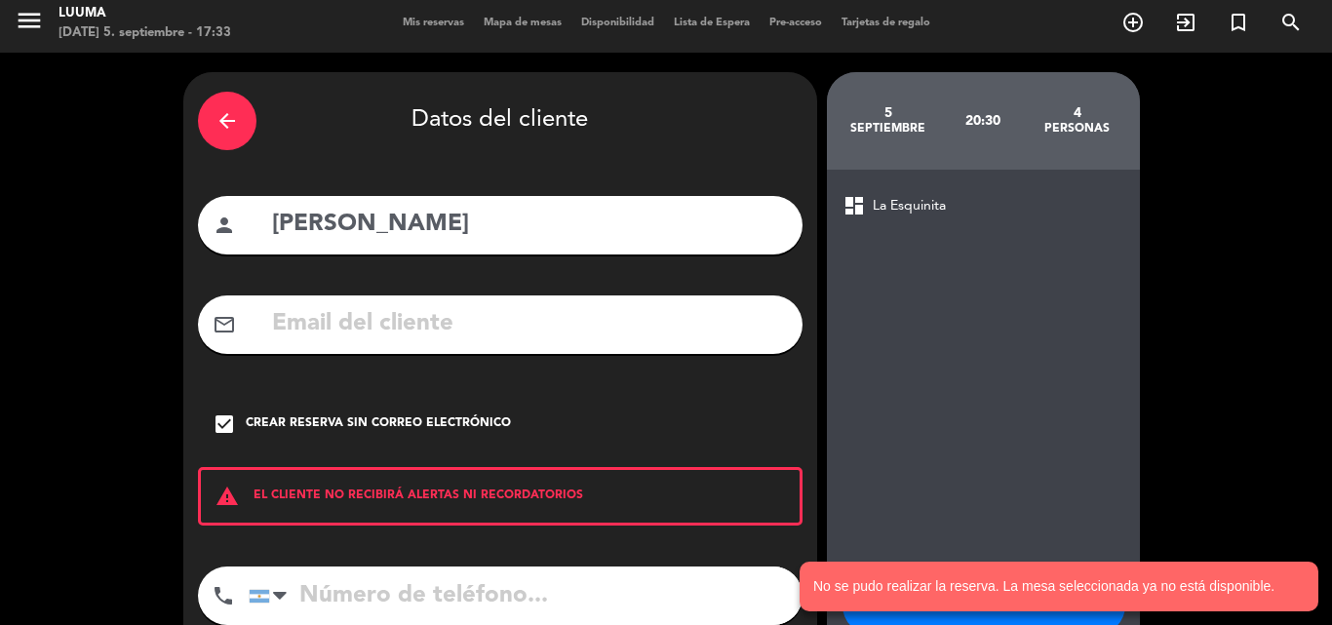
scroll to position [0, 0]
